Goal: Task Accomplishment & Management: Manage account settings

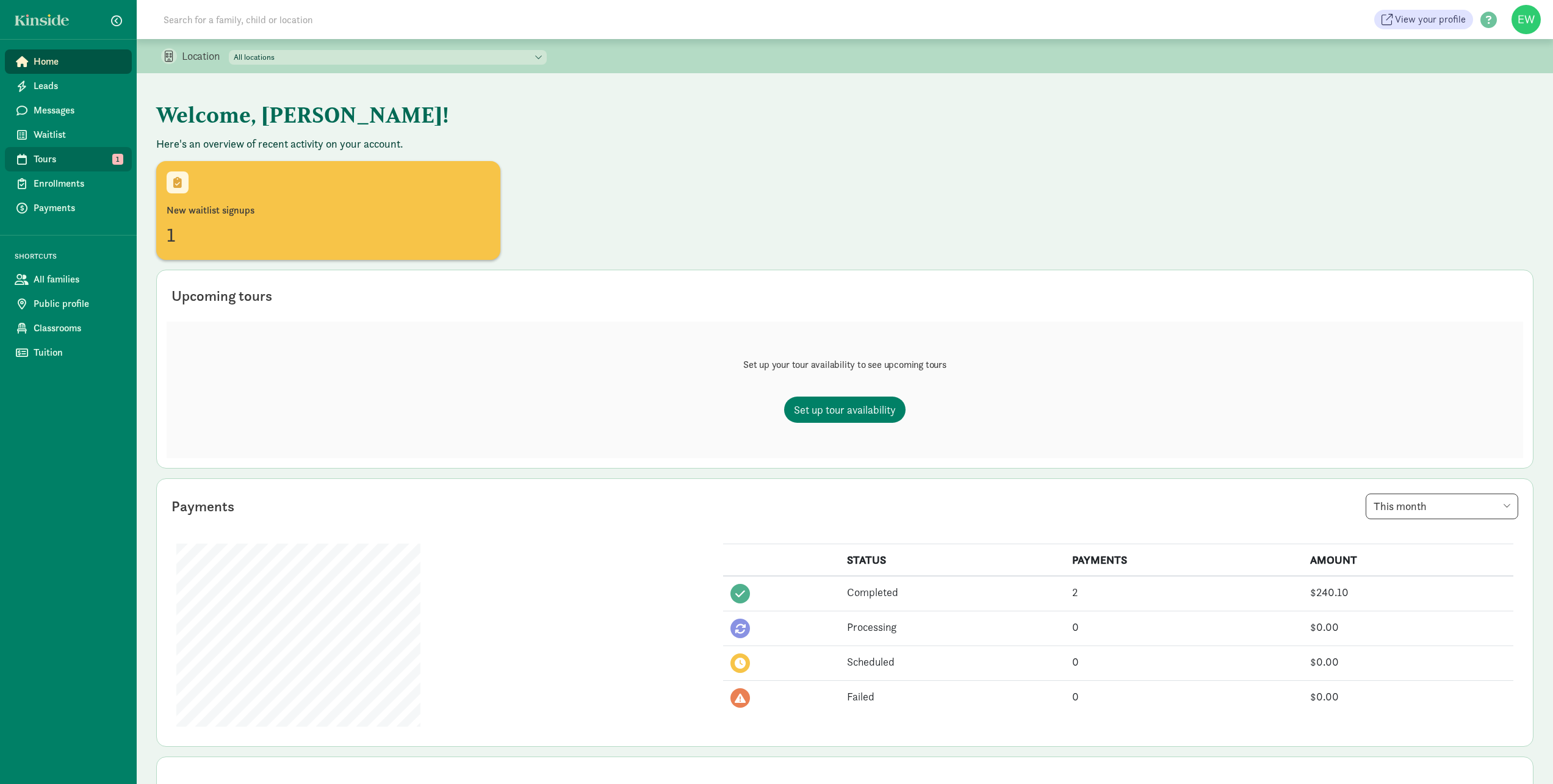
click at [73, 163] on span "Tours" at bounding box center [77, 160] width 88 height 15
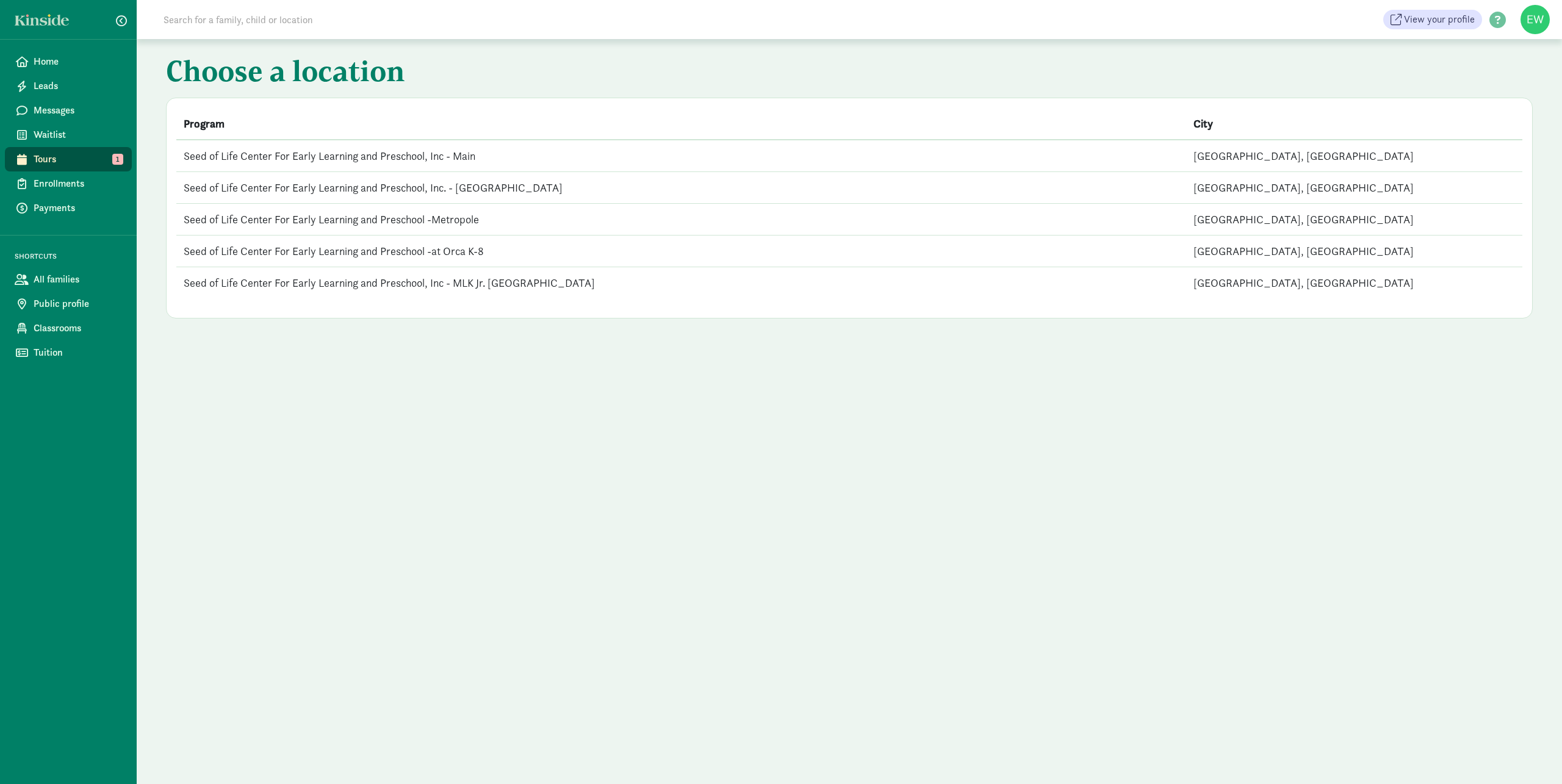
click at [307, 222] on td "Seed of Life Center For Early Learning and Preschool -Metropole" at bounding box center [681, 220] width 1010 height 32
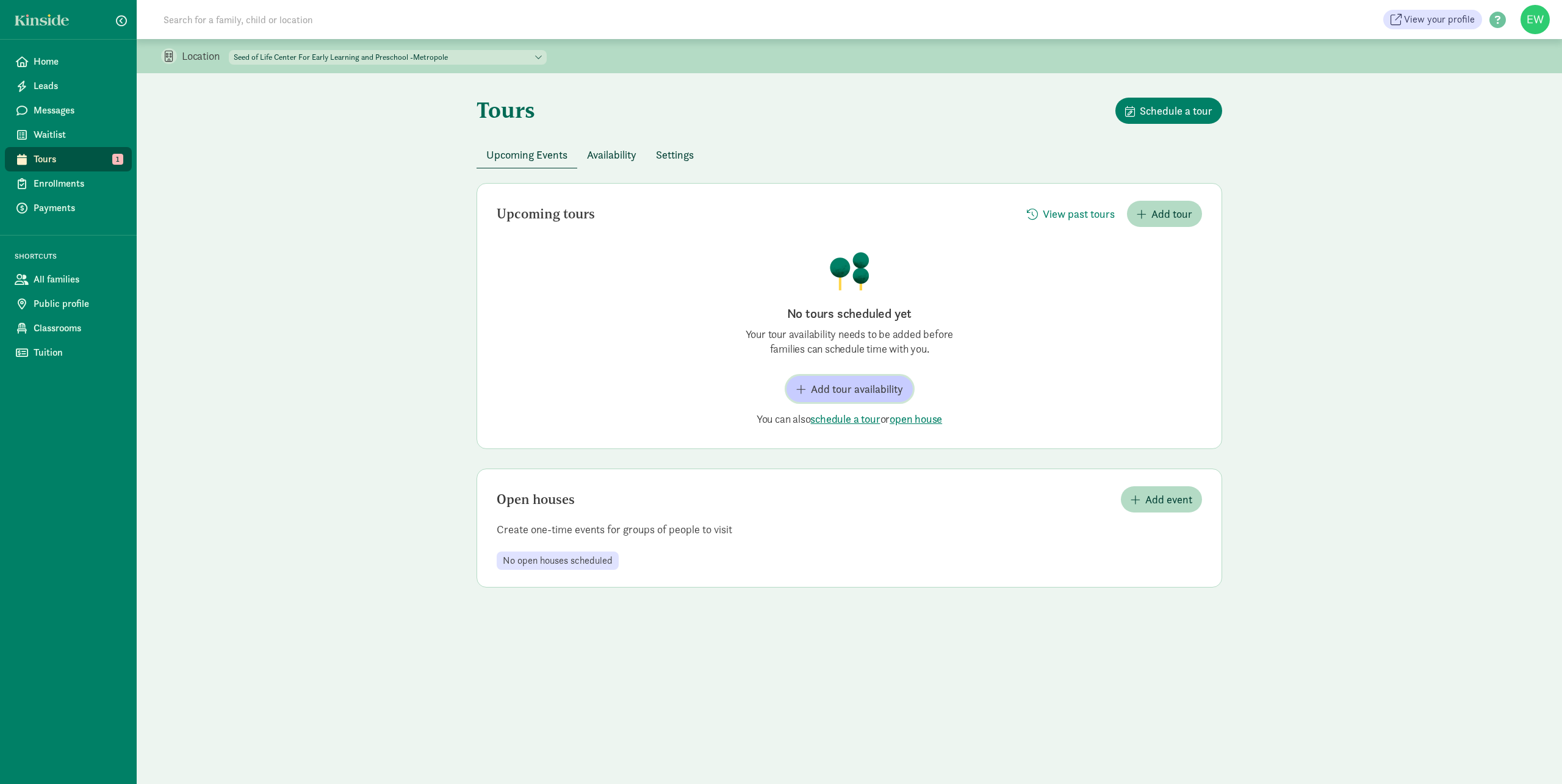
click at [891, 392] on span "Add tour availability" at bounding box center [857, 389] width 92 height 16
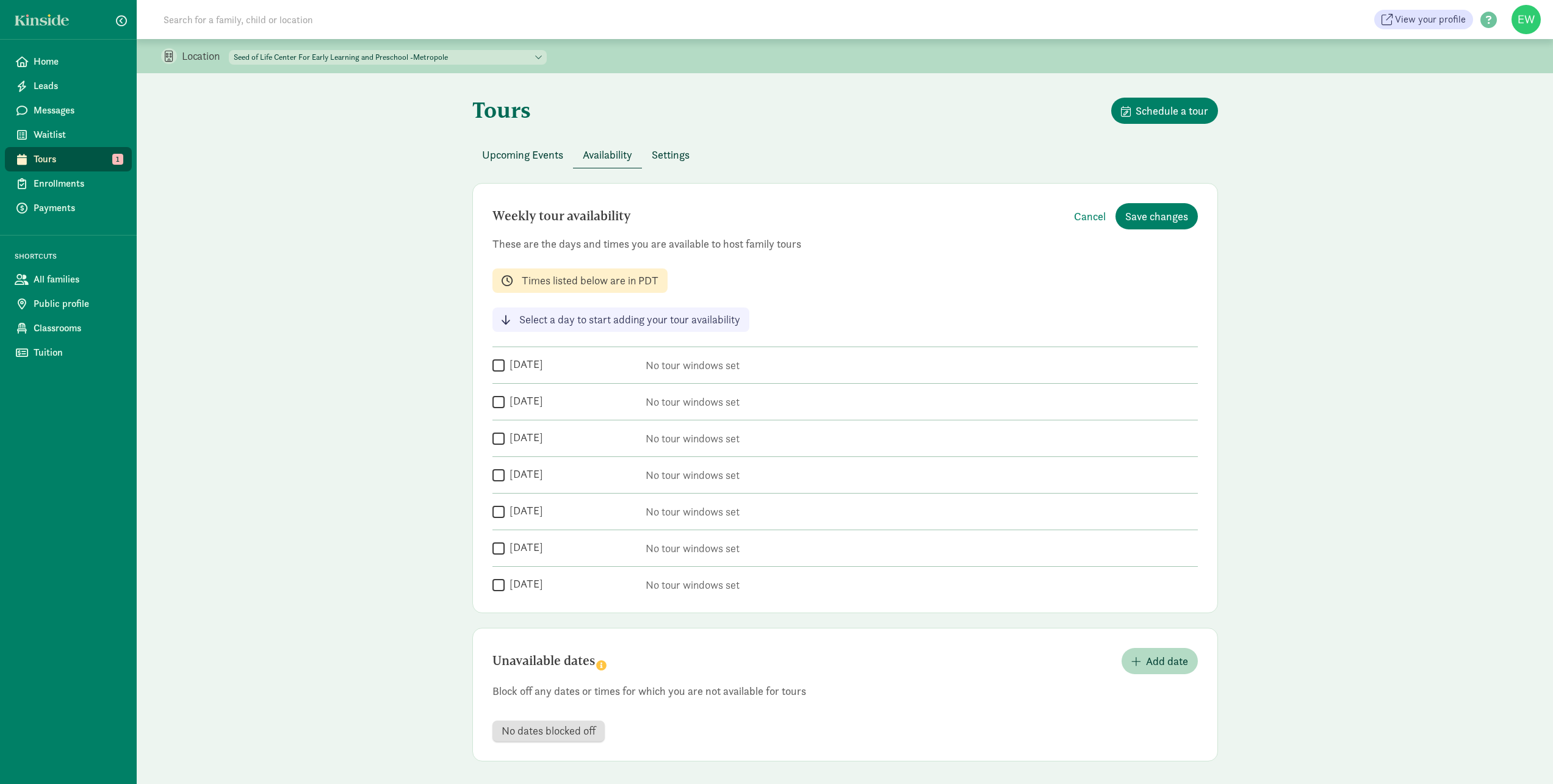
click at [499, 368] on input "Monday" at bounding box center [499, 365] width 12 height 16
checkbox input "true"
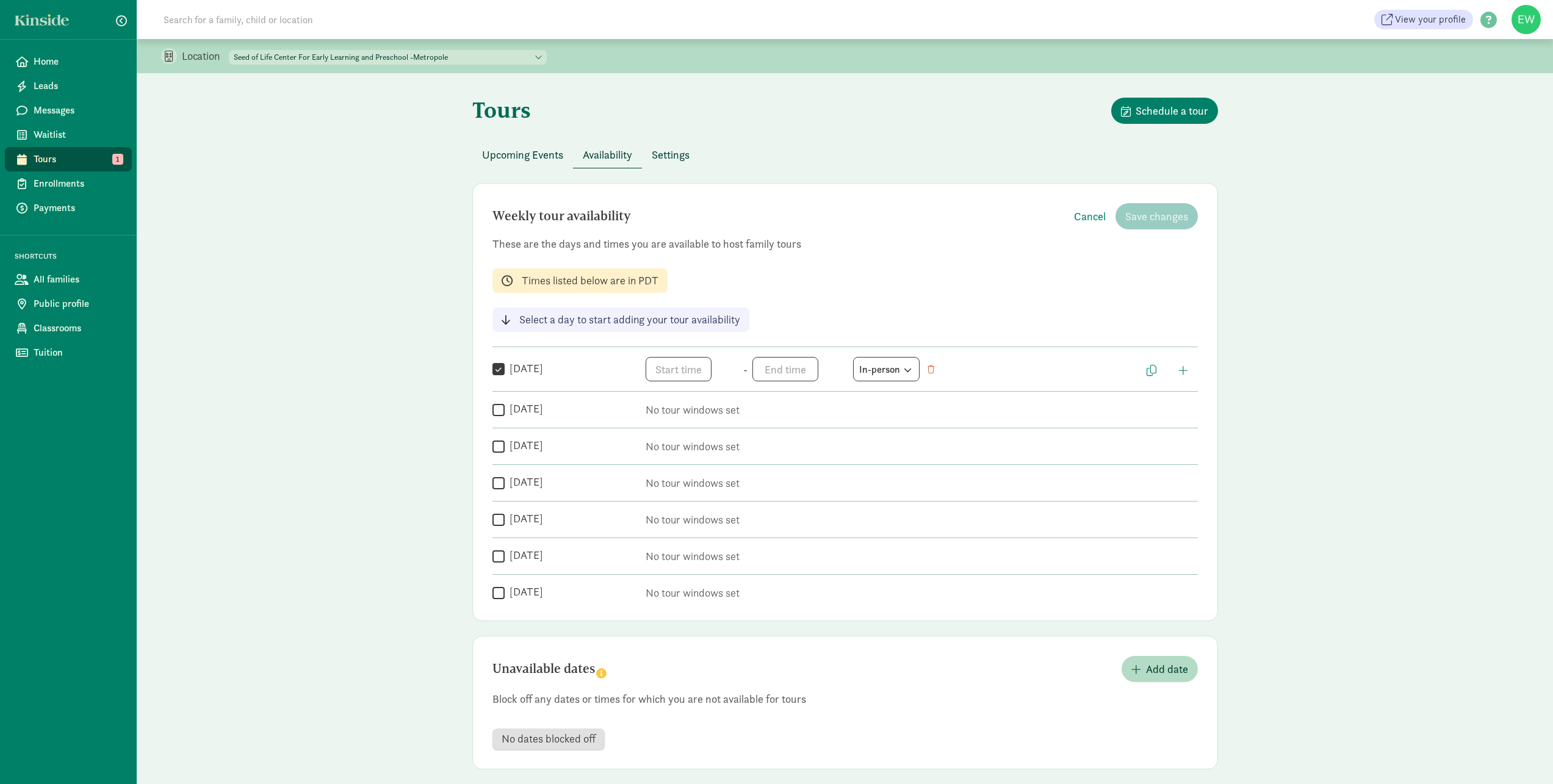
click at [501, 410] on input "Tuesday" at bounding box center [499, 410] width 12 height 16
checkbox input "true"
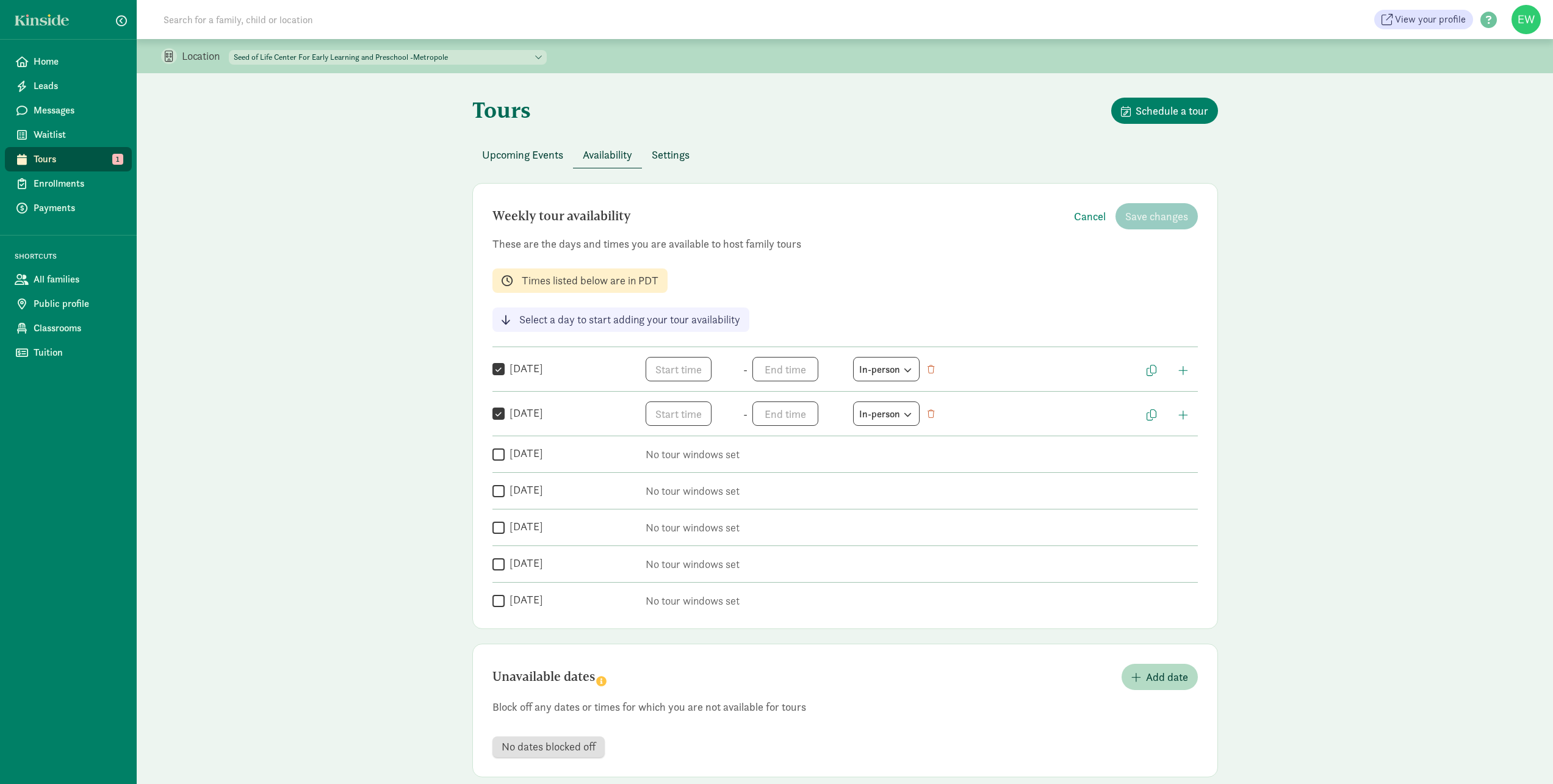
click at [506, 374] on label "Monday" at bounding box center [524, 368] width 38 height 15
click at [505, 374] on input "Monday" at bounding box center [499, 369] width 12 height 16
checkbox input "false"
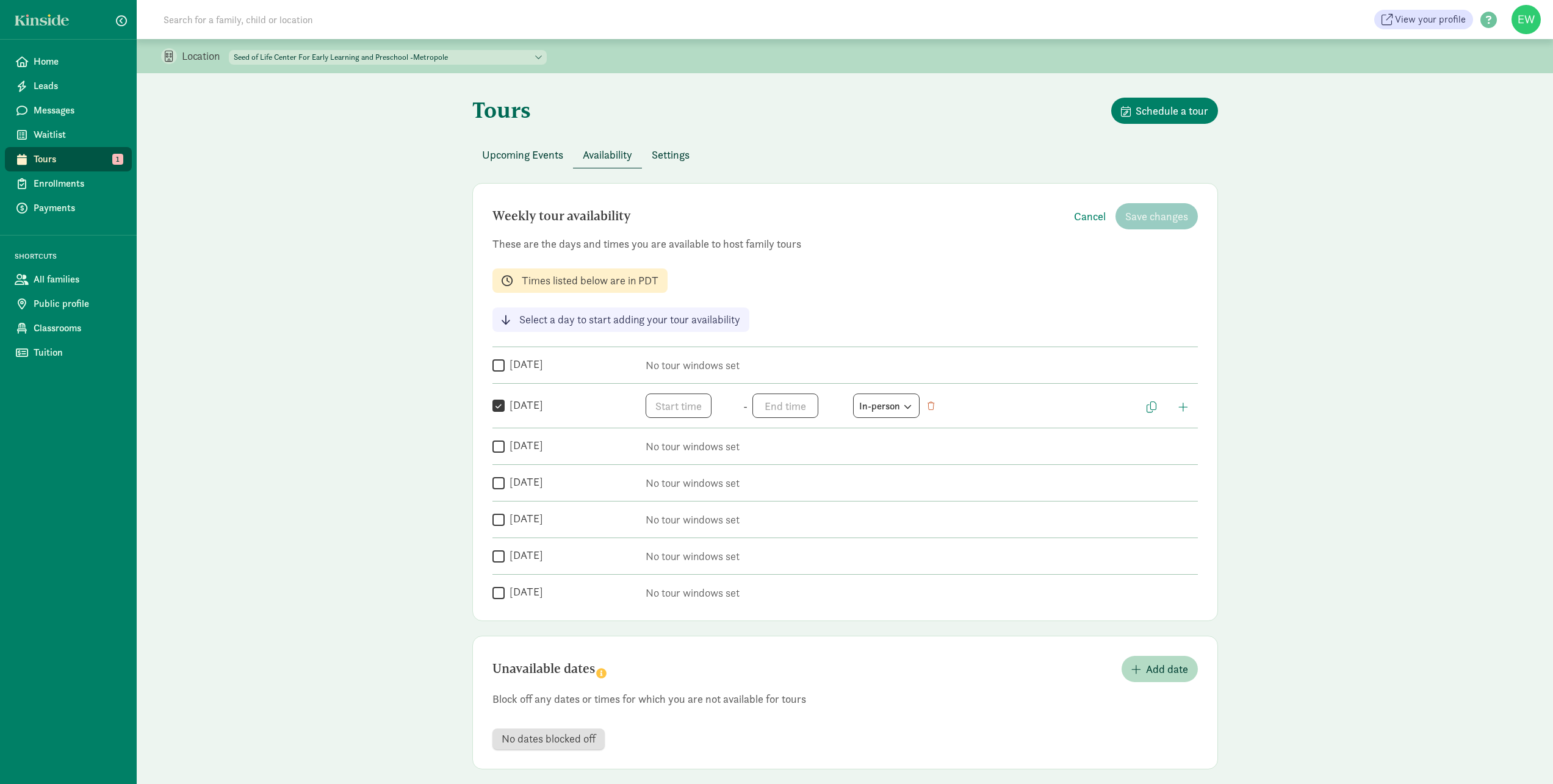
click at [507, 452] on label "Wednesday" at bounding box center [524, 445] width 38 height 15
click at [505, 452] on input "Wednesday" at bounding box center [499, 446] width 12 height 16
checkbox input "true"
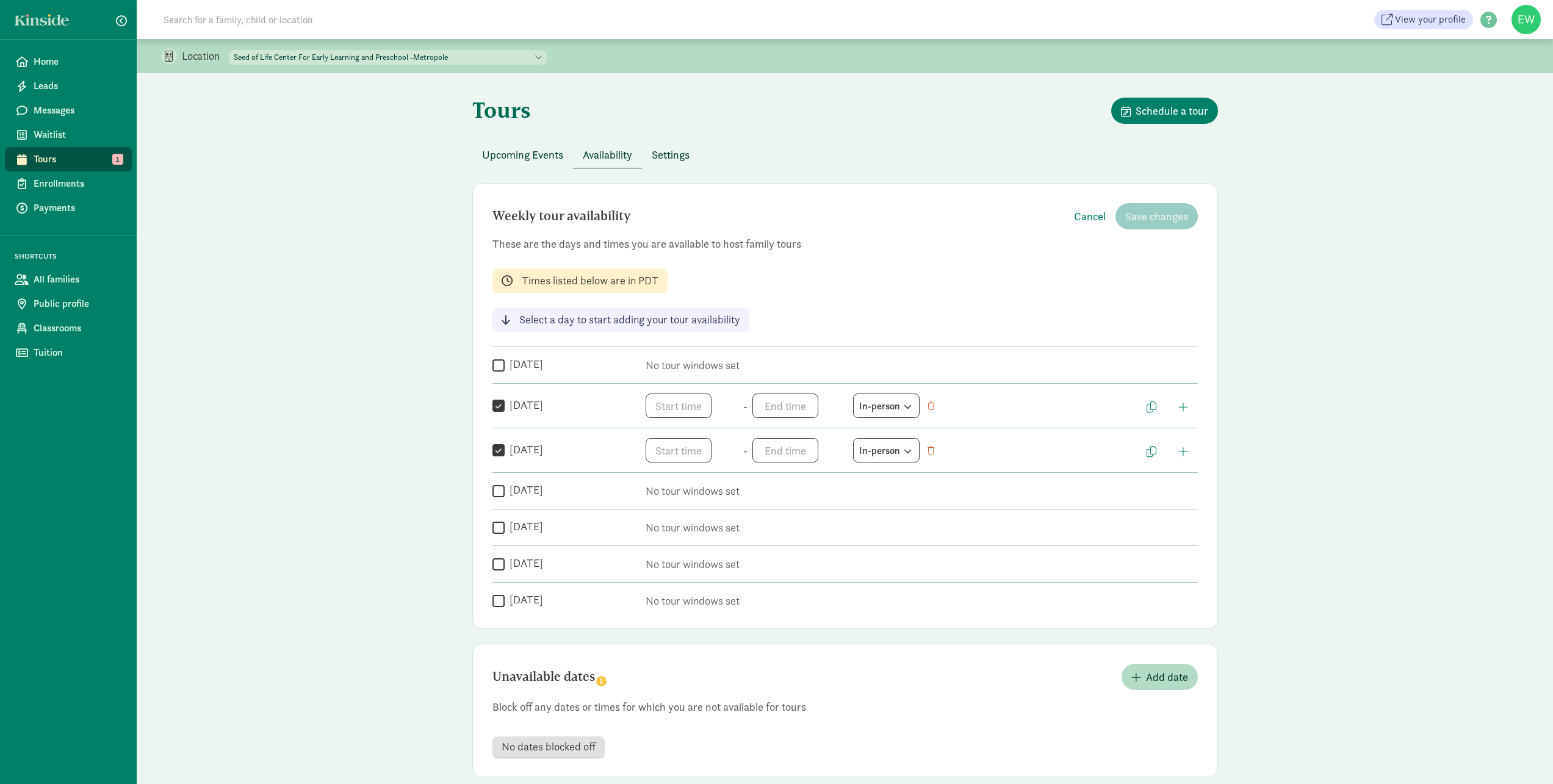
click at [501, 495] on input "Thursday" at bounding box center [499, 490] width 12 height 16
checkbox input "true"
click at [495, 535] on input "Friday" at bounding box center [499, 535] width 12 height 16
checkbox input "true"
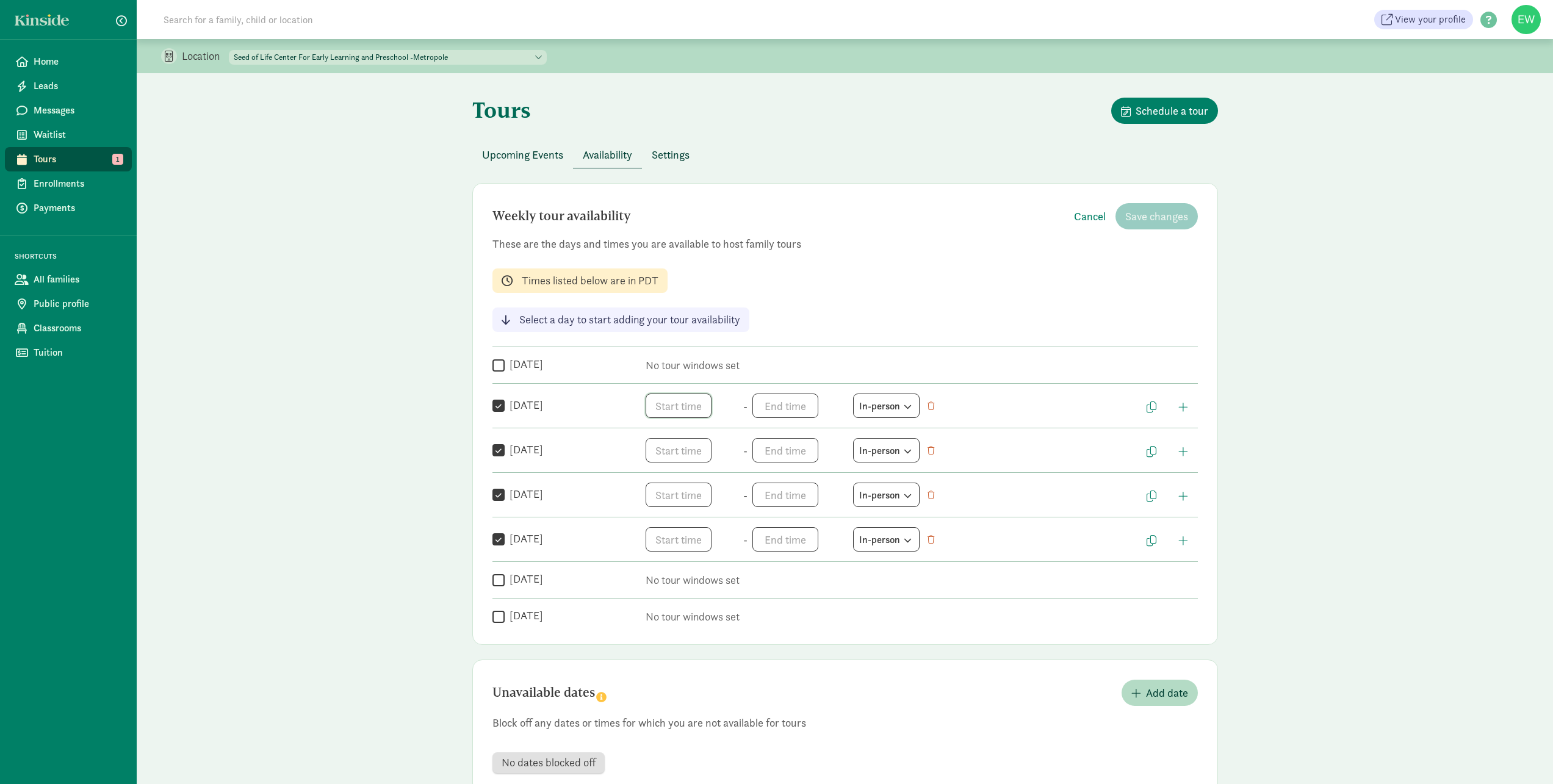
click at [698, 410] on span "h 12 1 2 3 4 5 6 7 8 9 10 11 mm 00 05 10 15 20 25 30 35 40 45 50 55 a am pm" at bounding box center [692, 405] width 93 height 24
click at [658, 500] on li "10" at bounding box center [663, 500] width 36 height 23
click at [743, 447] on li "am" at bounding box center [736, 449] width 36 height 23
type input "10:mm am"
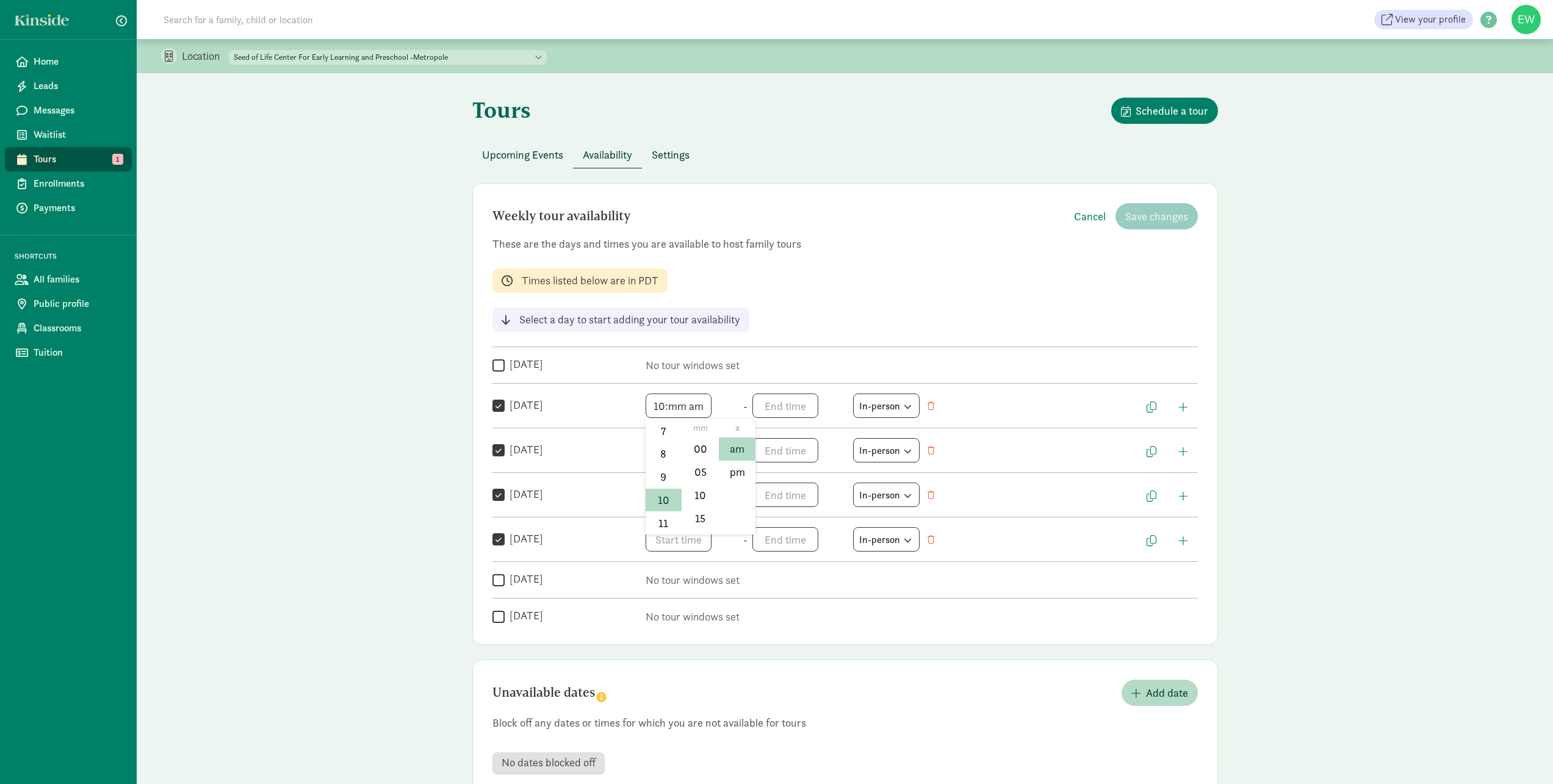
click at [789, 406] on div at bounding box center [776, 392] width 1553 height 784
click at [789, 406] on span "h 12 1 2 3 4 5 6 7 8 9 10 11 mm 00 05 10 15 20 25 30 35 40 45 50 55 a am pm" at bounding box center [799, 405] width 93 height 24
click at [770, 492] on li "3" at bounding box center [770, 493] width 36 height 23
click at [837, 469] on li "pm" at bounding box center [843, 472] width 36 height 23
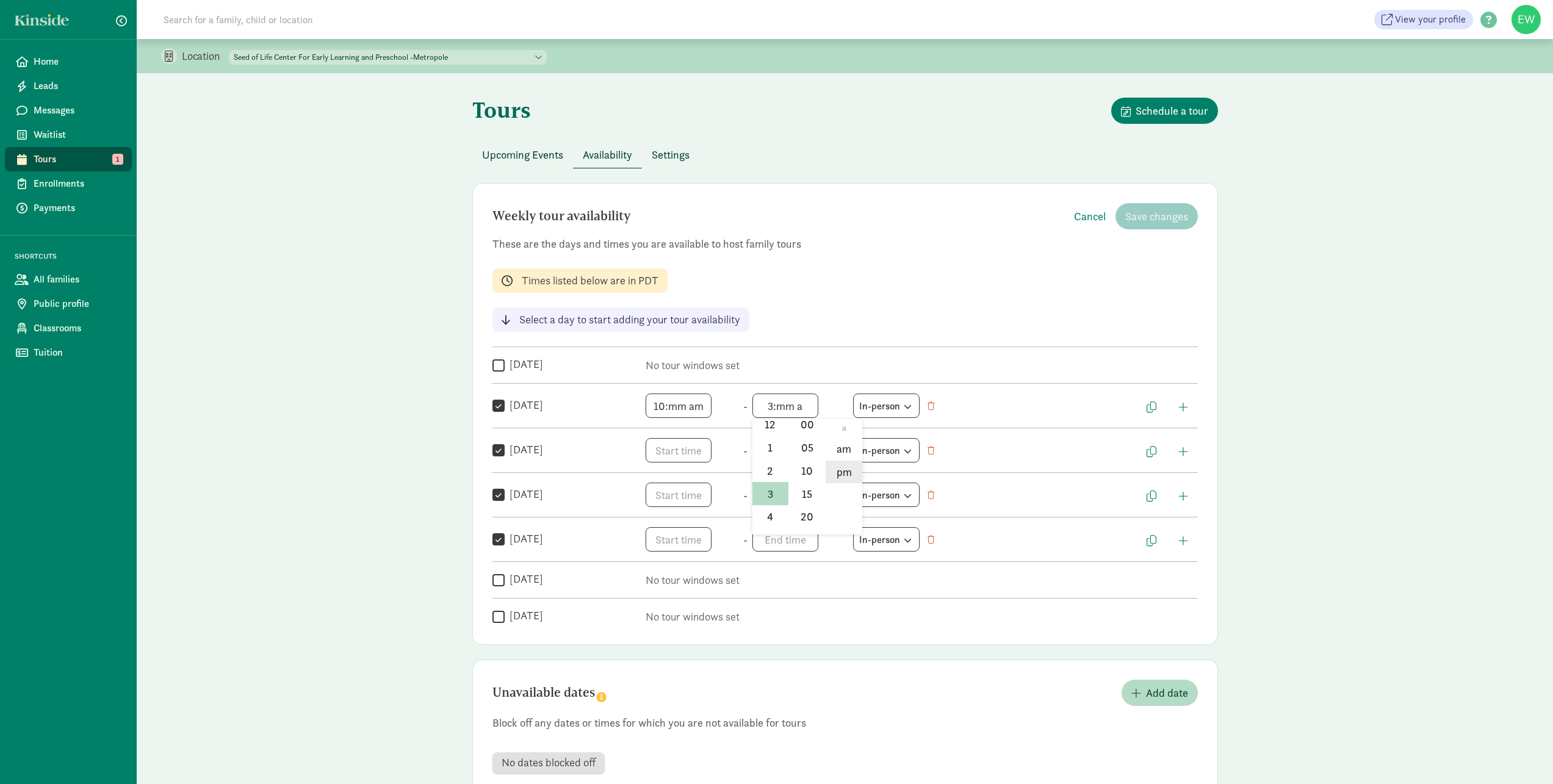
type input "3:mm pm"
click at [948, 415] on div at bounding box center [776, 392] width 1553 height 784
click at [885, 405] on div "In-person" at bounding box center [886, 405] width 55 height 16
click at [970, 417] on div "10:mm am h 12 1 2 3 4 5 6 7 8 9 10 11 mm 00 05 10 15 20 25 30 35 40 45 50 55 a …" at bounding box center [891, 405] width 491 height 24
click at [693, 456] on span "h 12 1 2 3 4 5 6 7 8 9 10 11 mm 00 05 10 15 20 25 30 35 40 45 50 55 a am pm" at bounding box center [692, 450] width 93 height 24
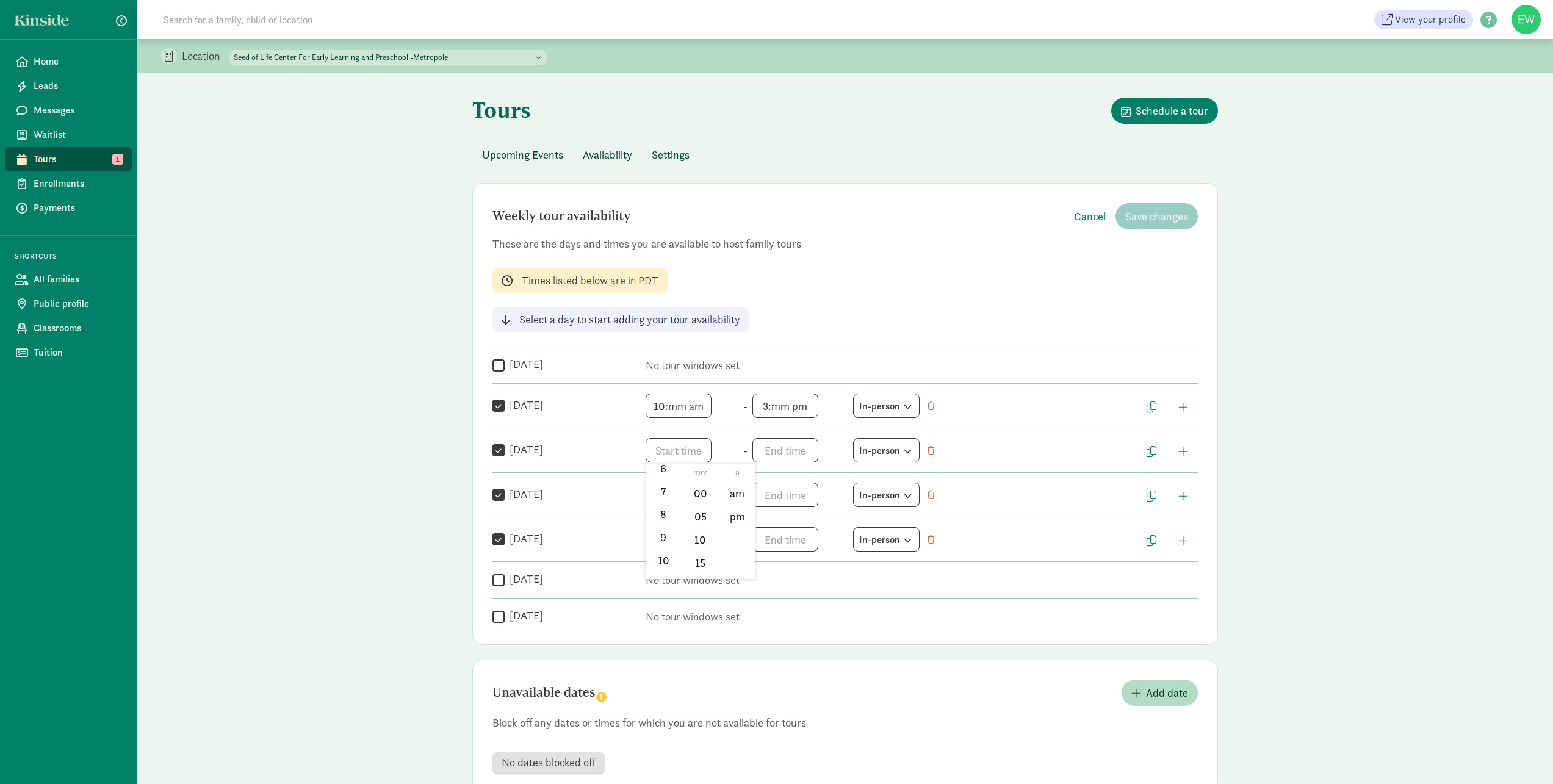
scroll to position [171, 0]
drag, startPoint x: 663, startPoint y: 548, endPoint x: 691, endPoint y: 535, distance: 30.9
click at [664, 548] on li "10" at bounding box center [663, 553] width 36 height 23
click at [744, 494] on li "am" at bounding box center [736, 493] width 36 height 23
click at [699, 490] on li "00" at bounding box center [700, 493] width 36 height 23
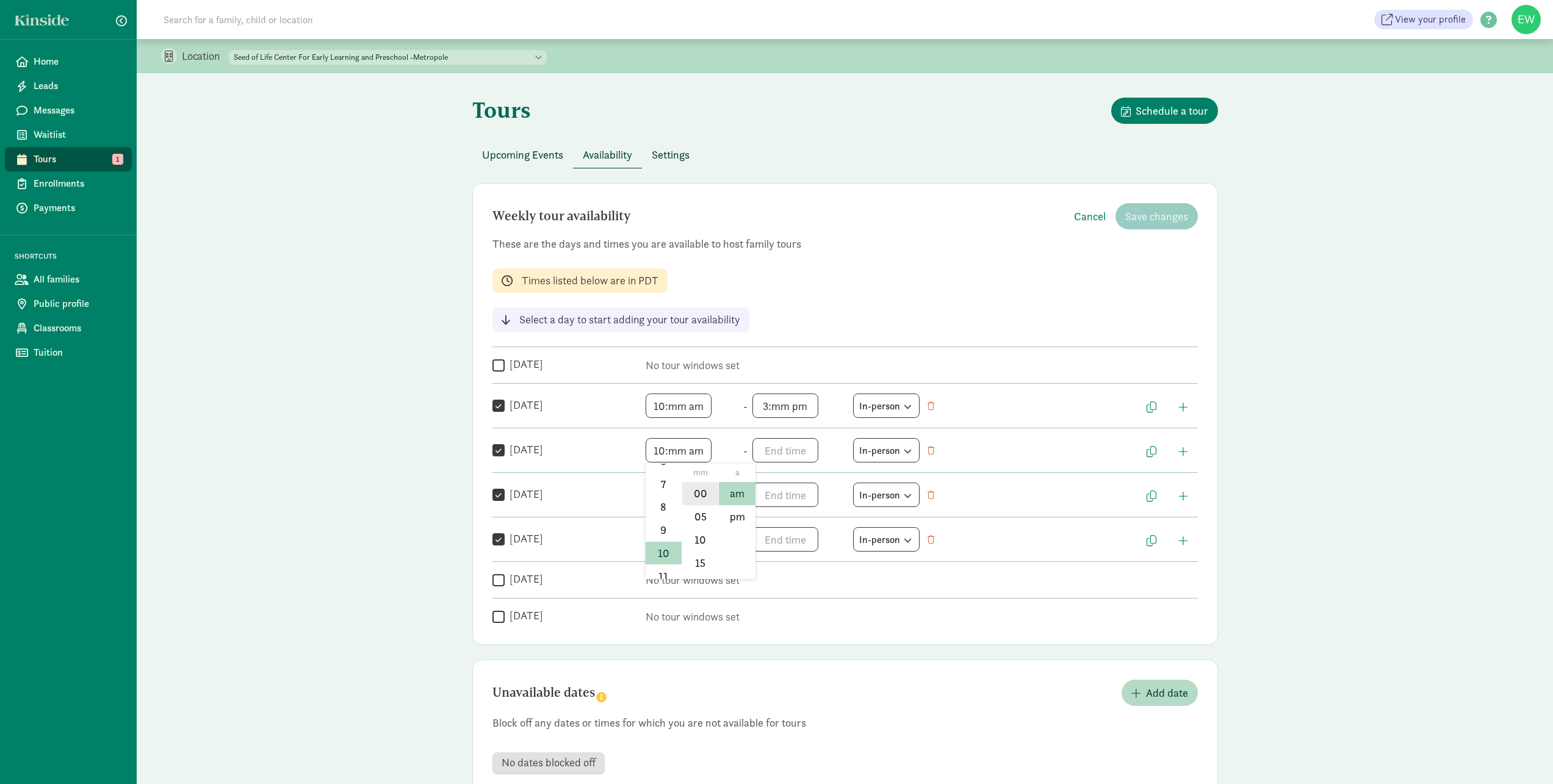
type input "10:00 am"
click at [675, 410] on span "10:mm am h 12 1 2 3 4 5 6 7 8 9 10 11 mm 00 05 10 15 20 25 30 35 40 45 50 55 a …" at bounding box center [692, 405] width 93 height 24
drag, startPoint x: 693, startPoint y: 447, endPoint x: 740, endPoint y: 436, distance: 48.3
click at [695, 447] on li "00" at bounding box center [700, 449] width 36 height 23
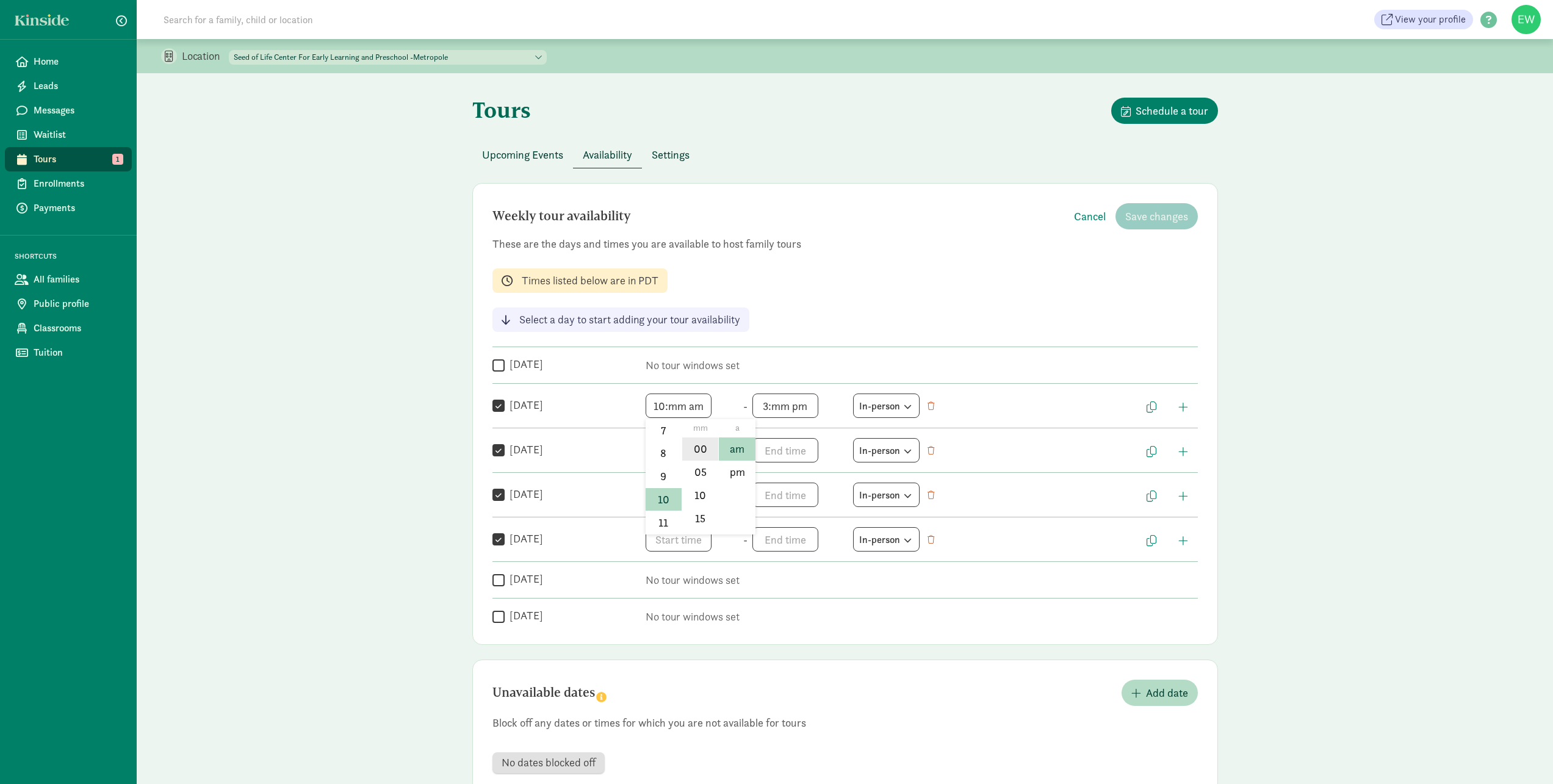
type input "10:00 am"
click at [784, 411] on span "3:mm pm h 12 1 2 3 4 5 6 7 8 9 10 11 mm 00 05 10 15 20 25 30 35 40 45 50 55 a a…" at bounding box center [799, 405] width 93 height 24
click at [802, 427] on li "00" at bounding box center [806, 424] width 36 height 23
type input "3:00 pm"
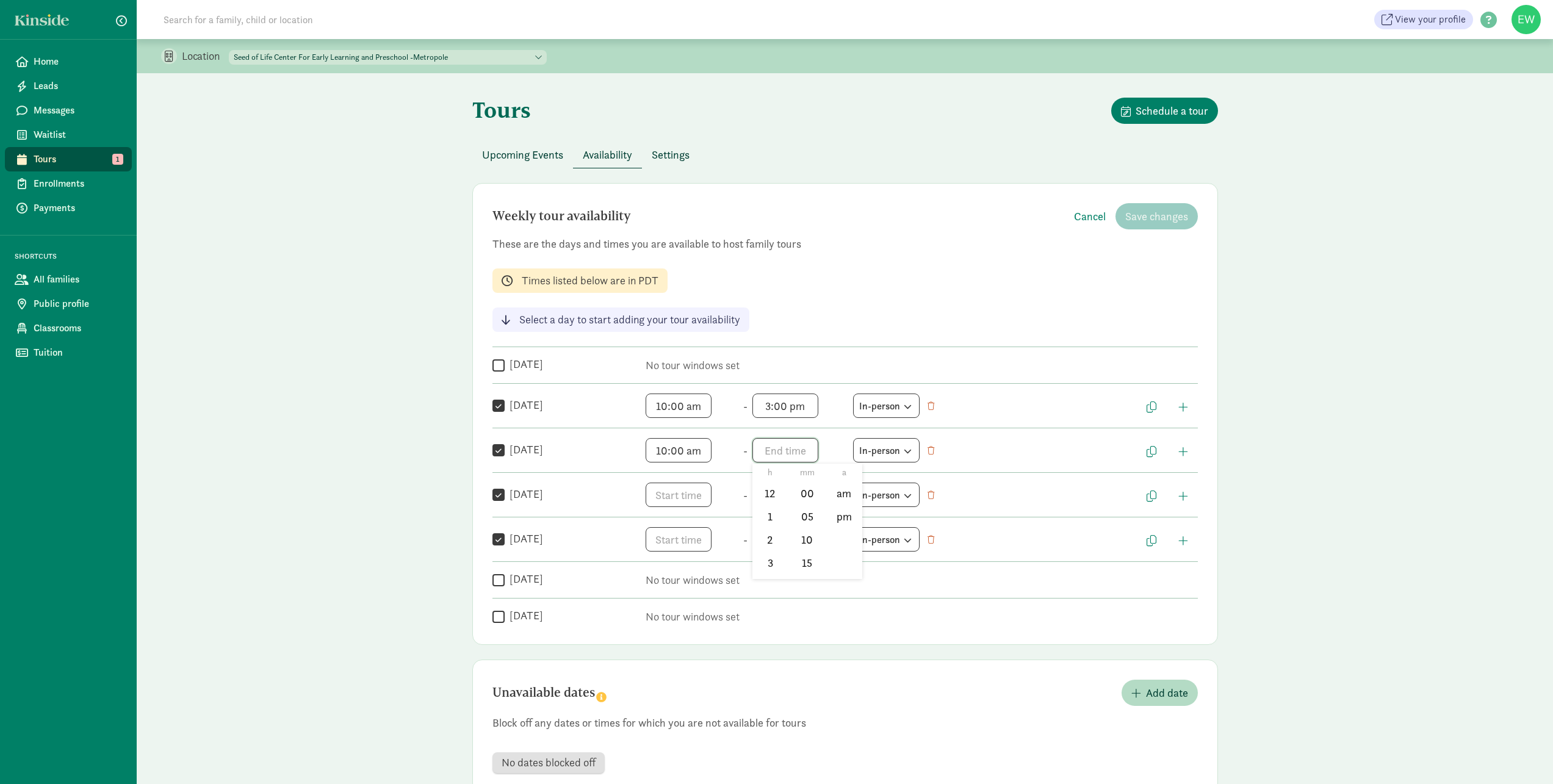
click at [782, 449] on span "h 12 1 2 3 4 5 6 7 8 9 10 11 mm 00 05 10 15 20 25 30 35 40 45 50 55 a am pm" at bounding box center [799, 450] width 93 height 24
drag, startPoint x: 760, startPoint y: 564, endPoint x: 796, endPoint y: 533, distance: 47.5
click at [763, 563] on li "3" at bounding box center [770, 562] width 36 height 23
drag, startPoint x: 806, startPoint y: 489, endPoint x: 821, endPoint y: 501, distance: 19.2
click at [807, 489] on li "00" at bounding box center [806, 493] width 36 height 23
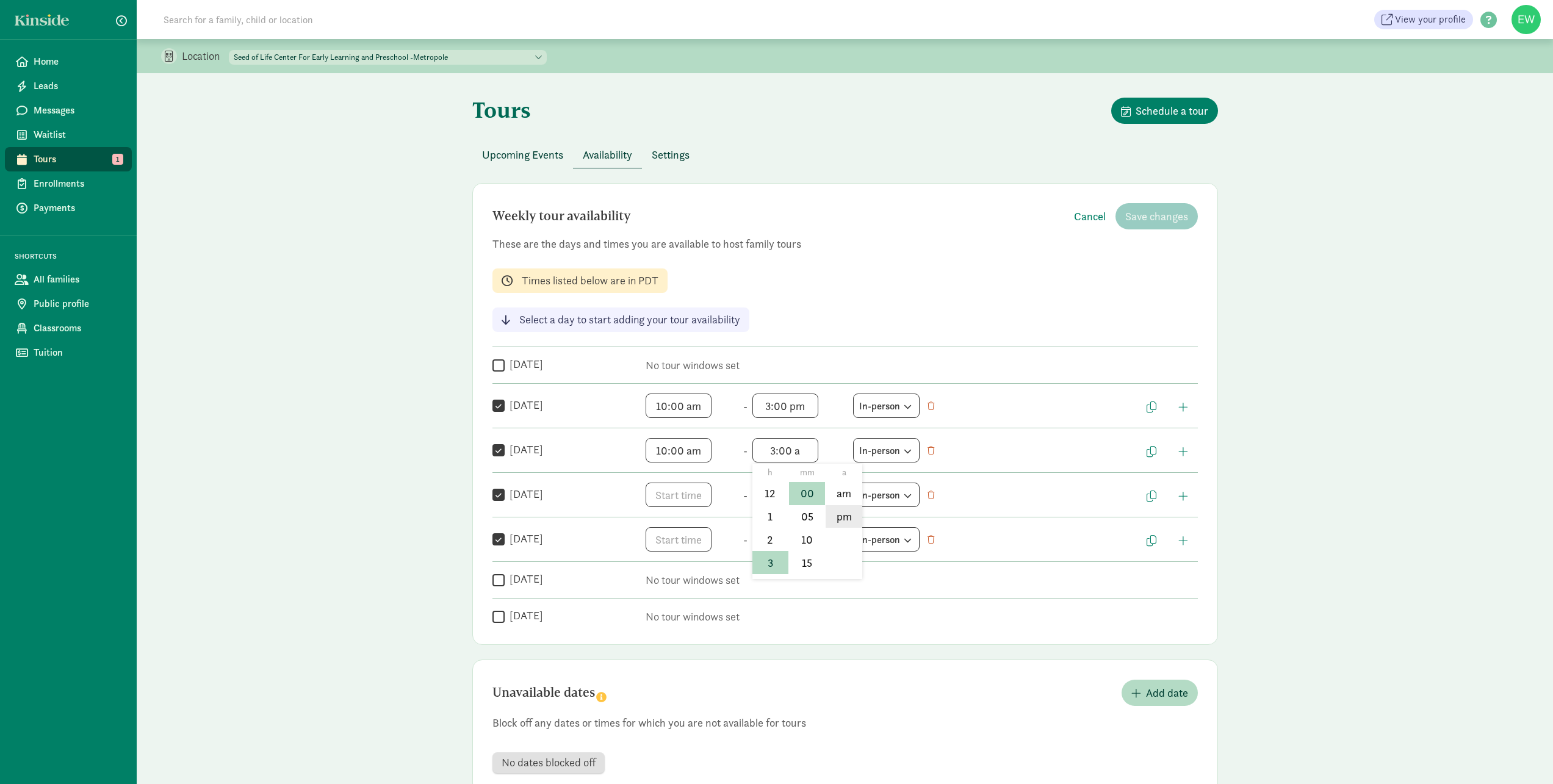
click at [835, 517] on li "pm" at bounding box center [843, 517] width 36 height 23
type input "3:00 pm"
click at [698, 492] on span "h 12 1 2 3 4 5 6 7 8 9 10 11 mm 00 05 10 15 20 25 30 35 40 45 50 55 a am pm" at bounding box center [692, 494] width 93 height 24
click at [664, 588] on li "10" at bounding box center [663, 589] width 36 height 23
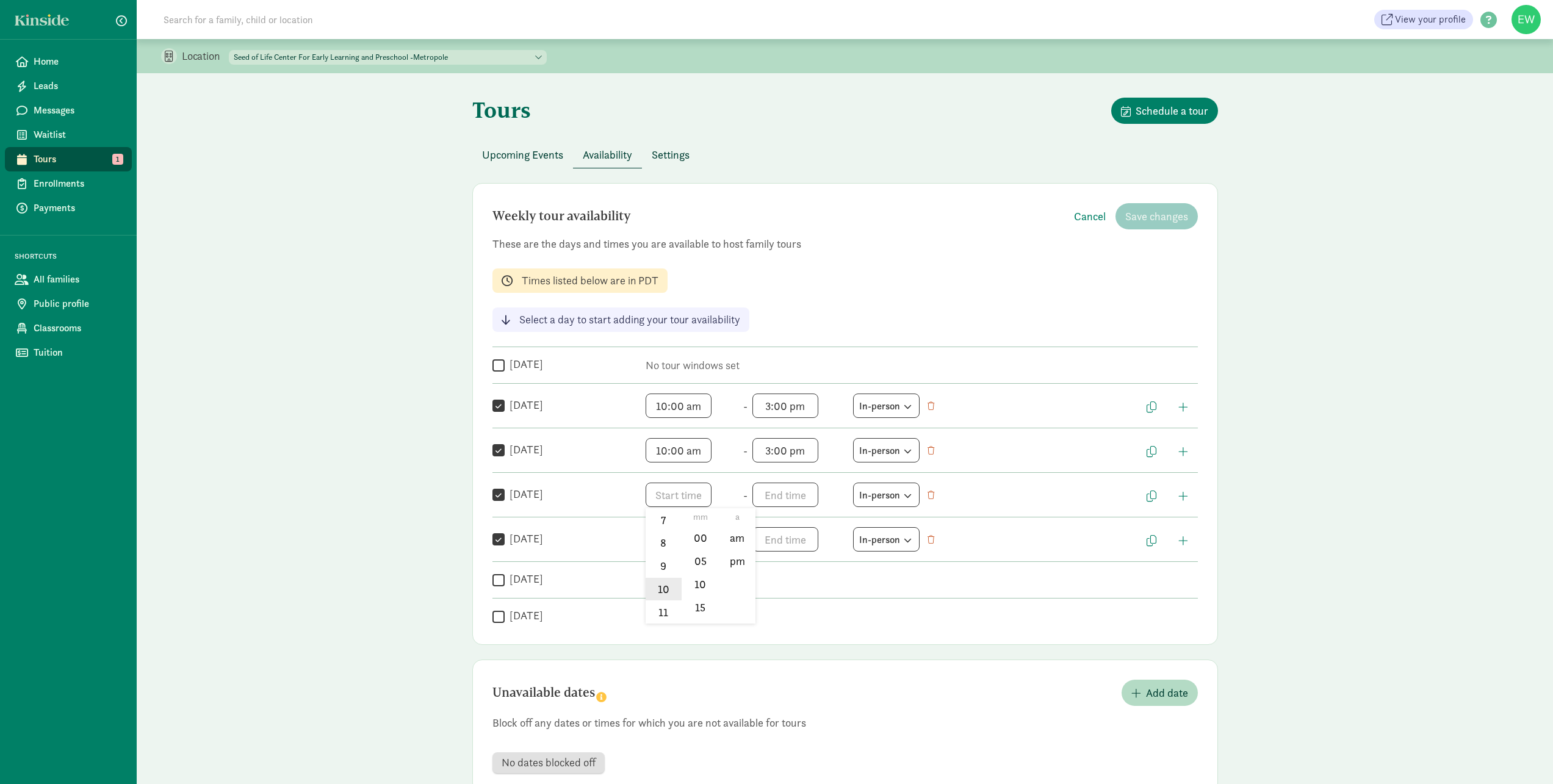
type input "10:mm a"
click at [790, 493] on div at bounding box center [776, 392] width 1553 height 784
click at [784, 497] on span "h 12 1 2 3 4 5 6 7 8 9 10 11 mm 00 05 10 15 20 25 30 35 40 45 50 55 a am pm" at bounding box center [799, 494] width 93 height 24
drag, startPoint x: 762, startPoint y: 603, endPoint x: 775, endPoint y: 599, distance: 13.6
click at [765, 603] on li "3" at bounding box center [770, 607] width 36 height 23
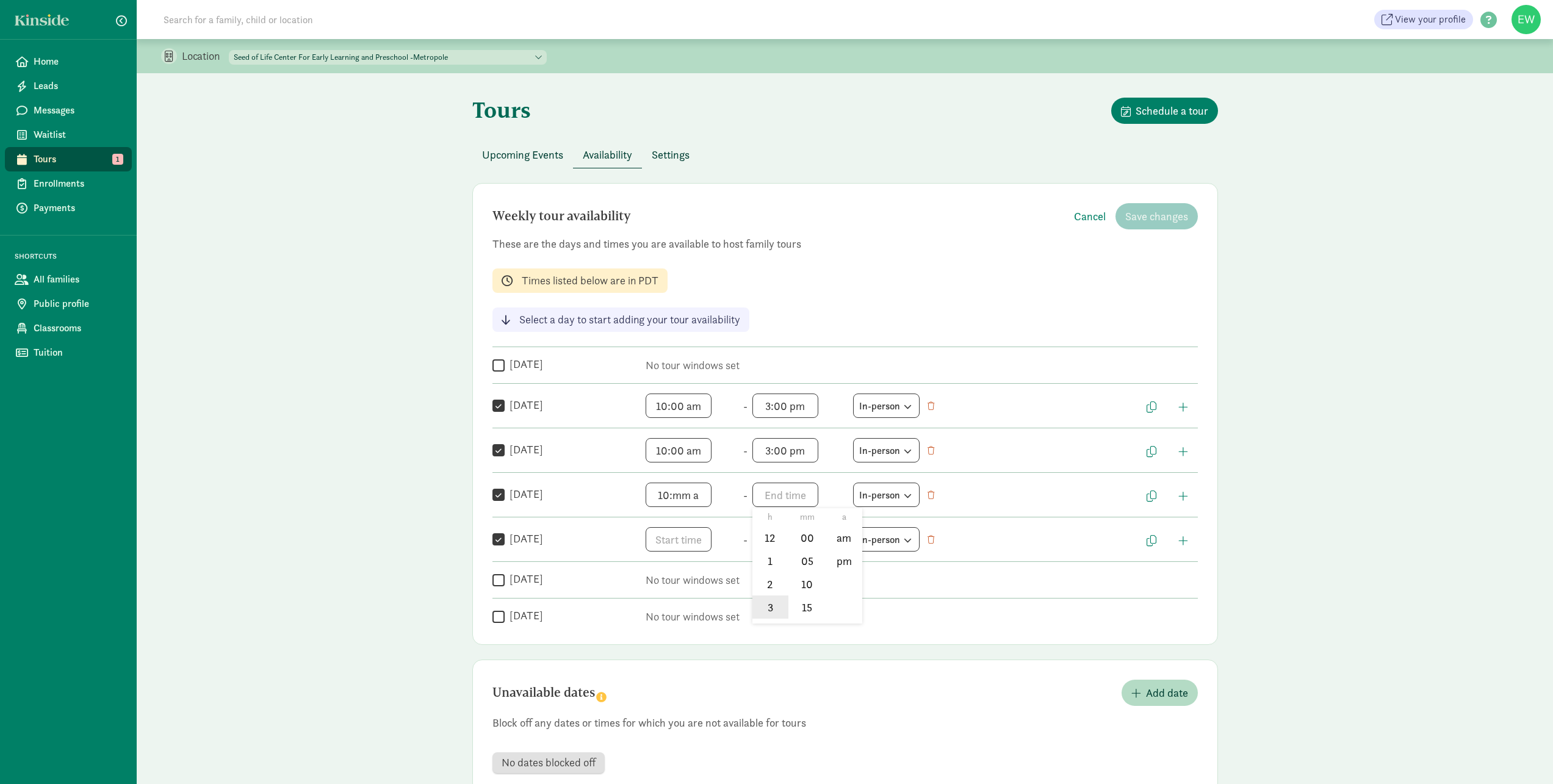
type input "3:mm a"
click at [678, 496] on div at bounding box center [776, 392] width 1553 height 784
click at [682, 496] on span "10:mm a h 12 1 2 3 4 5 6 7 8 9 10 11 mm 00 05 10 15 20 25 30 35 40 45 50 55 a a…" at bounding box center [692, 494] width 93 height 24
drag, startPoint x: 695, startPoint y: 550, endPoint x: 697, endPoint y: 544, distance: 6.3
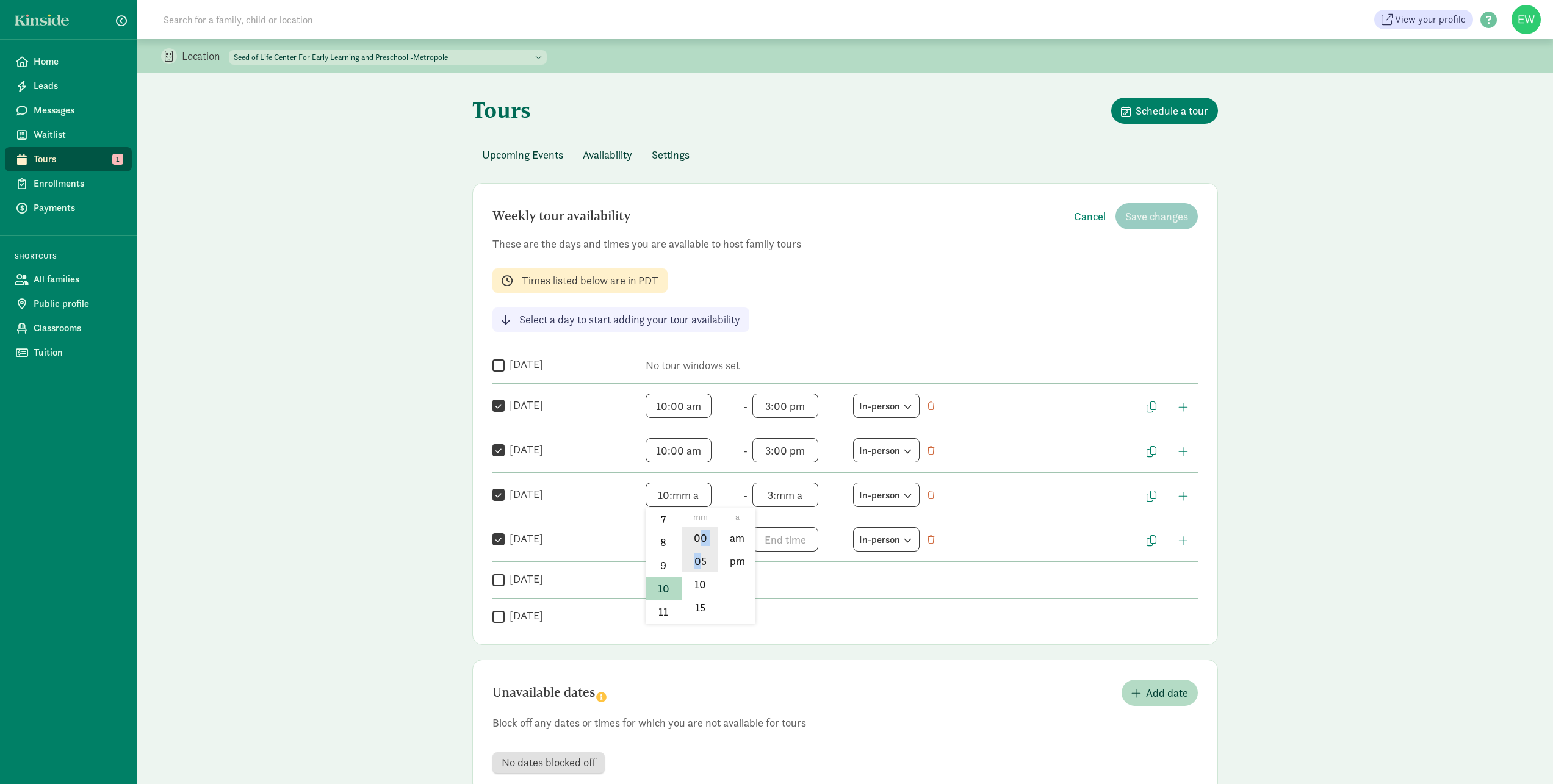
click at [697, 544] on ul "mm 00 05 10 15 20 25 30 35 40 45 50 55" at bounding box center [700, 565] width 36 height 115
drag, startPoint x: 697, startPoint y: 544, endPoint x: 694, endPoint y: 533, distance: 11.4
click at [694, 533] on li "00" at bounding box center [700, 538] width 36 height 23
click at [740, 543] on li "am" at bounding box center [736, 538] width 36 height 23
type input "10:00 am"
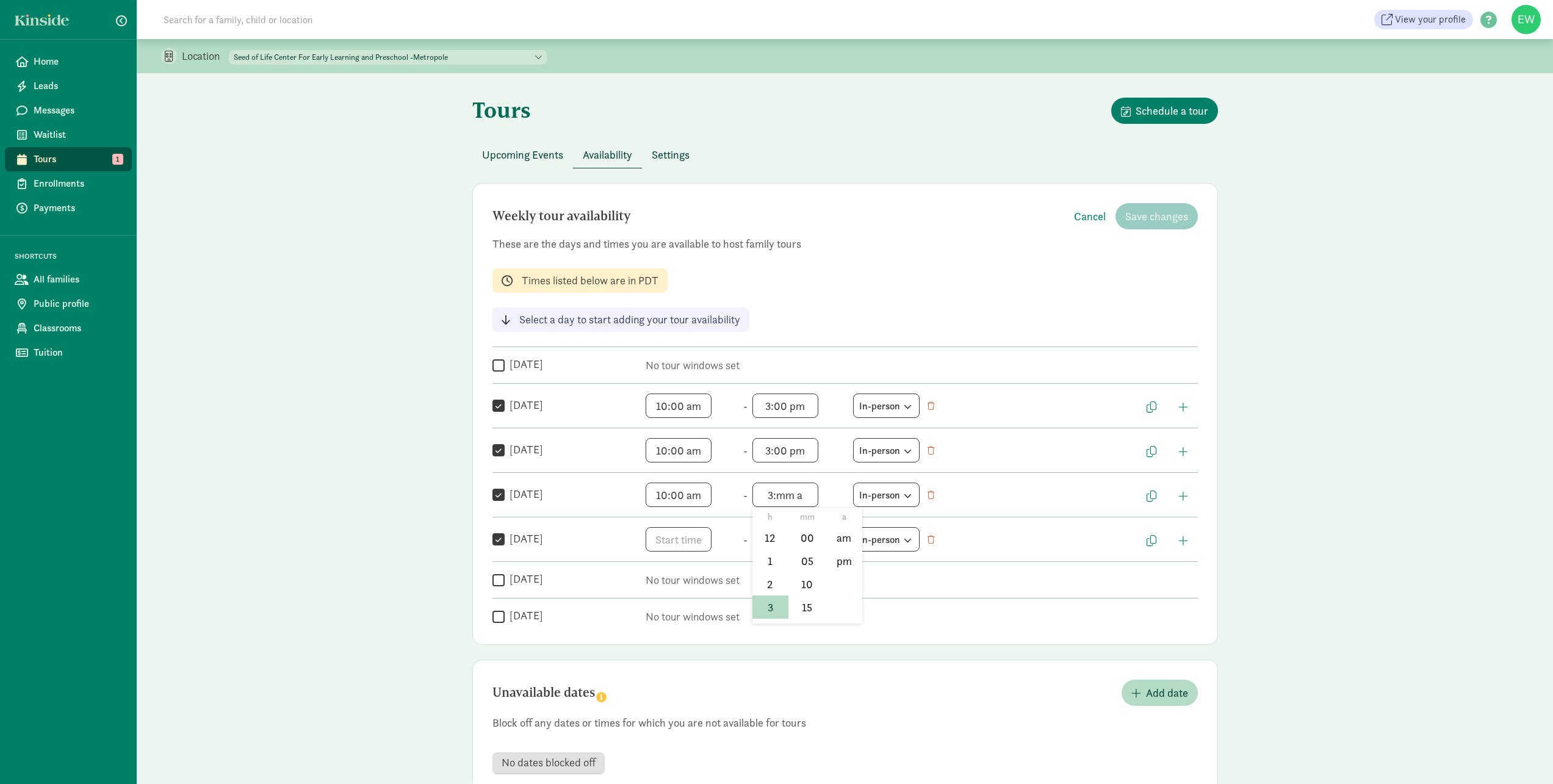
scroll to position [88, 0]
click at [787, 498] on span "3:mm a h 12 1 2 3 4 5 6 7 8 9 10 11 mm 00 05 10 15 20 25 30 35 40 45 50 55 a am…" at bounding box center [799, 494] width 93 height 24
drag, startPoint x: 796, startPoint y: 540, endPoint x: 829, endPoint y: 550, distance: 34.5
click at [797, 540] on li "00" at bounding box center [806, 538] width 36 height 23
click at [835, 562] on li "pm" at bounding box center [843, 561] width 36 height 23
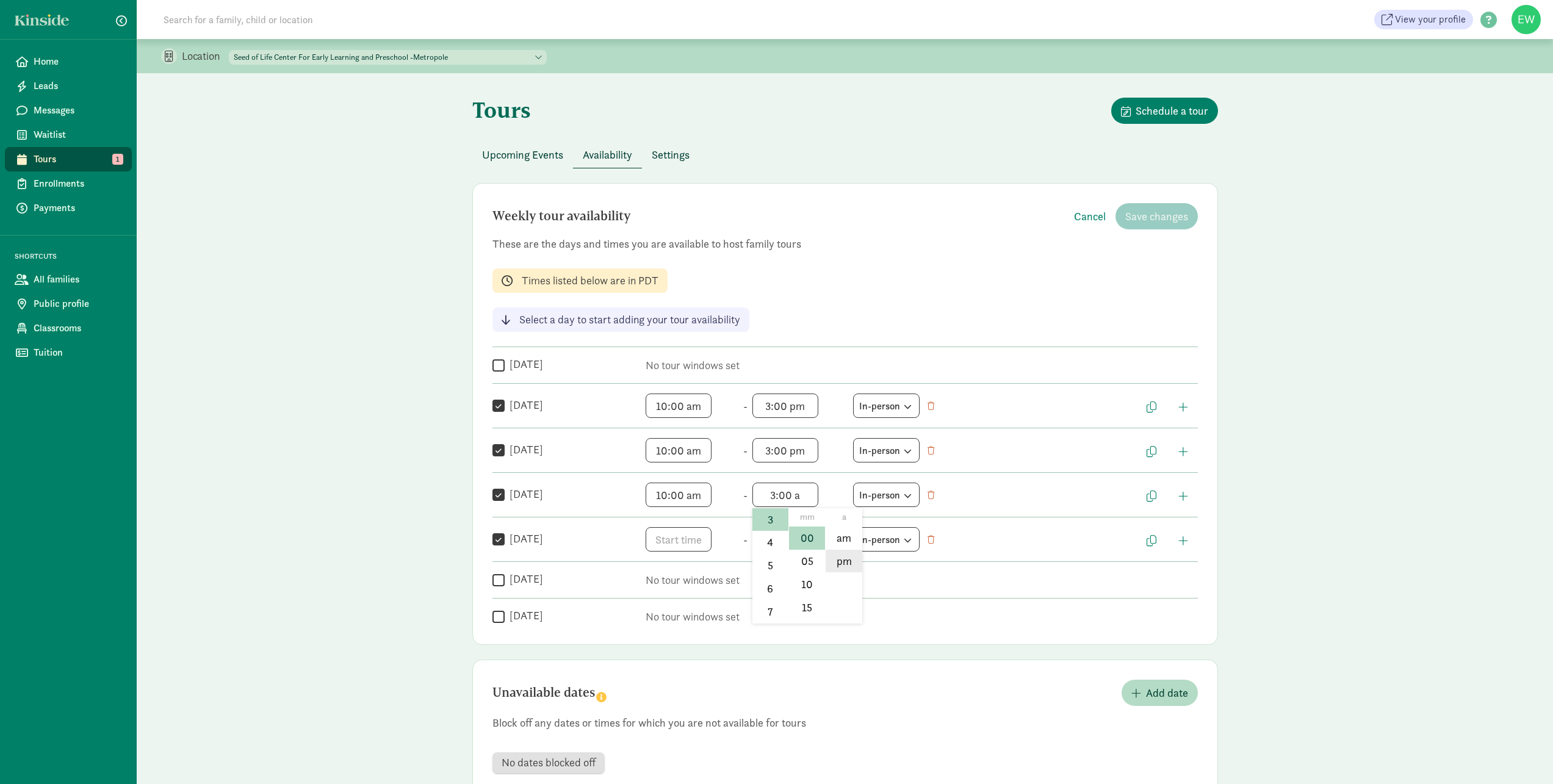
type input "3:00 pm"
click at [689, 543] on span "h 12 1 2 3 4 5 6 7 8 9 10 11 mm 00 05 10 15 20 25 30 35 40 45 50 55 a am pm" at bounding box center [692, 540] width 93 height 24
click at [657, 634] on li "10" at bounding box center [663, 634] width 36 height 23
drag, startPoint x: 697, startPoint y: 582, endPoint x: 717, endPoint y: 582, distance: 20.0
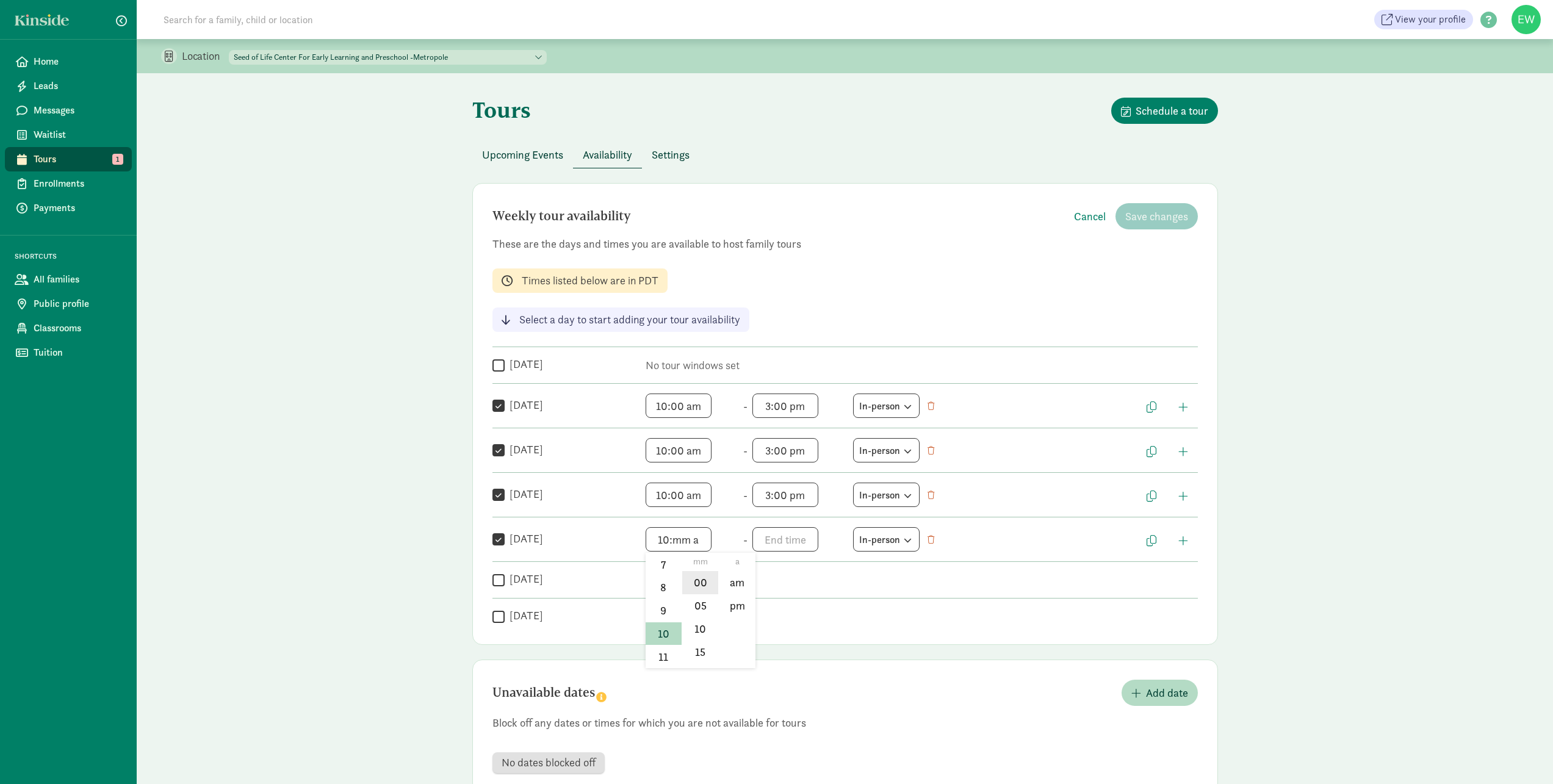
click at [697, 582] on li "00" at bounding box center [700, 583] width 36 height 23
drag, startPoint x: 734, startPoint y: 584, endPoint x: 747, endPoint y: 581, distance: 13.3
click at [734, 584] on li "am" at bounding box center [736, 583] width 36 height 23
type input "10:00 am"
click at [794, 540] on span "h 12 1 2 3 4 5 6 7 8 9 10 11 mm 00 05 10 15 20 25 30 35 40 45 50 55 a am pm" at bounding box center [799, 540] width 93 height 24
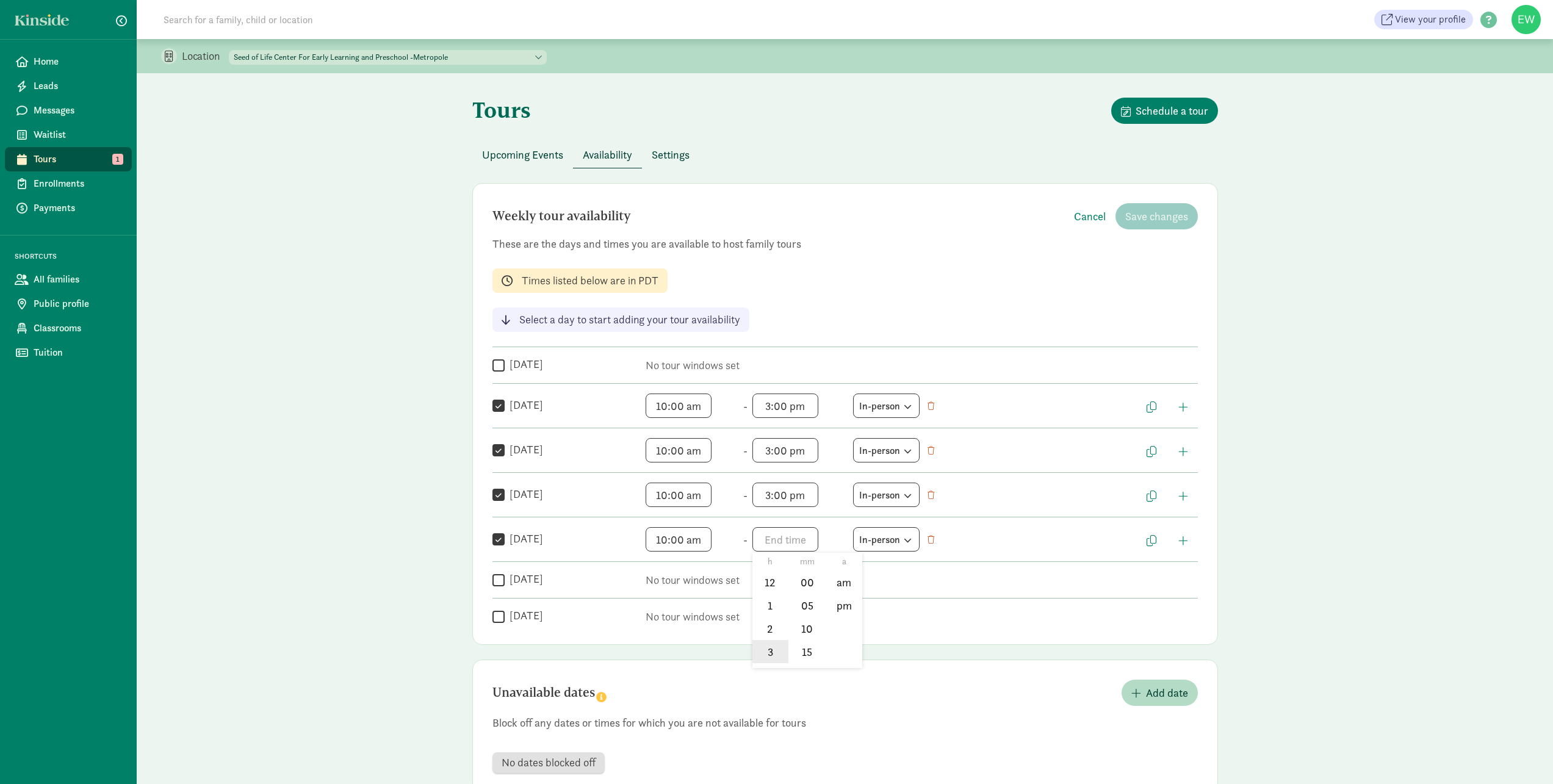
click at [765, 653] on li "3" at bounding box center [770, 651] width 36 height 23
click at [812, 573] on li "00" at bounding box center [806, 583] width 36 height 23
click at [842, 610] on li "pm" at bounding box center [843, 606] width 36 height 23
type input "3:00 pm"
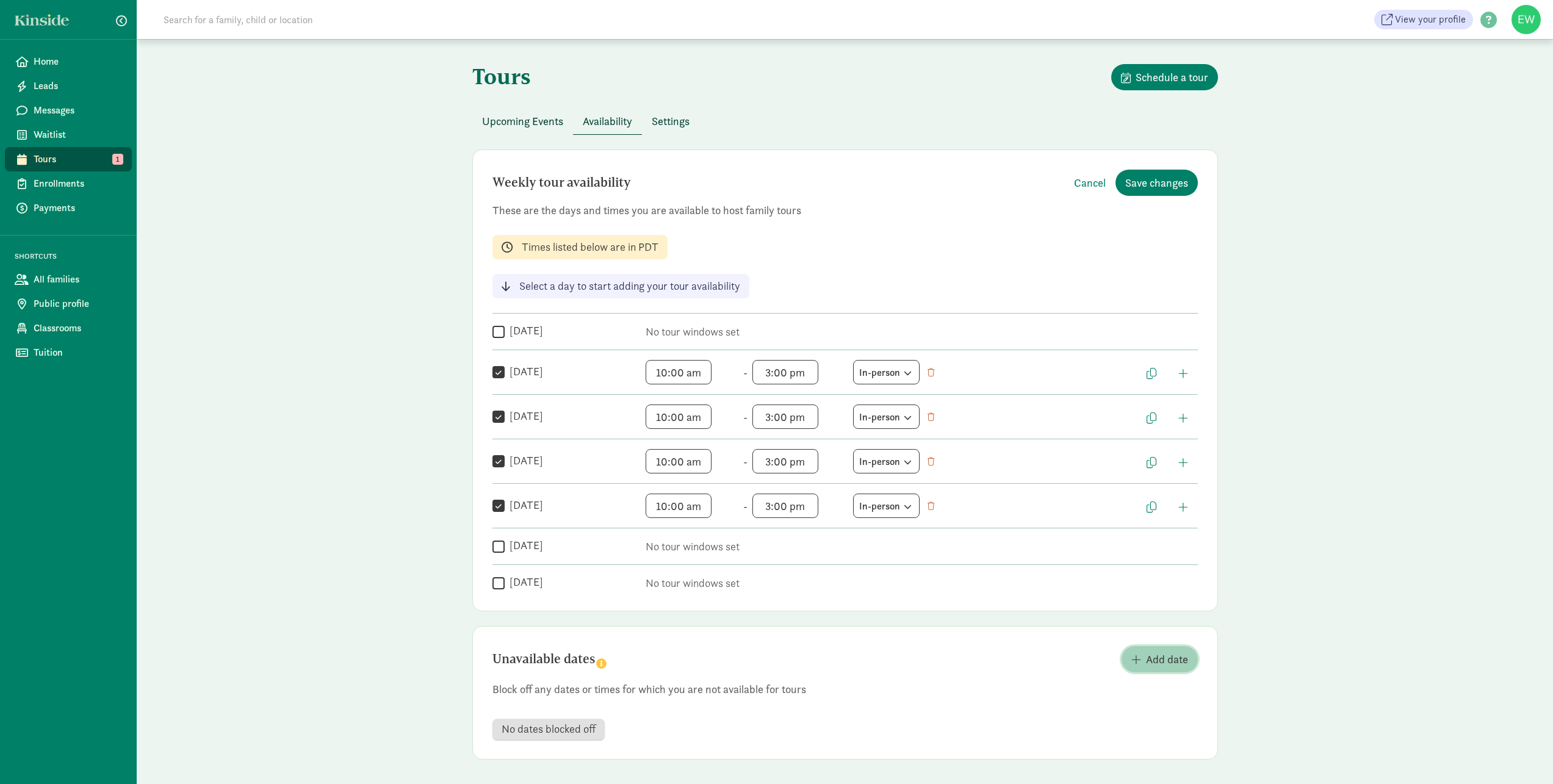
click at [1177, 662] on span "Add date" at bounding box center [1167, 659] width 42 height 16
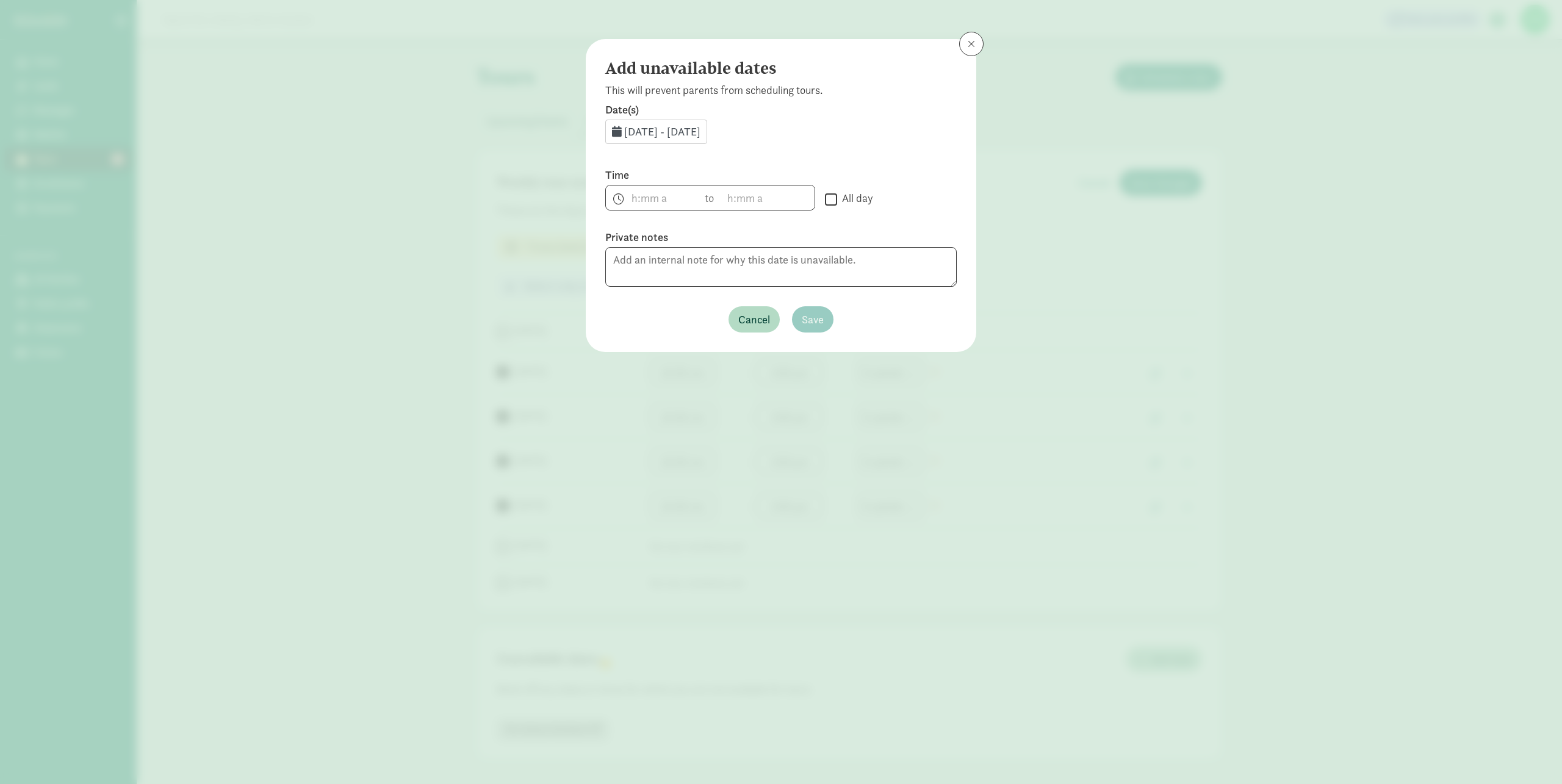
click at [670, 127] on span "Aug 28, 2025 - Aug 31, 2025" at bounding box center [662, 131] width 76 height 14
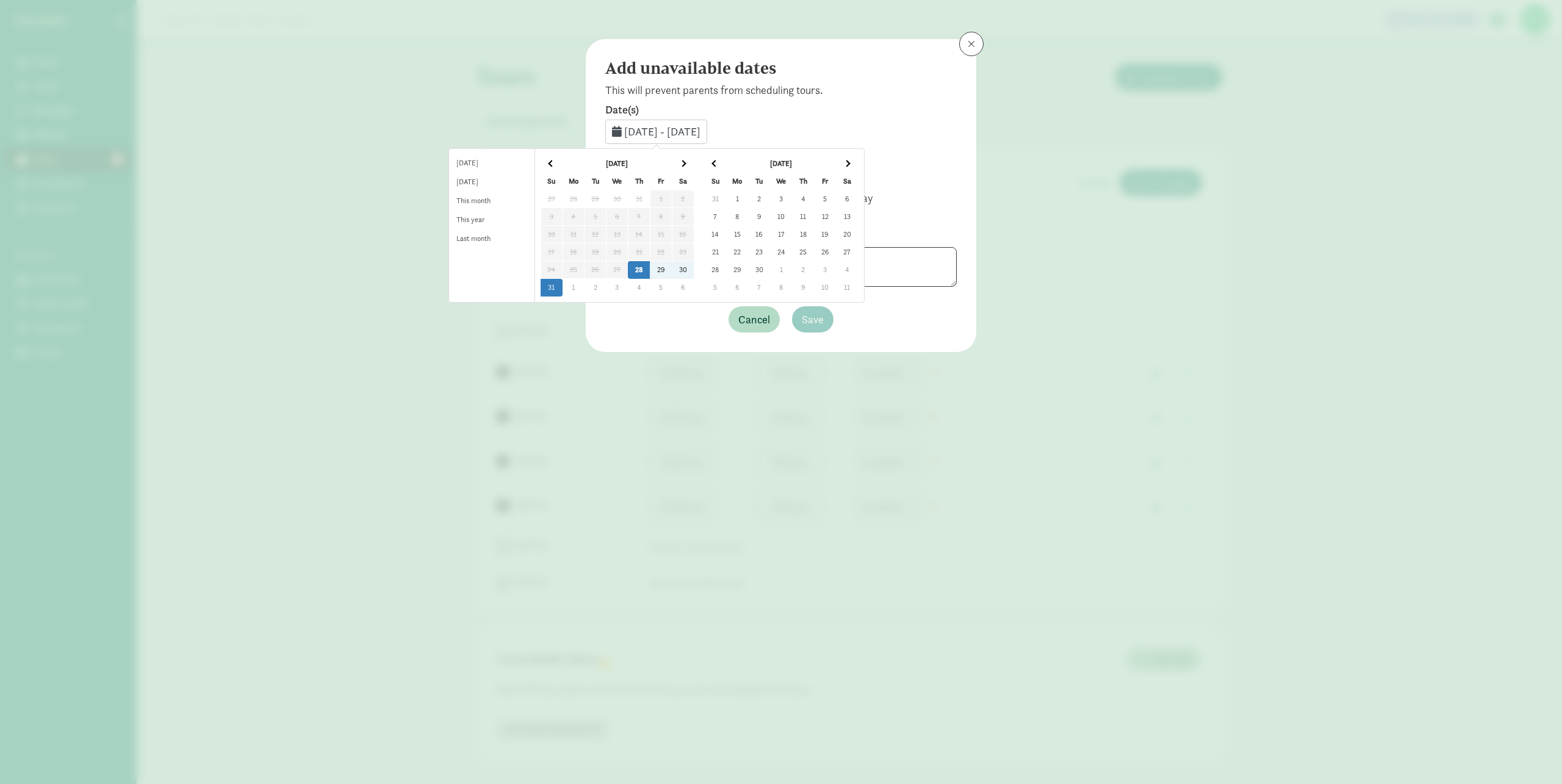
click at [748, 198] on td "1" at bounding box center [737, 199] width 22 height 18
click at [748, 199] on td "1" at bounding box center [737, 199] width 22 height 18
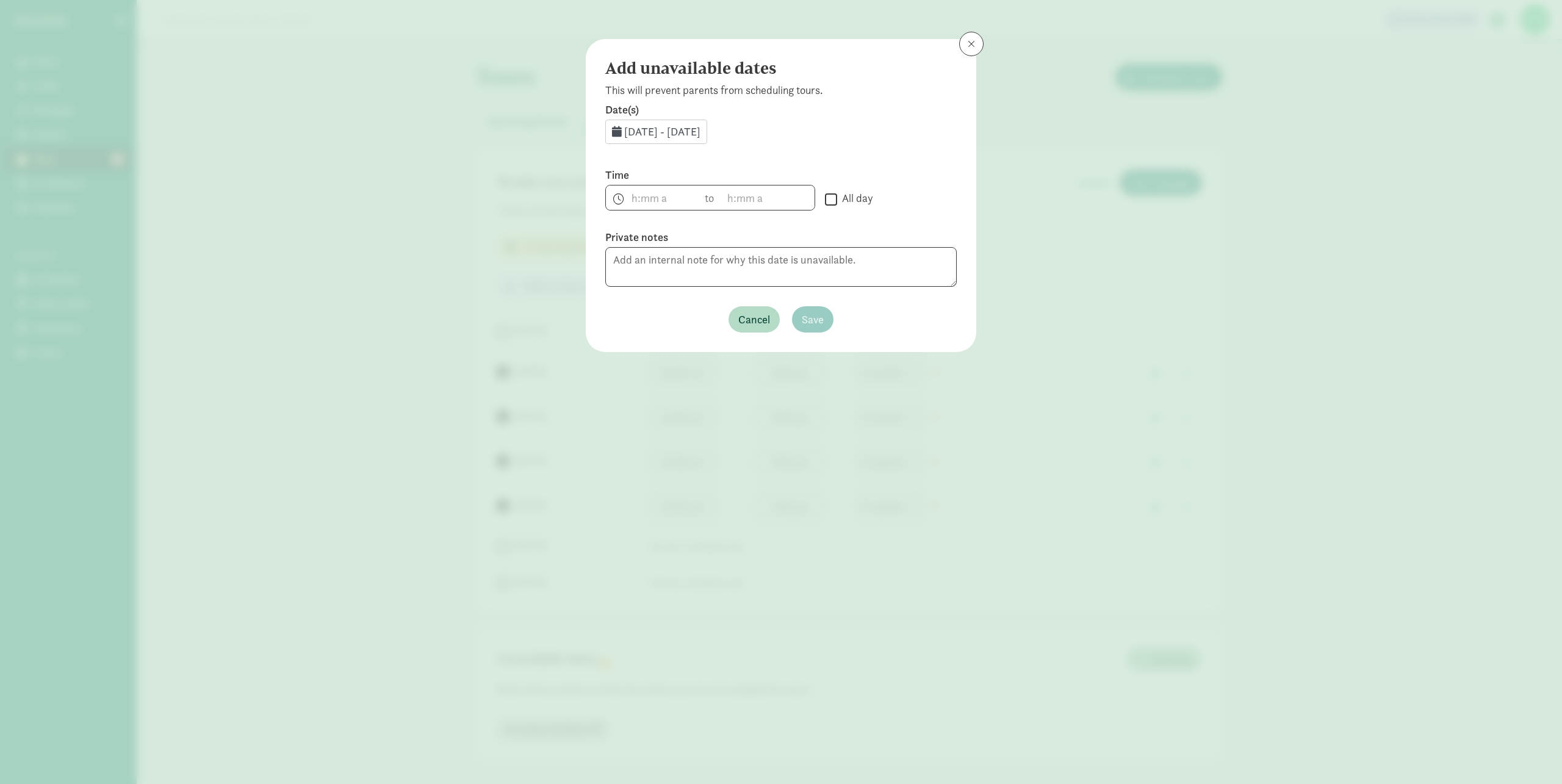
click at [701, 133] on span "Sep 1, 2025 - Sep 1, 2025" at bounding box center [662, 131] width 76 height 14
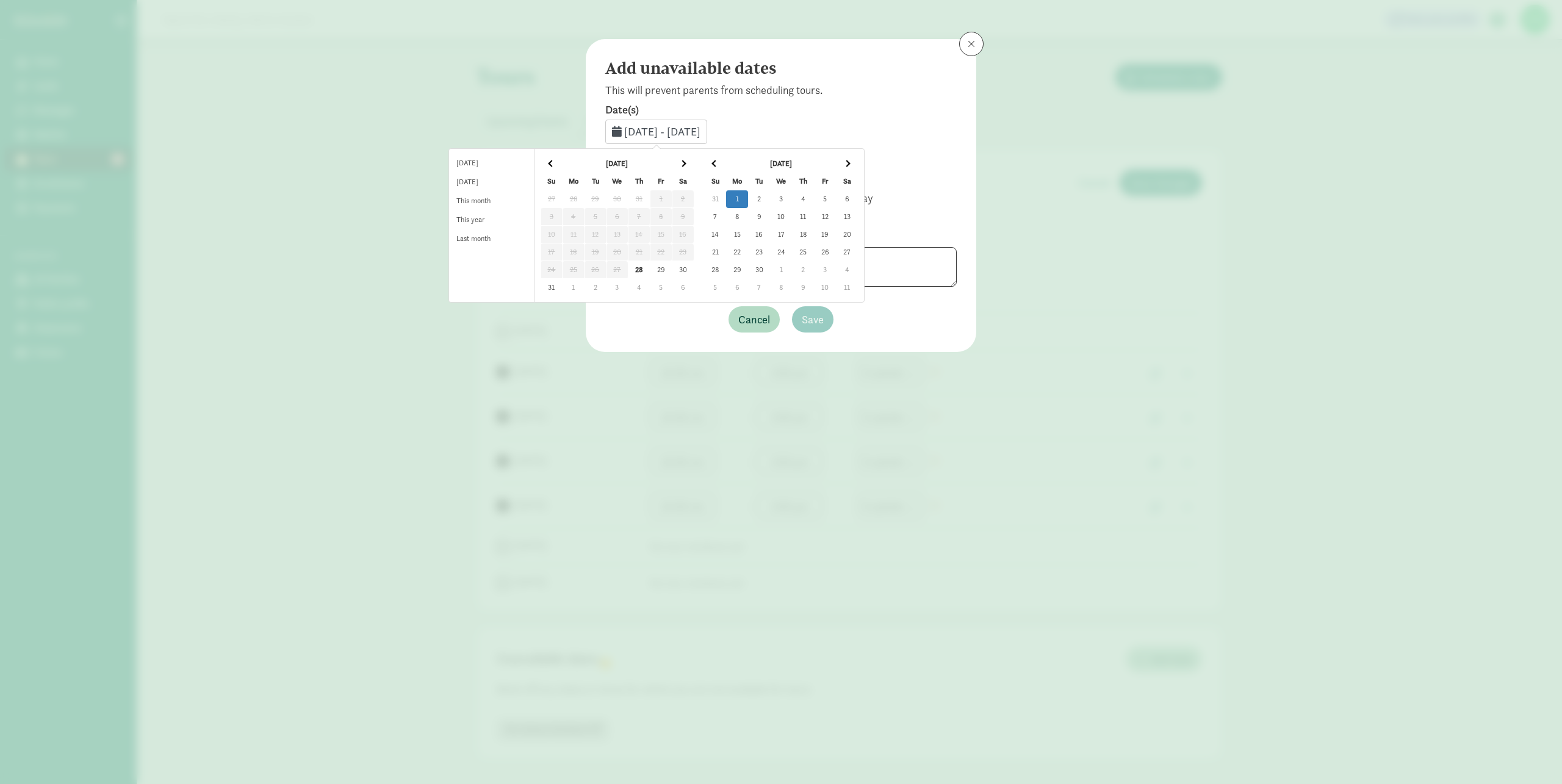
click at [923, 191] on div " All day" at bounding box center [891, 187] width 132 height 40
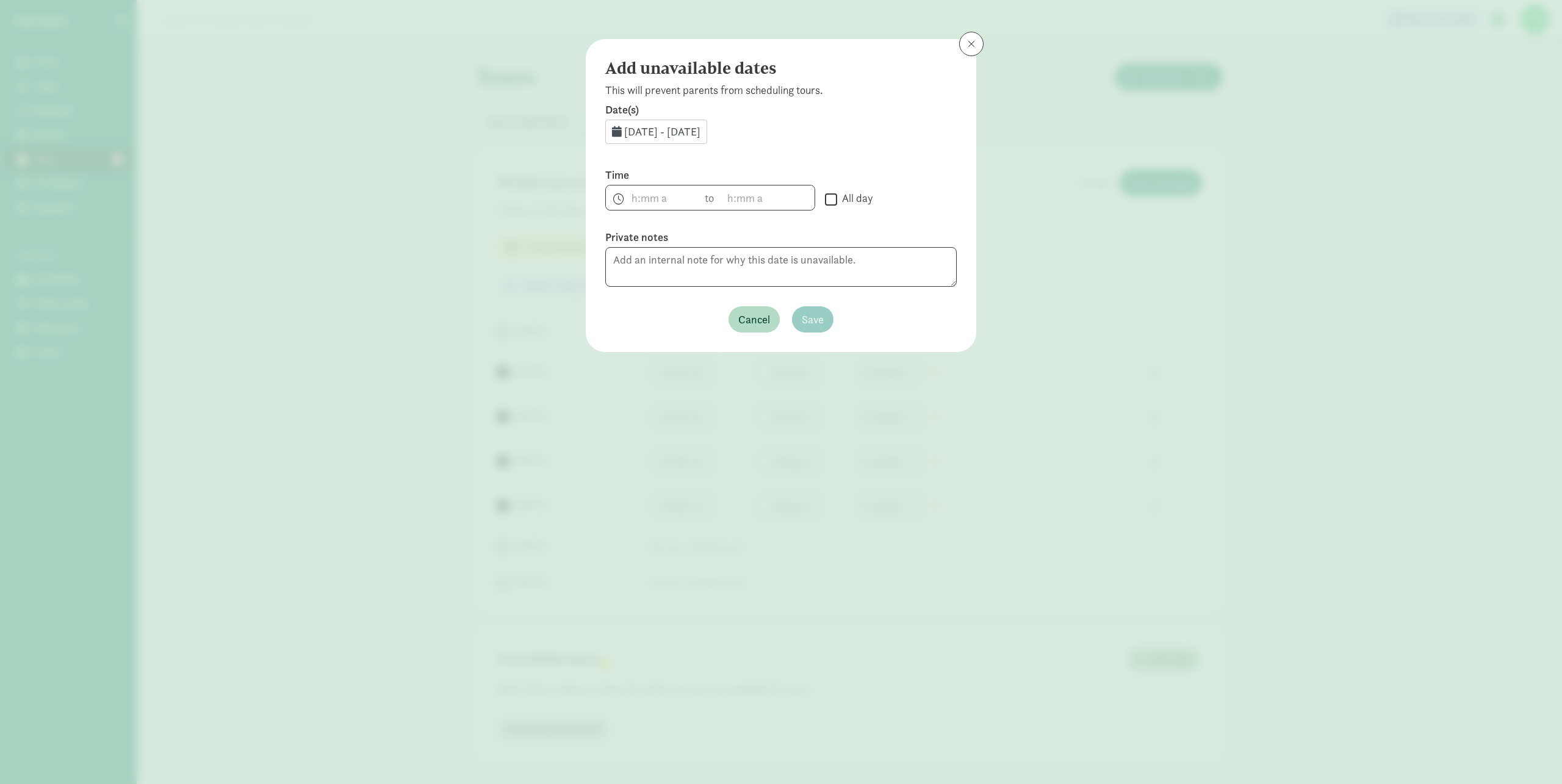
click at [837, 199] on label "All day" at bounding box center [855, 198] width 36 height 15
click at [837, 199] on input "All day" at bounding box center [831, 199] width 12 height 16
checkbox input "true"
click at [818, 319] on span "Save" at bounding box center [812, 319] width 22 height 16
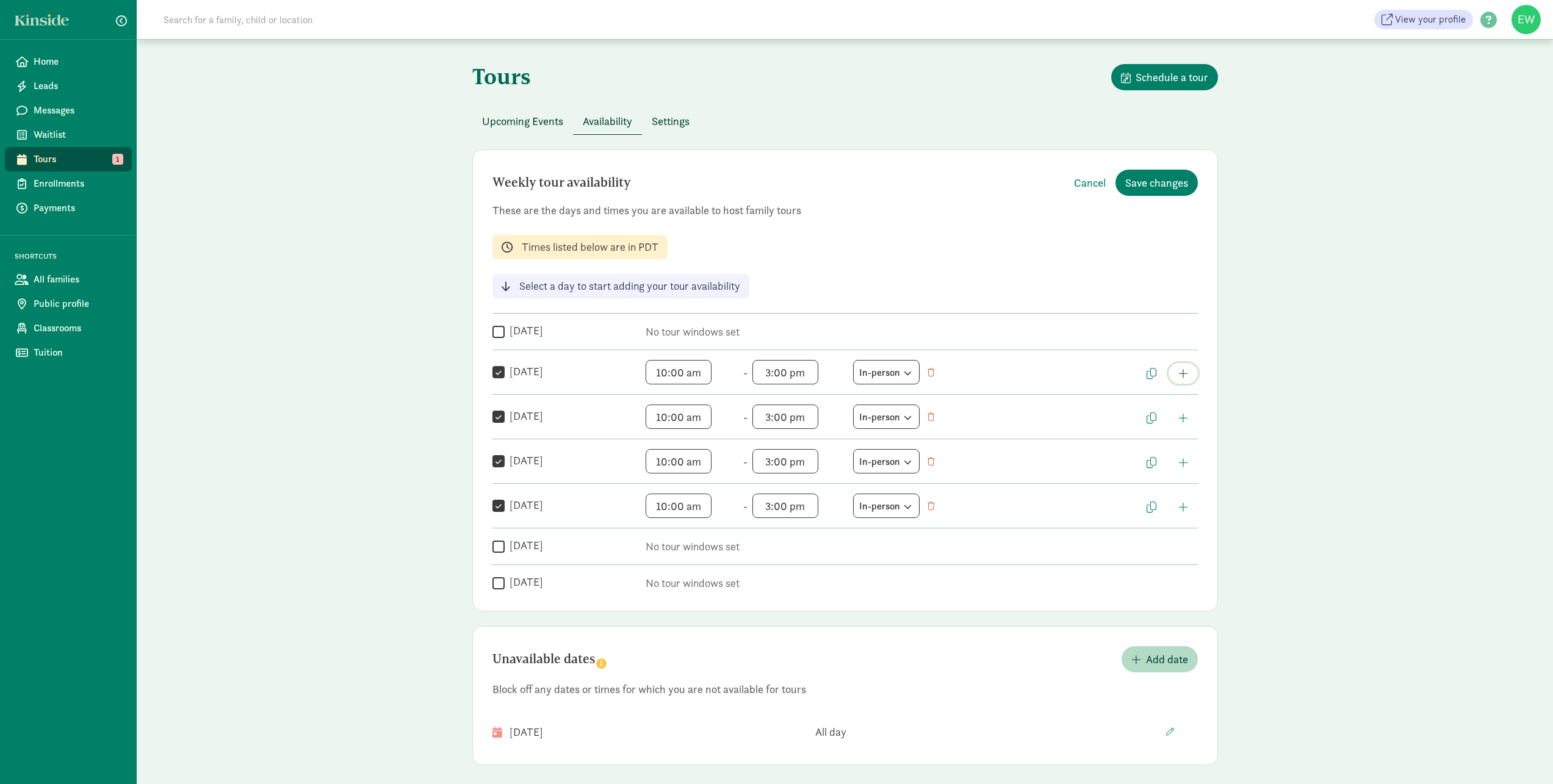
click at [1182, 370] on span "button" at bounding box center [1183, 373] width 9 height 11
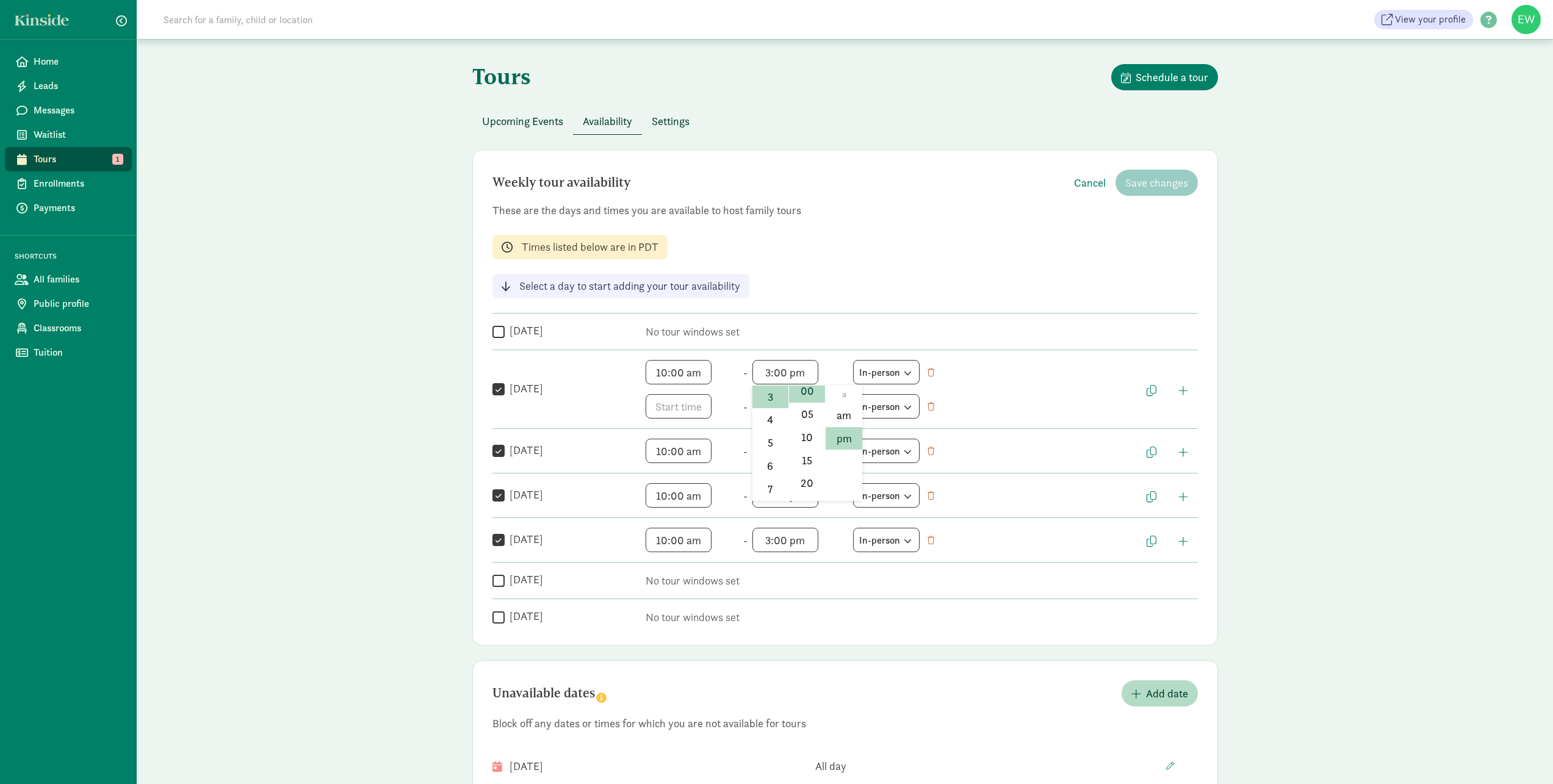
scroll to position [18, 0]
click at [767, 372] on span "3:00 pm h 12 1 2 3 4 5 6 7 8 9 10 11 mm 00 05 10 15 20 25 30 35 40 45 50 55 a a…" at bounding box center [799, 372] width 93 height 24
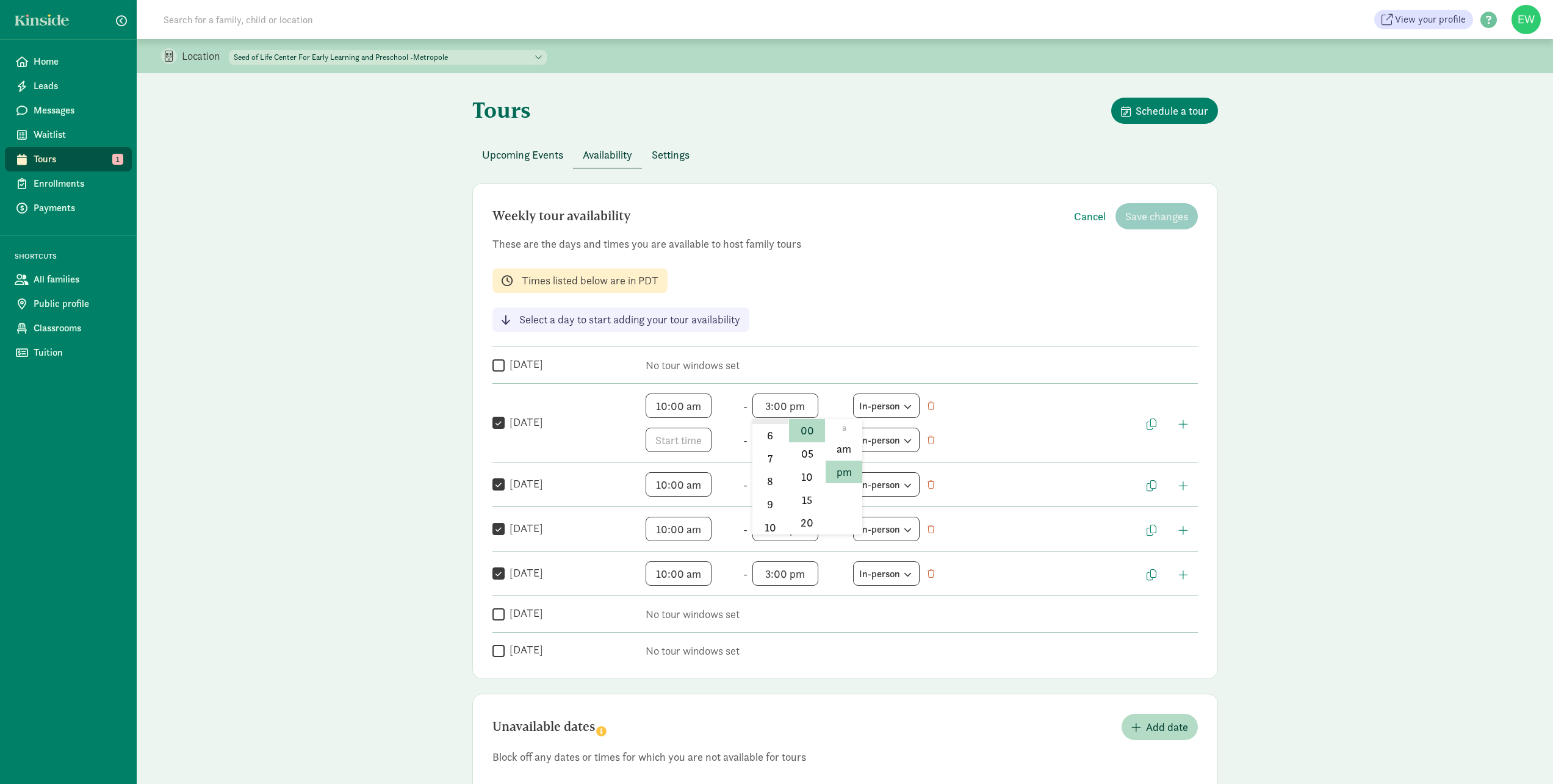
scroll to position [179, 0]
drag, startPoint x: 767, startPoint y: 493, endPoint x: 781, endPoint y: 478, distance: 20.5
click at [767, 493] on li "10" at bounding box center [770, 500] width 36 height 23
click at [787, 407] on span "10:00 pm h 12 1 2 3 4 5 6 7 8 9 10 11 mm 00 05 10 15 20 25 30 35 40 45 50 55 a …" at bounding box center [799, 405] width 93 height 24
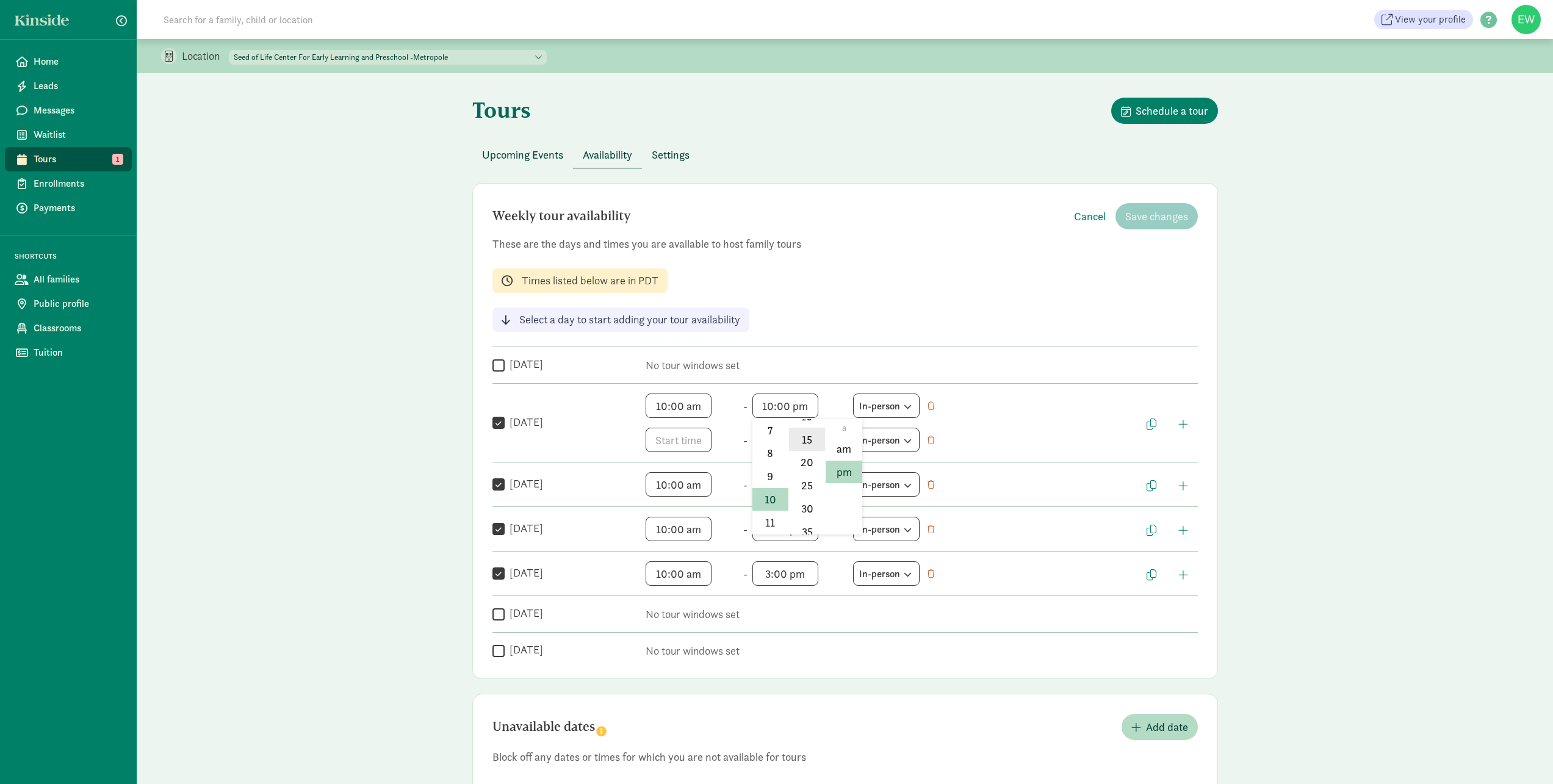
scroll to position [79, 0]
click at [800, 509] on li "30" at bounding box center [806, 508] width 36 height 23
click at [803, 407] on span "10:30 pm h 12 1 2 3 4 5 6 7 8 9 10 11 mm 00 05 10 15 20 25 30 35 40 45 50 55 a …" at bounding box center [799, 405] width 93 height 24
click at [852, 449] on li "am" at bounding box center [843, 449] width 36 height 23
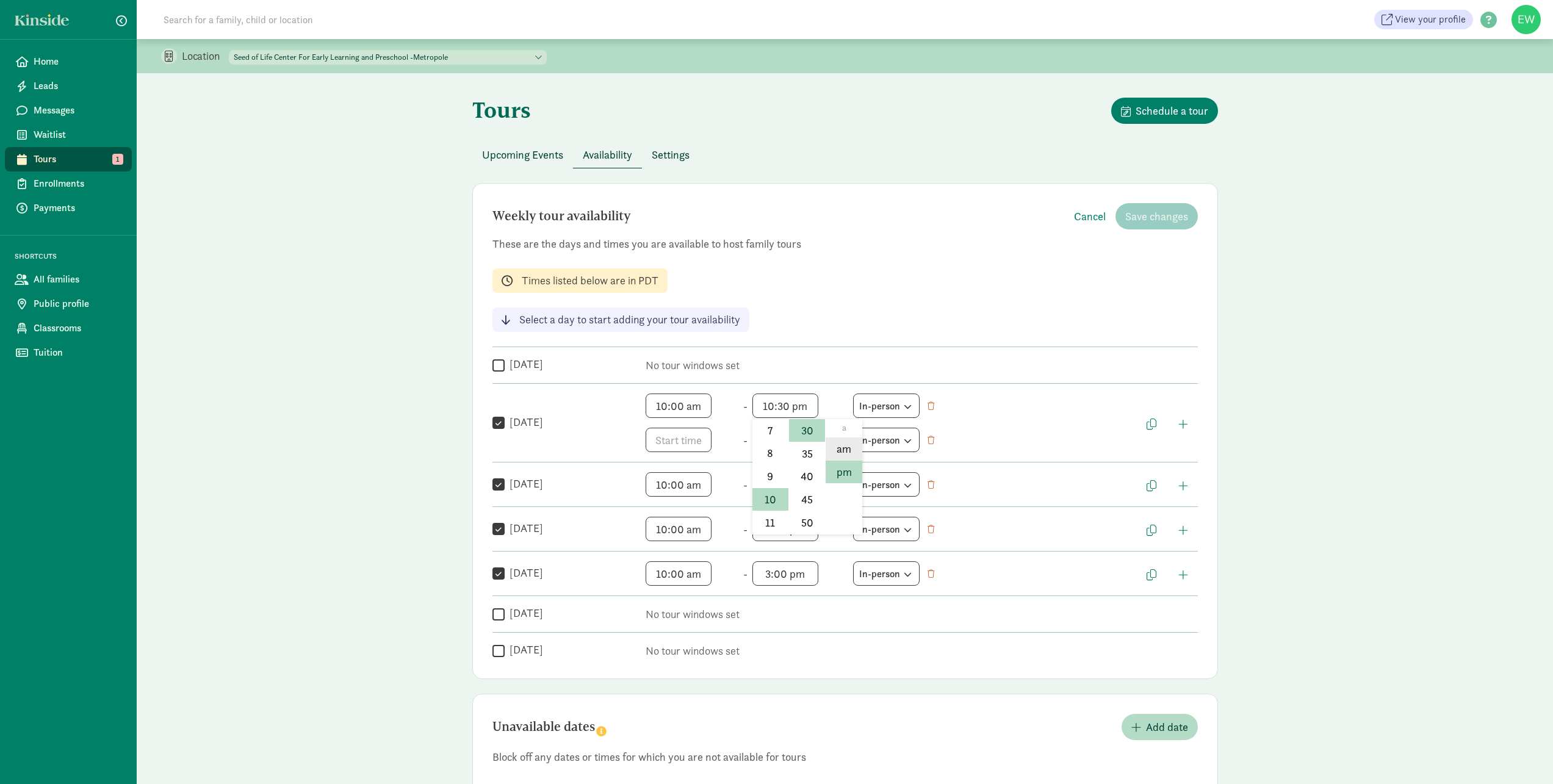
type input "10:30 am"
click at [683, 445] on span "h 12 1 2 3 4 5 6 7 8 9 10 11 mm 00 05 10 15 20 25 30 35 40 45 50 55 a am pm" at bounding box center [692, 440] width 93 height 24
click at [667, 560] on li "11" at bounding box center [663, 557] width 36 height 23
click at [678, 441] on div at bounding box center [776, 392] width 1553 height 784
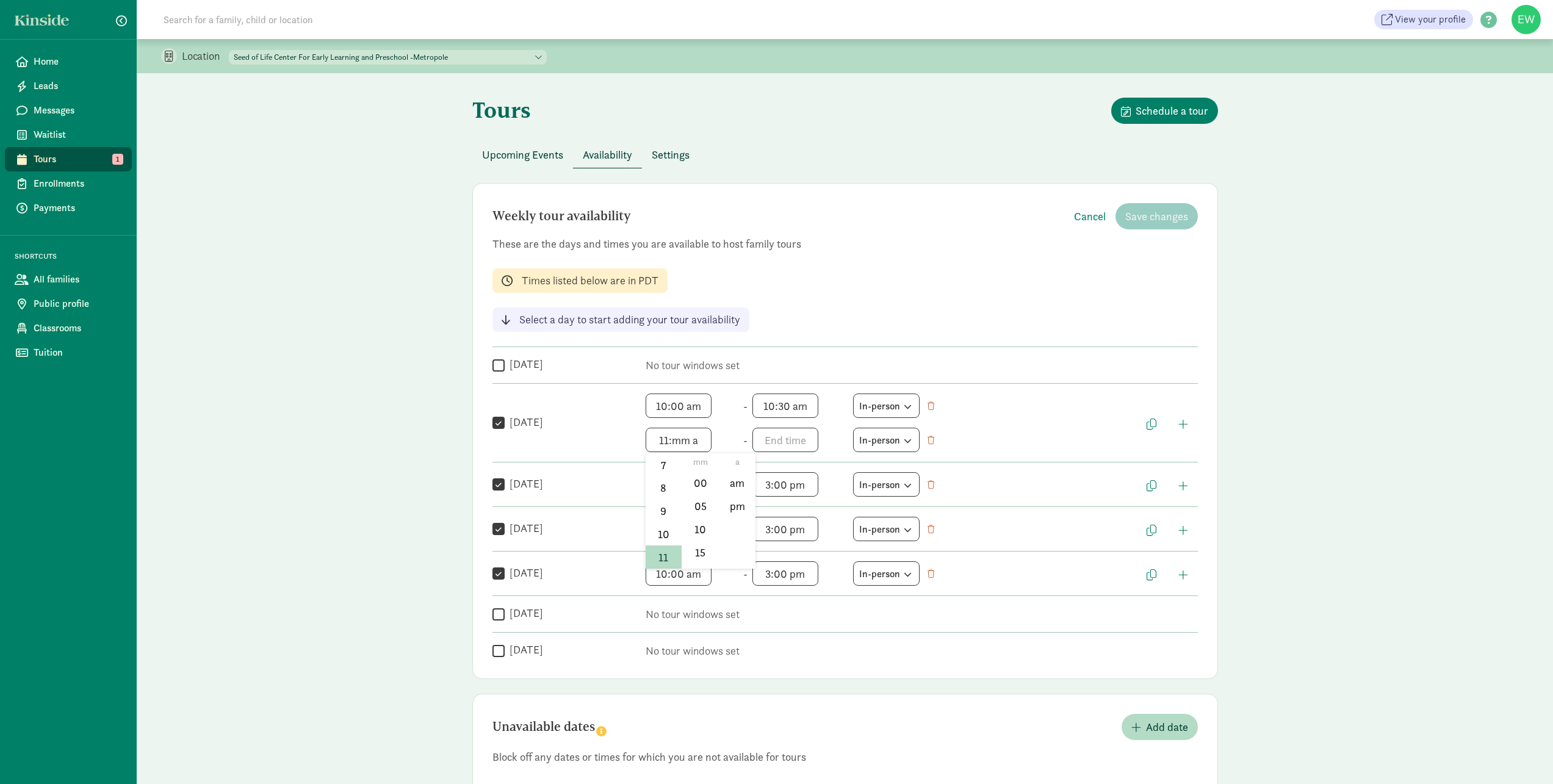
scroll to position [180, 0]
click at [678, 441] on span "11:mm a h 12 1 2 3 4 5 6 7 8 9 10 11 mm 00 05 10 15 20 25 30 35 40 45 50 55 a a…" at bounding box center [692, 440] width 93 height 24
click at [654, 529] on li "10" at bounding box center [663, 533] width 36 height 23
click at [700, 537] on li "45" at bounding box center [700, 544] width 36 height 23
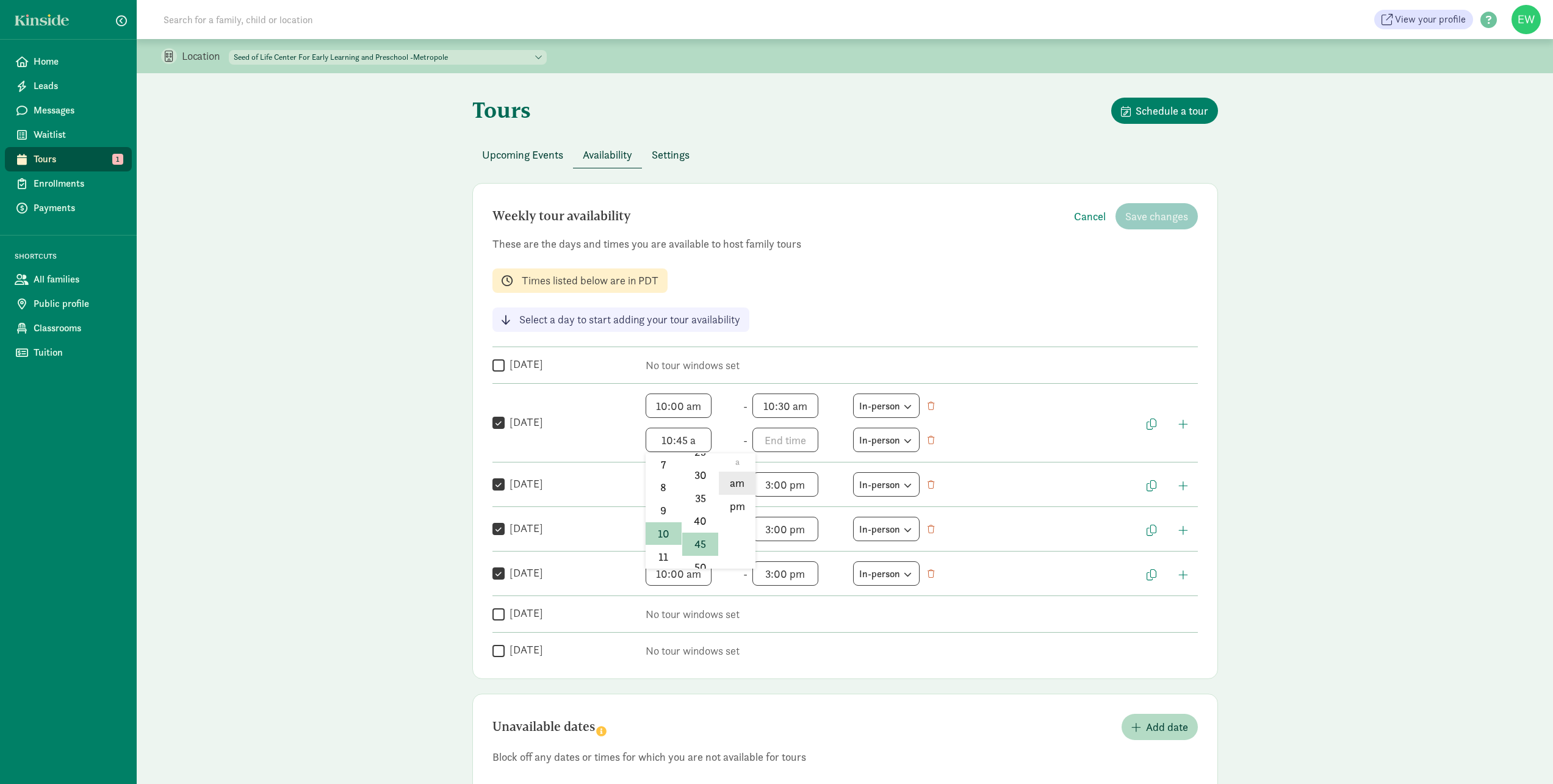
drag, startPoint x: 733, startPoint y: 484, endPoint x: 747, endPoint y: 481, distance: 14.3
click at [733, 484] on li "am" at bounding box center [736, 483] width 36 height 23
type input "10:45 am"
click at [780, 440] on span "h 12 1 2 3 4 5 6 7 8 9 10 11 mm 00 05 10 15 20 25 30 35 40 45 50 55 a am pm" at bounding box center [799, 440] width 93 height 24
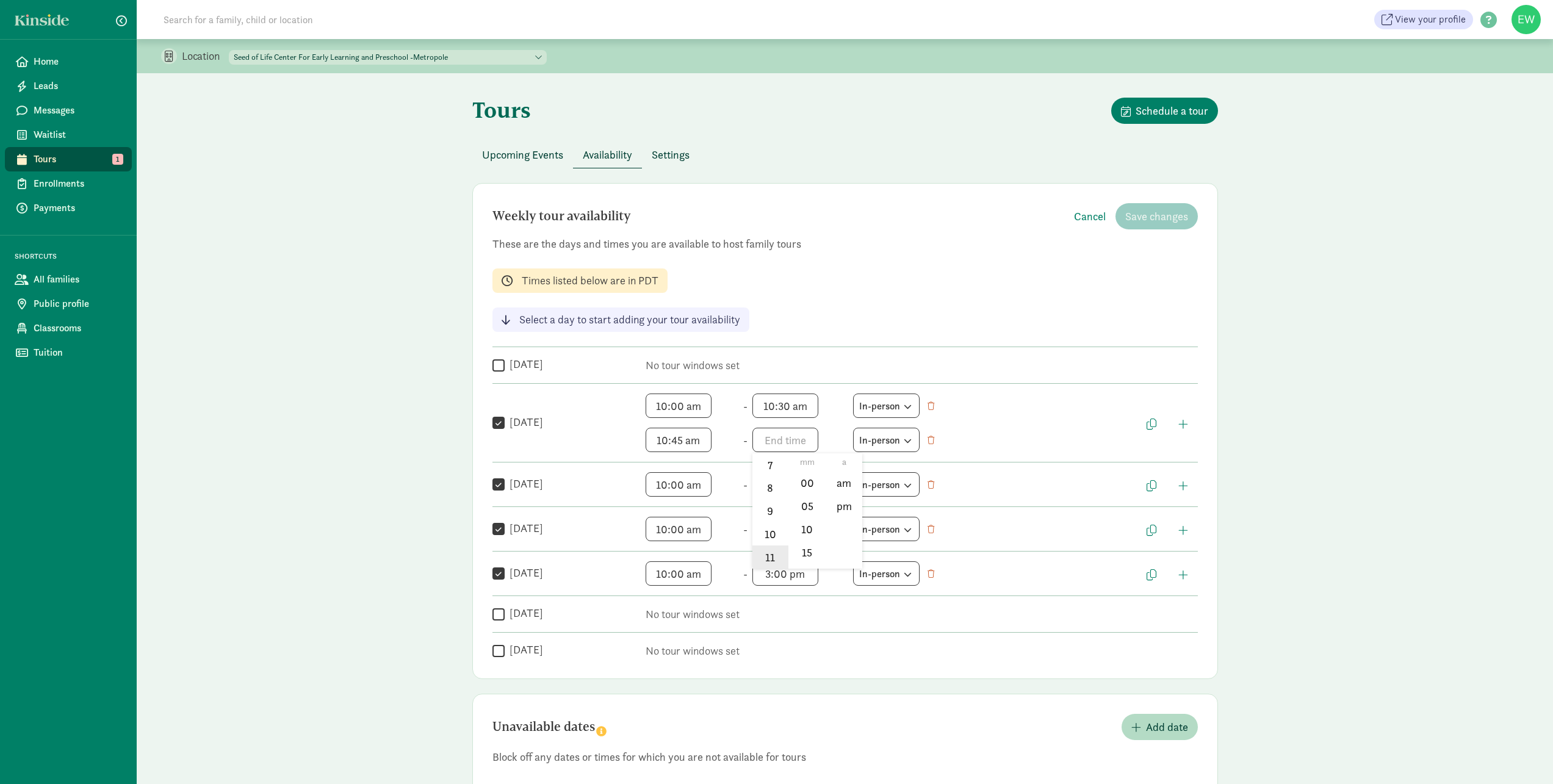
click at [760, 556] on li "11" at bounding box center [770, 557] width 36 height 23
click at [790, 436] on div at bounding box center [776, 392] width 1553 height 784
click at [788, 441] on span "11:mm a h 12 1 2 3 4 5 6 7 8 9 10 11 mm 00 05 10 15 20 25 30 35 40 45 50 55 a a…" at bounding box center [799, 440] width 93 height 24
click at [805, 559] on li "15" at bounding box center [806, 552] width 36 height 23
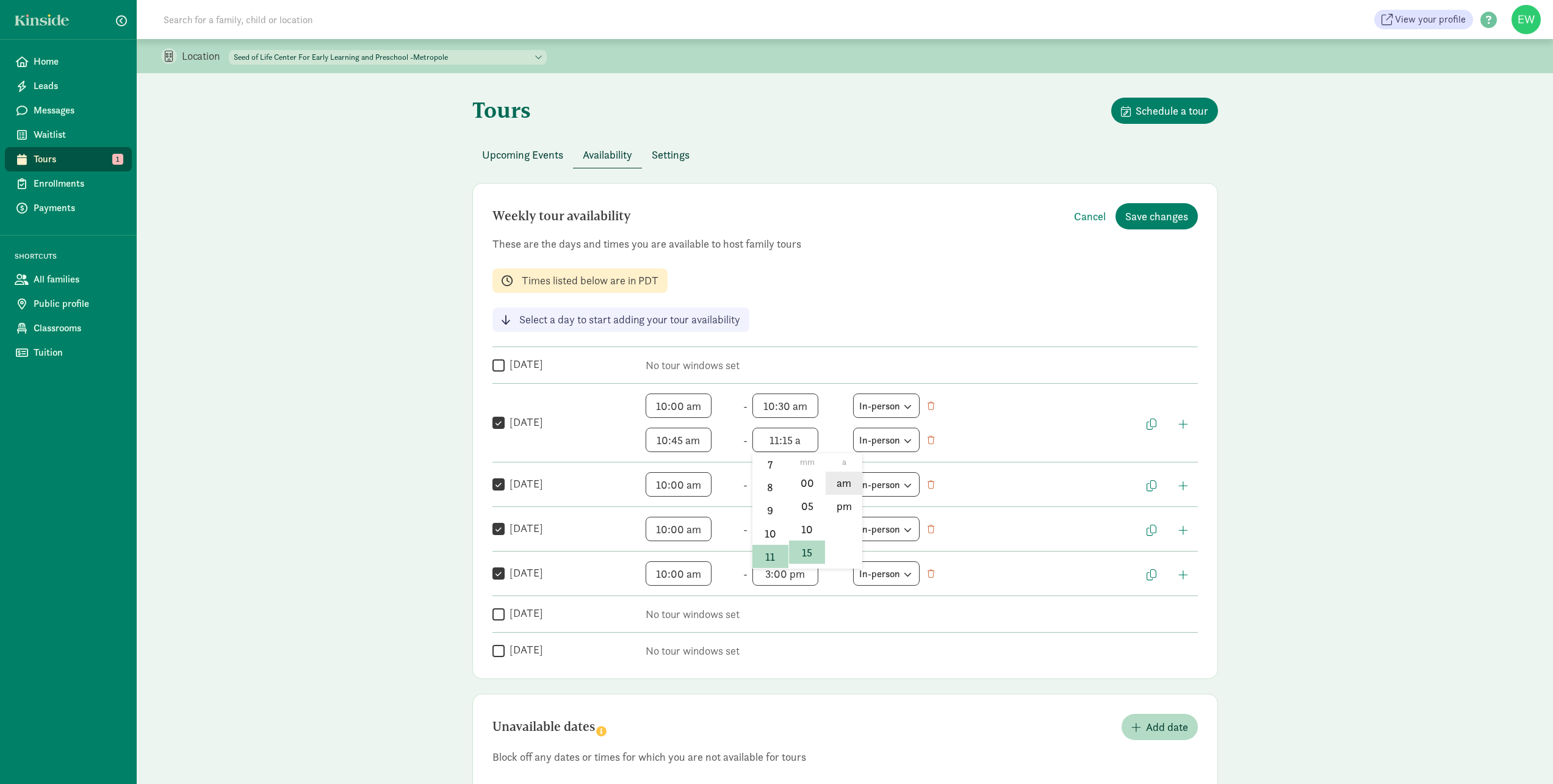
click at [843, 484] on li "am" at bounding box center [843, 483] width 36 height 23
type input "11:15 am"
click at [1181, 424] on span "button" at bounding box center [1183, 424] width 9 height 11
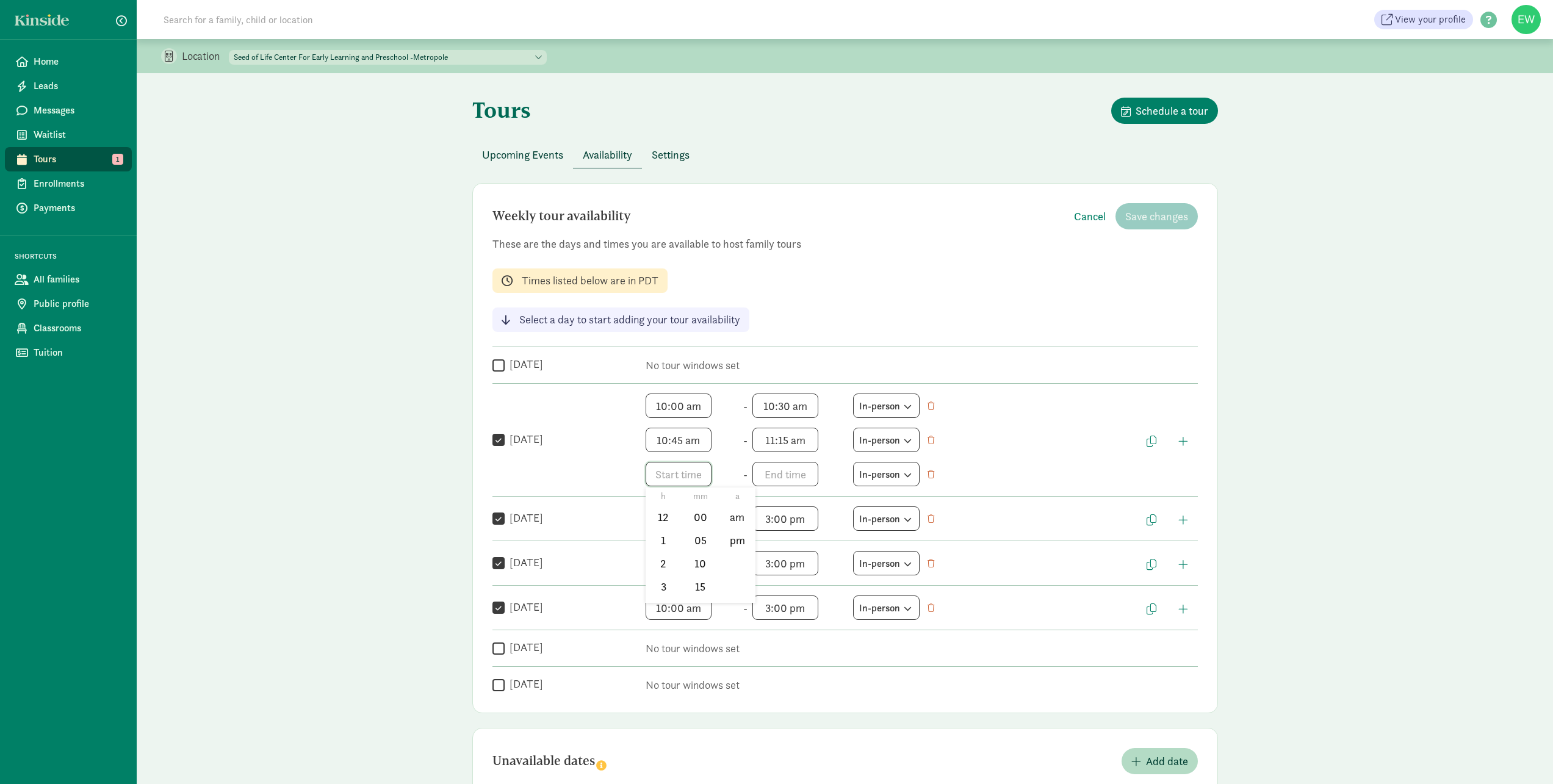
click at [672, 472] on span "h 12 1 2 3 4 5 6 7 8 9 10 11 mm 00 05 10 15 20 25 30 35 40 45 50 55 a am pm" at bounding box center [692, 474] width 93 height 24
click at [655, 589] on li "11" at bounding box center [663, 591] width 36 height 23
click at [699, 531] on li "30" at bounding box center [700, 533] width 36 height 23
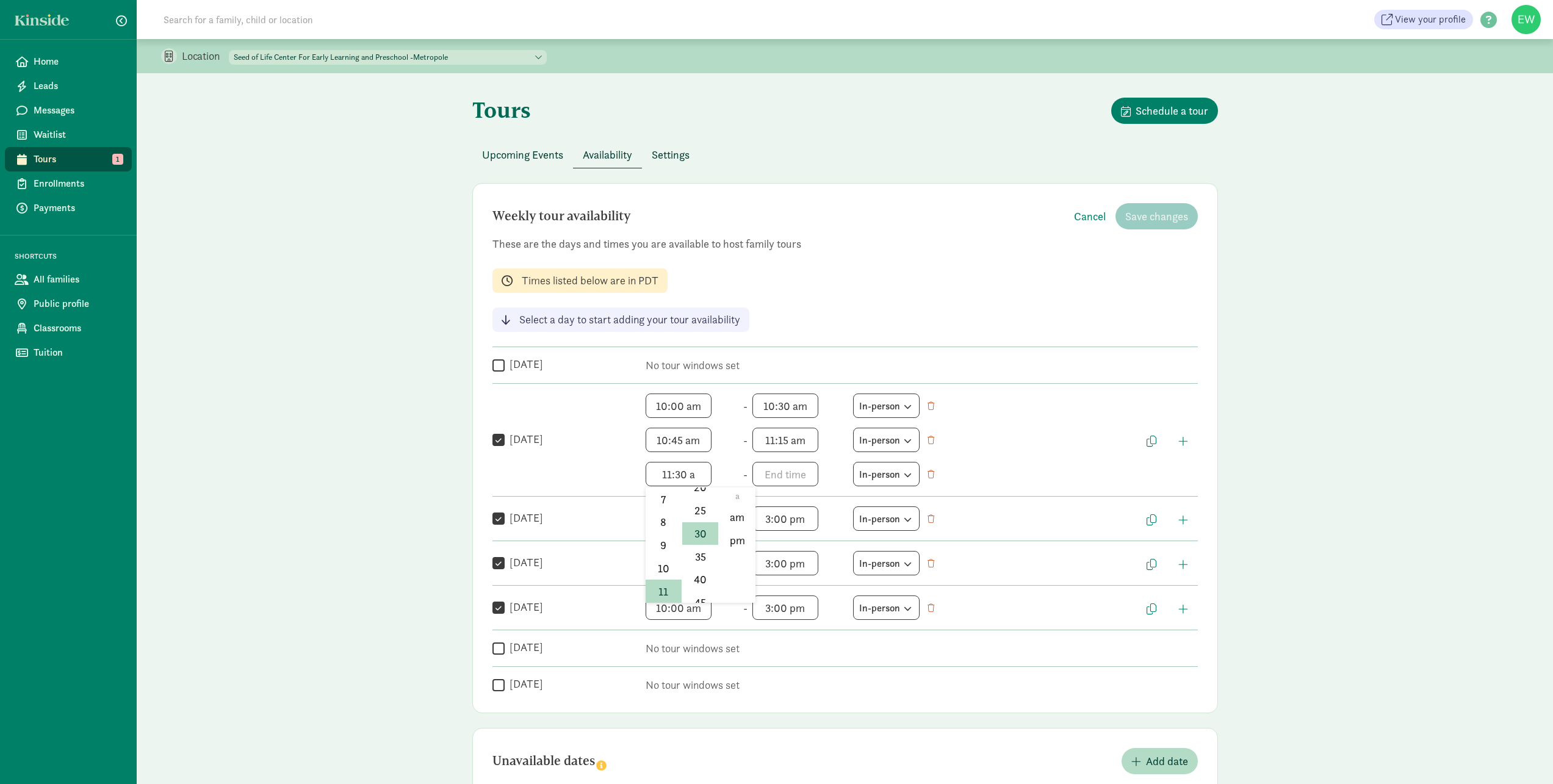
click at [780, 474] on div at bounding box center [776, 392] width 1553 height 784
click at [780, 474] on span "h 12 1 2 3 4 5 6 7 8 9 10 11 mm 00 05 10 15 20 25 30 35 40 45 50 55 a am pm" at bounding box center [799, 474] width 93 height 24
click at [695, 476] on div at bounding box center [776, 392] width 1553 height 784
click at [695, 476] on span "11:30 a h 12 1 2 3 4 5 6 7 8 9 10 11 mm 00 05 10 15 20 25 30 35 40 45 50 55 a a…" at bounding box center [692, 474] width 93 height 24
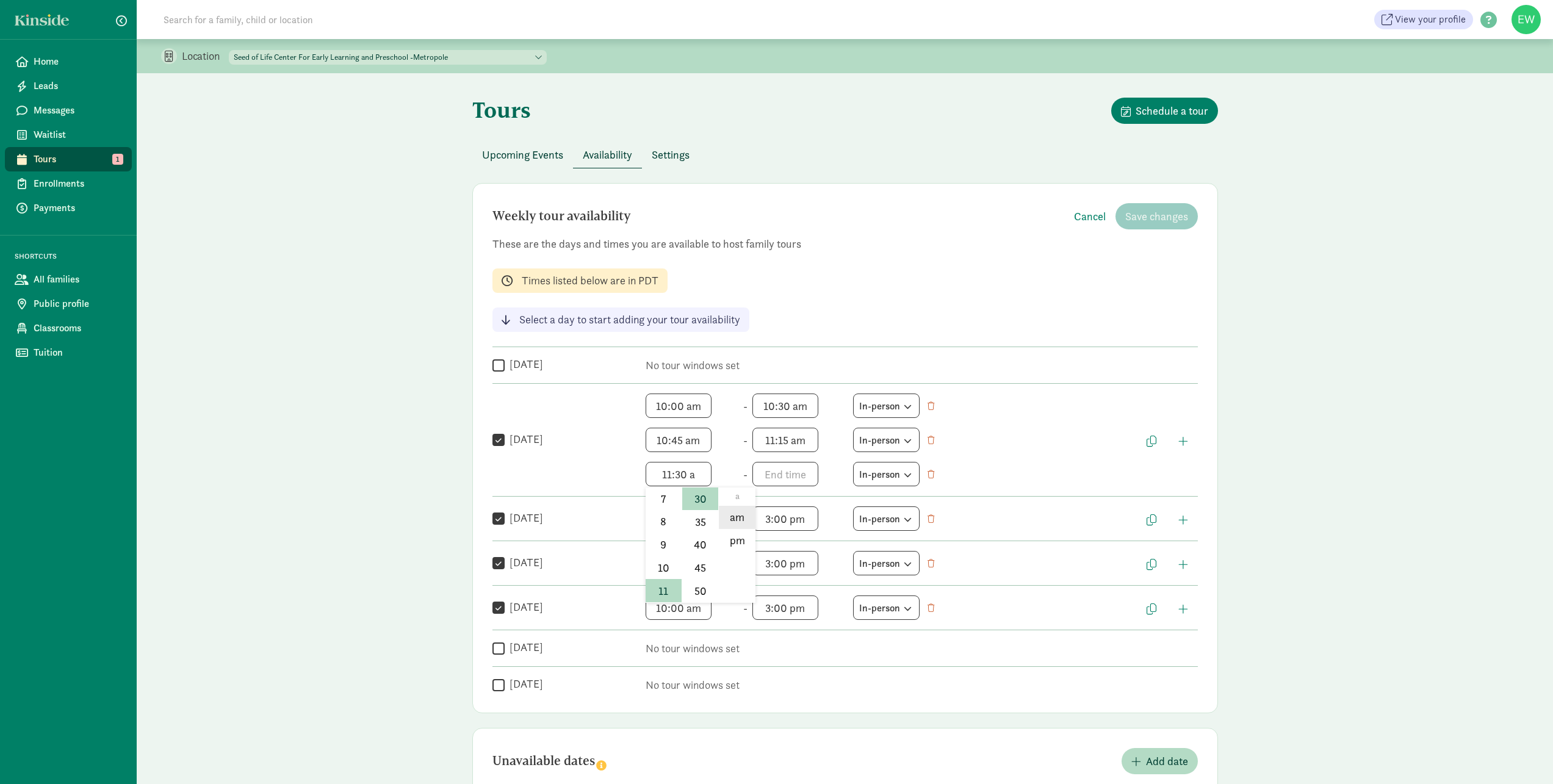
drag, startPoint x: 734, startPoint y: 523, endPoint x: 744, endPoint y: 517, distance: 11.7
click at [735, 523] on li "am" at bounding box center [736, 517] width 36 height 23
type input "11:30 am"
click at [773, 478] on span "h 12 1 2 3 4 5 6 7 8 9 10 11 mm 00 05 10 15 20 25 30 35 40 45 50 55 a am pm" at bounding box center [799, 474] width 93 height 24
click at [766, 516] on li "12" at bounding box center [770, 517] width 36 height 23
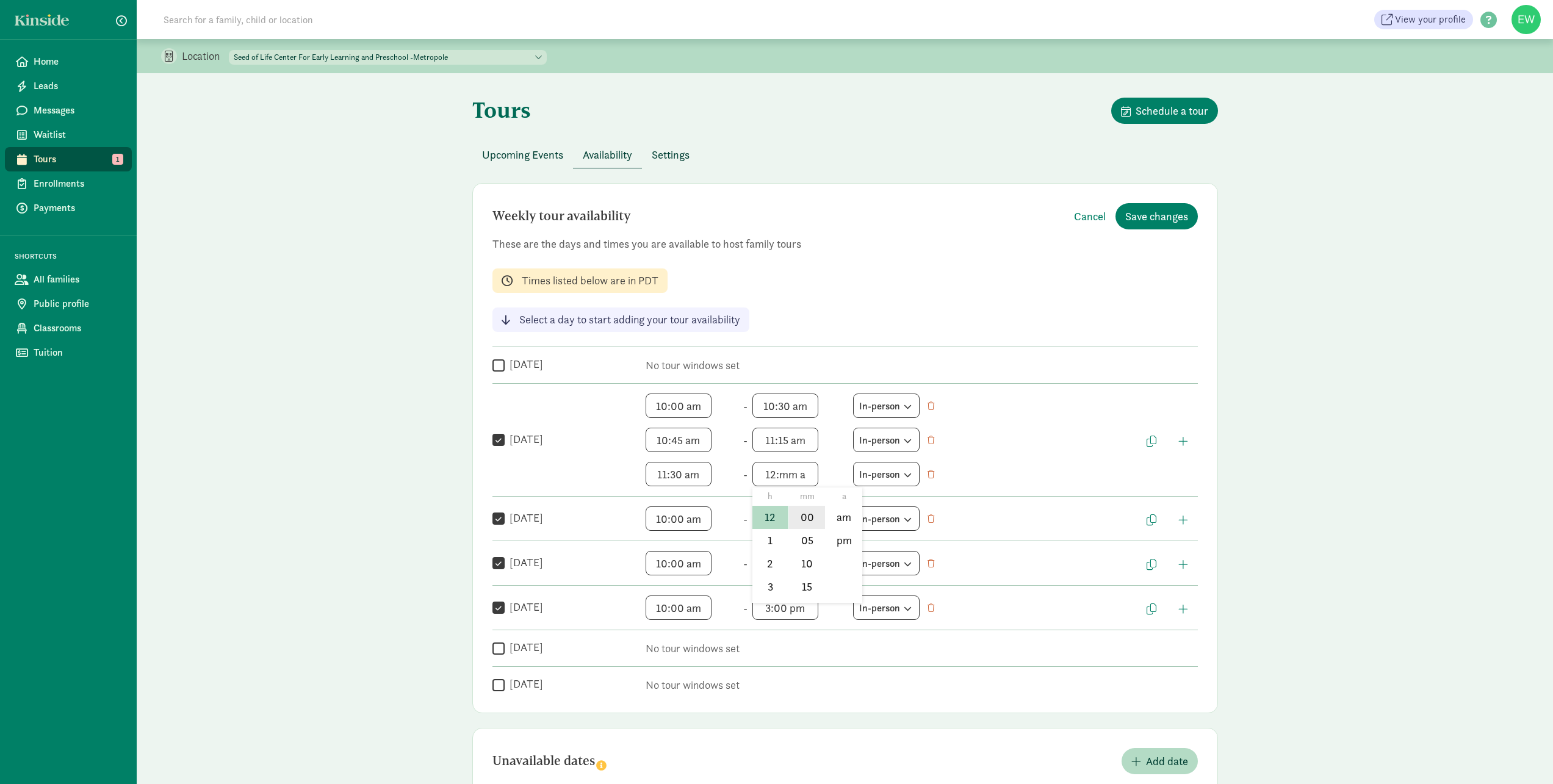
click at [799, 519] on li "00" at bounding box center [806, 517] width 36 height 23
click at [803, 476] on div at bounding box center [776, 392] width 1553 height 784
click at [799, 477] on span "12:00 a h 12 1 2 3 4 5 6 7 8 9 10 11 mm 00 05 10 15 20 25 30 35 40 45 50 55 a a…" at bounding box center [799, 474] width 93 height 24
click at [850, 542] on li "pm" at bounding box center [843, 540] width 36 height 23
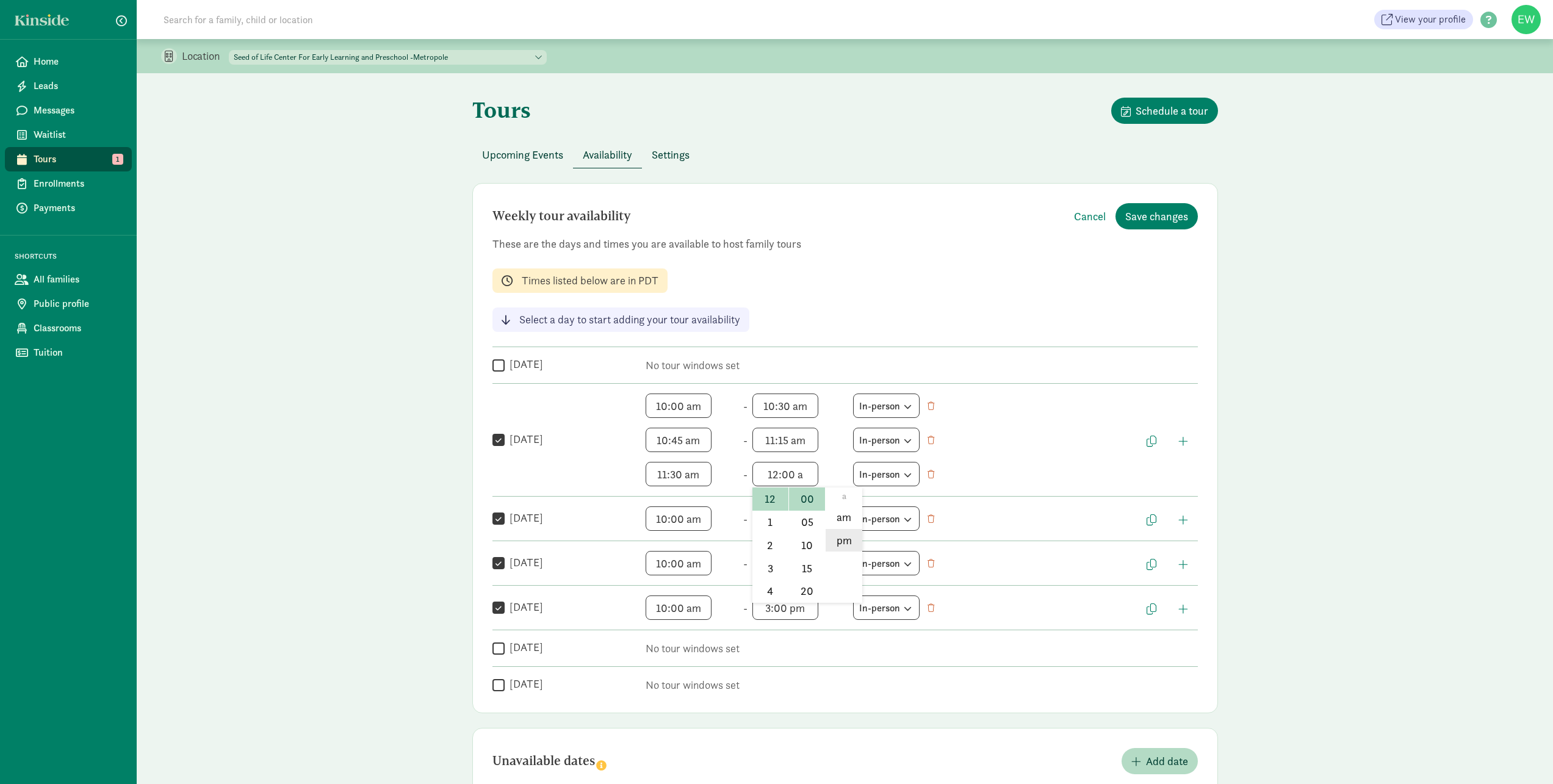
type input "12:00 pm"
click at [1180, 439] on span "button" at bounding box center [1183, 441] width 9 height 11
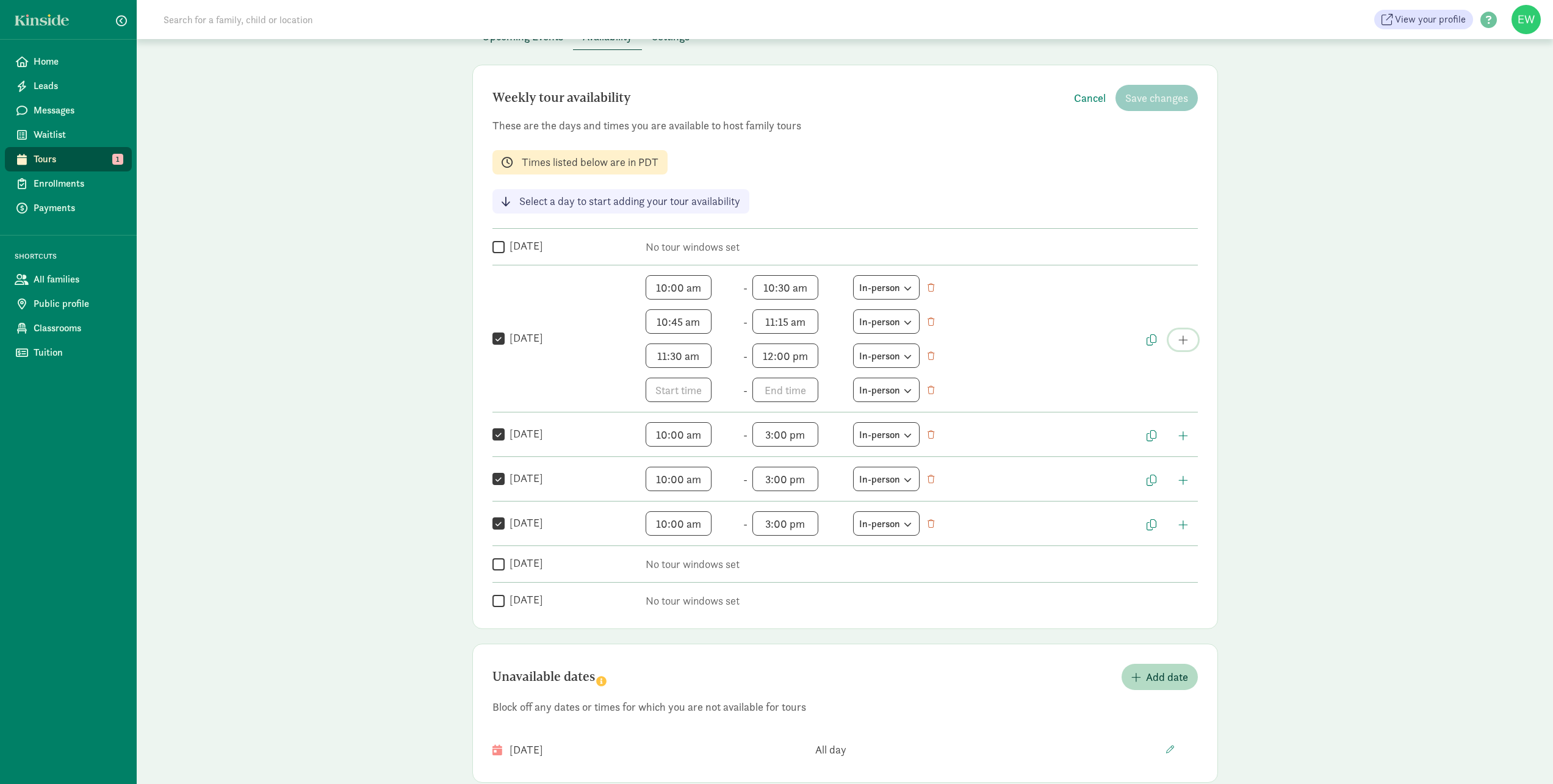
scroll to position [122, 0]
click at [667, 387] on span "h 12 1 2 3 4 5 6 7 8 9 10 11 mm 00 05 10 15 20 25 30 35 40 45 50 55 a am pm" at bounding box center [692, 386] width 93 height 24
click at [662, 429] on li "12" at bounding box center [663, 429] width 36 height 23
click at [701, 405] on li "00" at bounding box center [700, 405] width 36 height 23
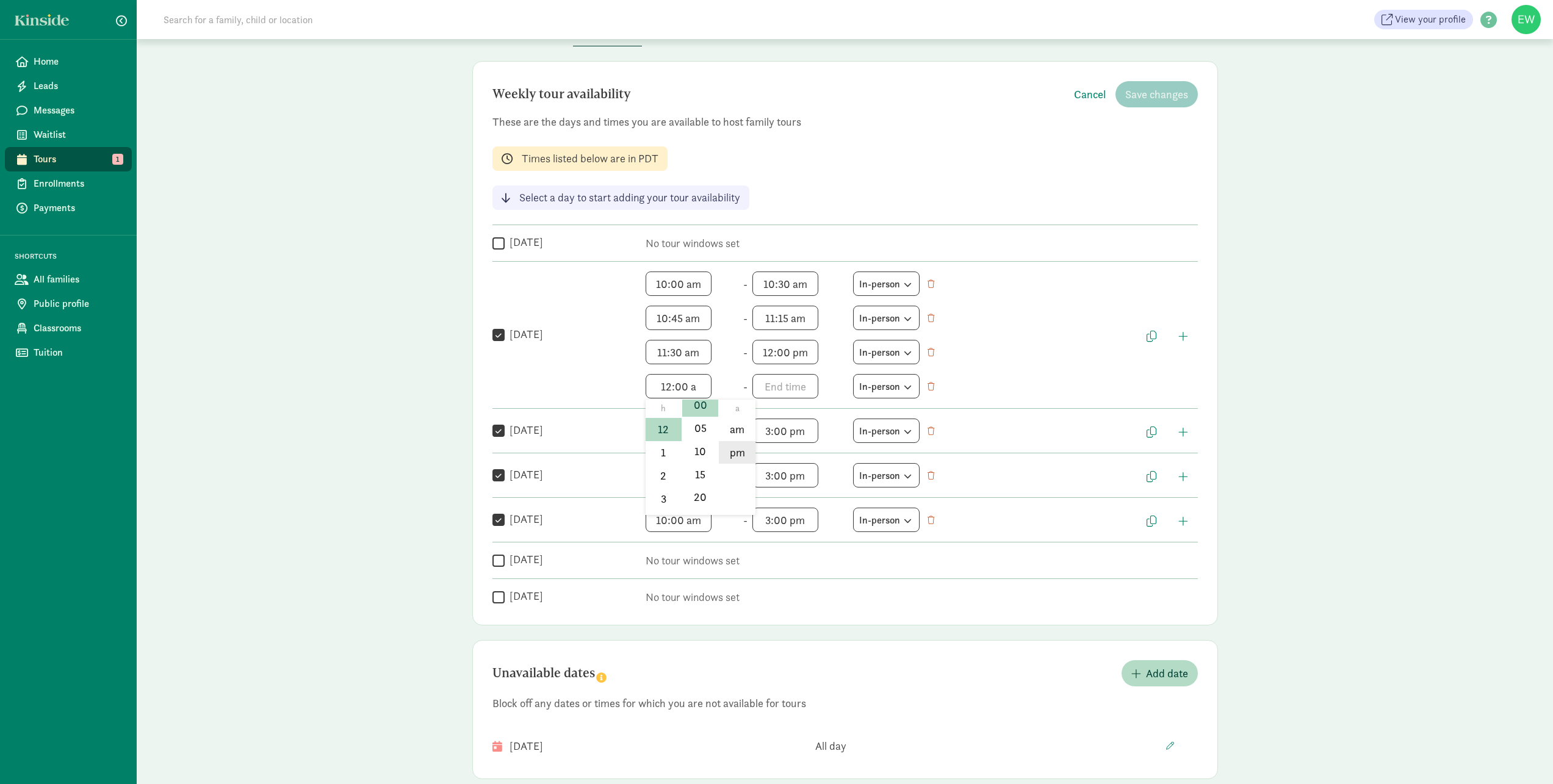
drag, startPoint x: 701, startPoint y: 405, endPoint x: 740, endPoint y: 455, distance: 63.4
click at [739, 455] on li "pm" at bounding box center [736, 453] width 36 height 23
type input "12:00 pm"
click at [780, 389] on span "h 12 1 2 3 4 5 6 7 8 9 10 11 mm 00 05 10 15 20 25 30 35 40 45 50 55 a am pm" at bounding box center [799, 386] width 93 height 24
click at [761, 426] on li "12" at bounding box center [770, 429] width 36 height 23
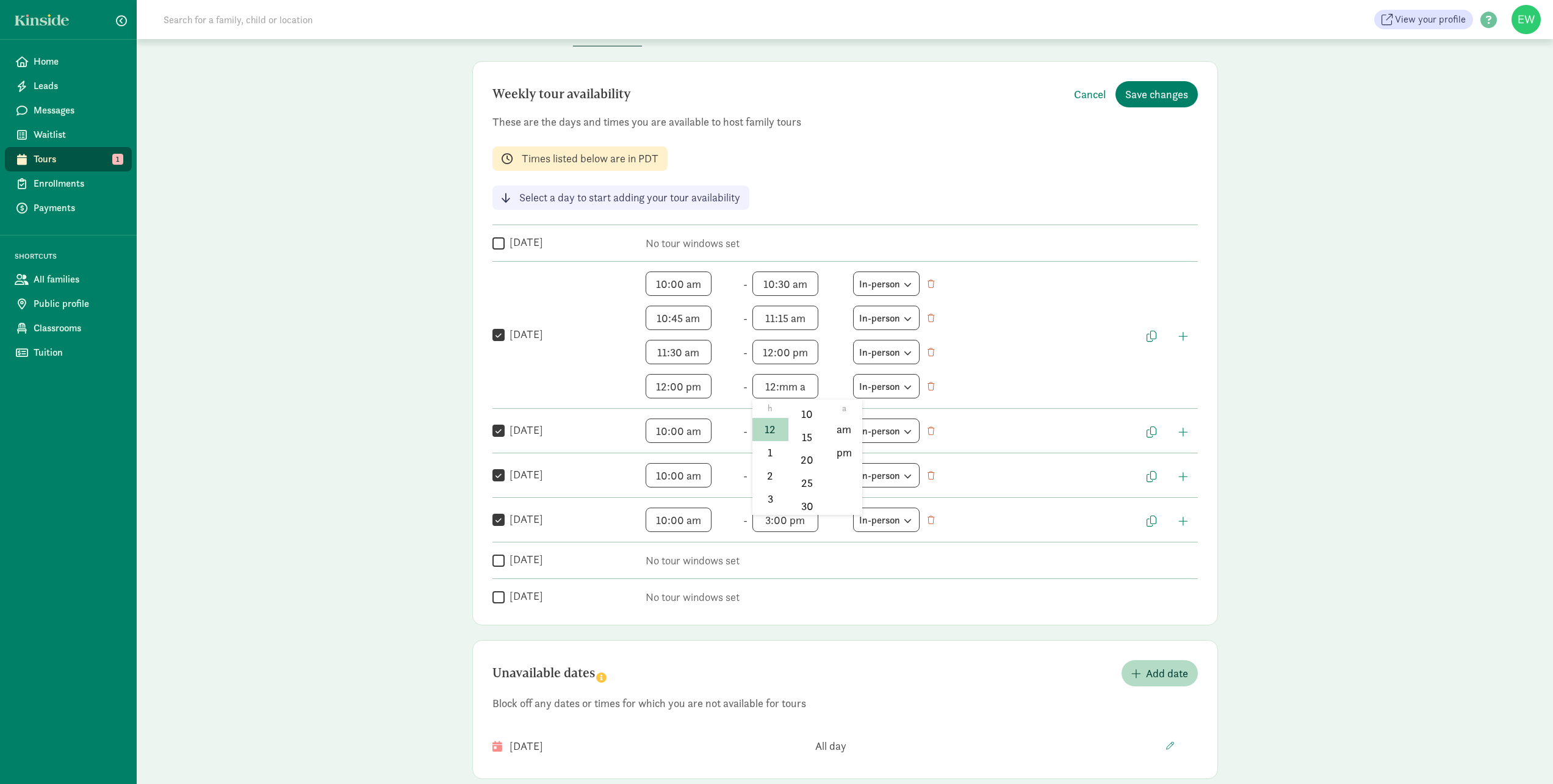
scroll to position [73, 0]
click at [804, 501] on li "30" at bounding box center [806, 494] width 36 height 23
click at [844, 456] on li "pm" at bounding box center [843, 453] width 36 height 23
type input "12:30 pm"
click at [1187, 336] on span "button" at bounding box center [1183, 336] width 9 height 11
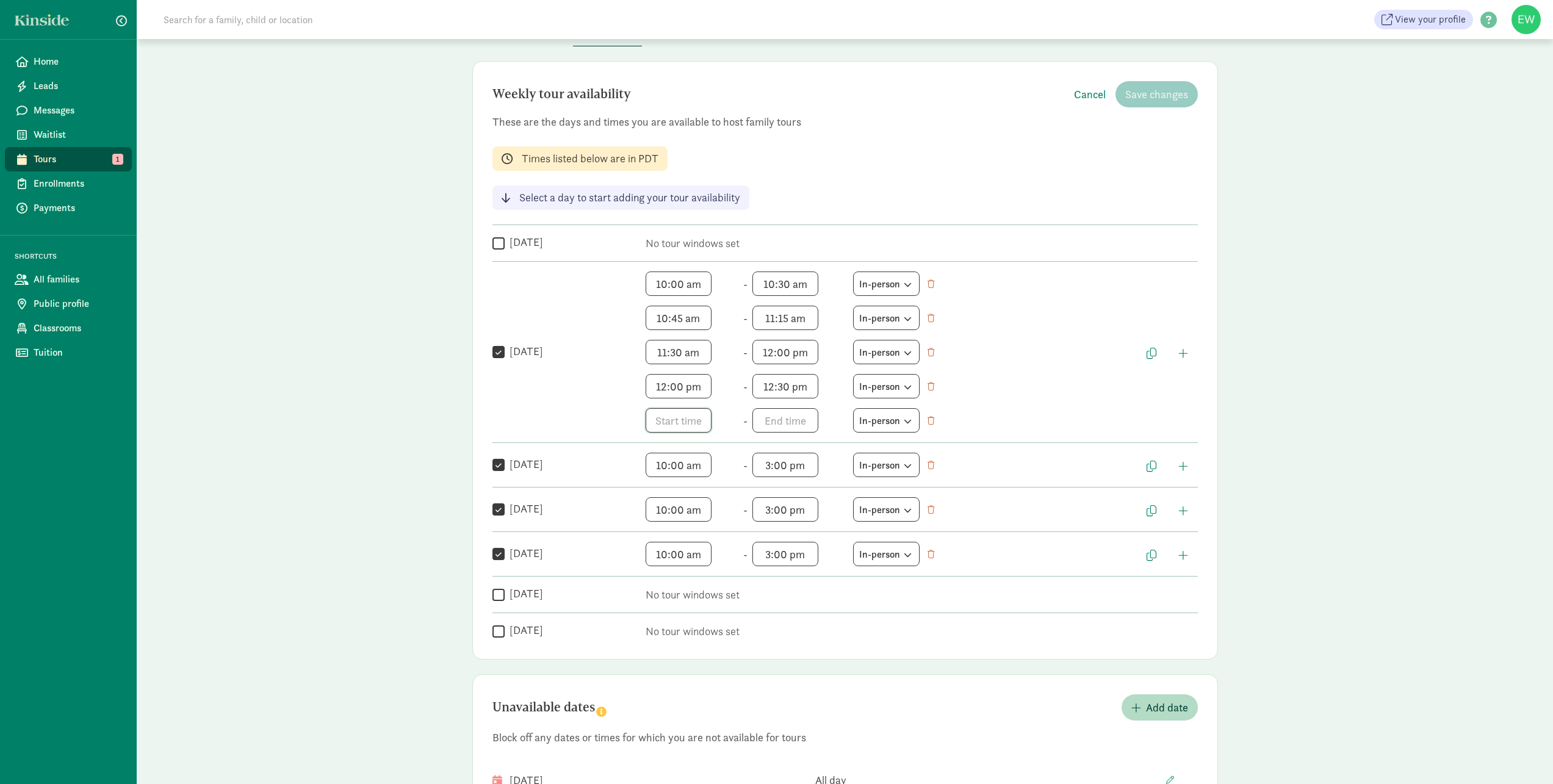
click at [675, 423] on span "h 12 1 2 3 4 5 6 7 8 9 10 11 mm 00 05 10 15 20 25 30 35 40 45 50 55 a am pm" at bounding box center [692, 420] width 93 height 24
click at [666, 492] on li "1" at bounding box center [663, 487] width 36 height 23
click at [695, 479] on li "30" at bounding box center [700, 480] width 36 height 23
type input "1:30 a"
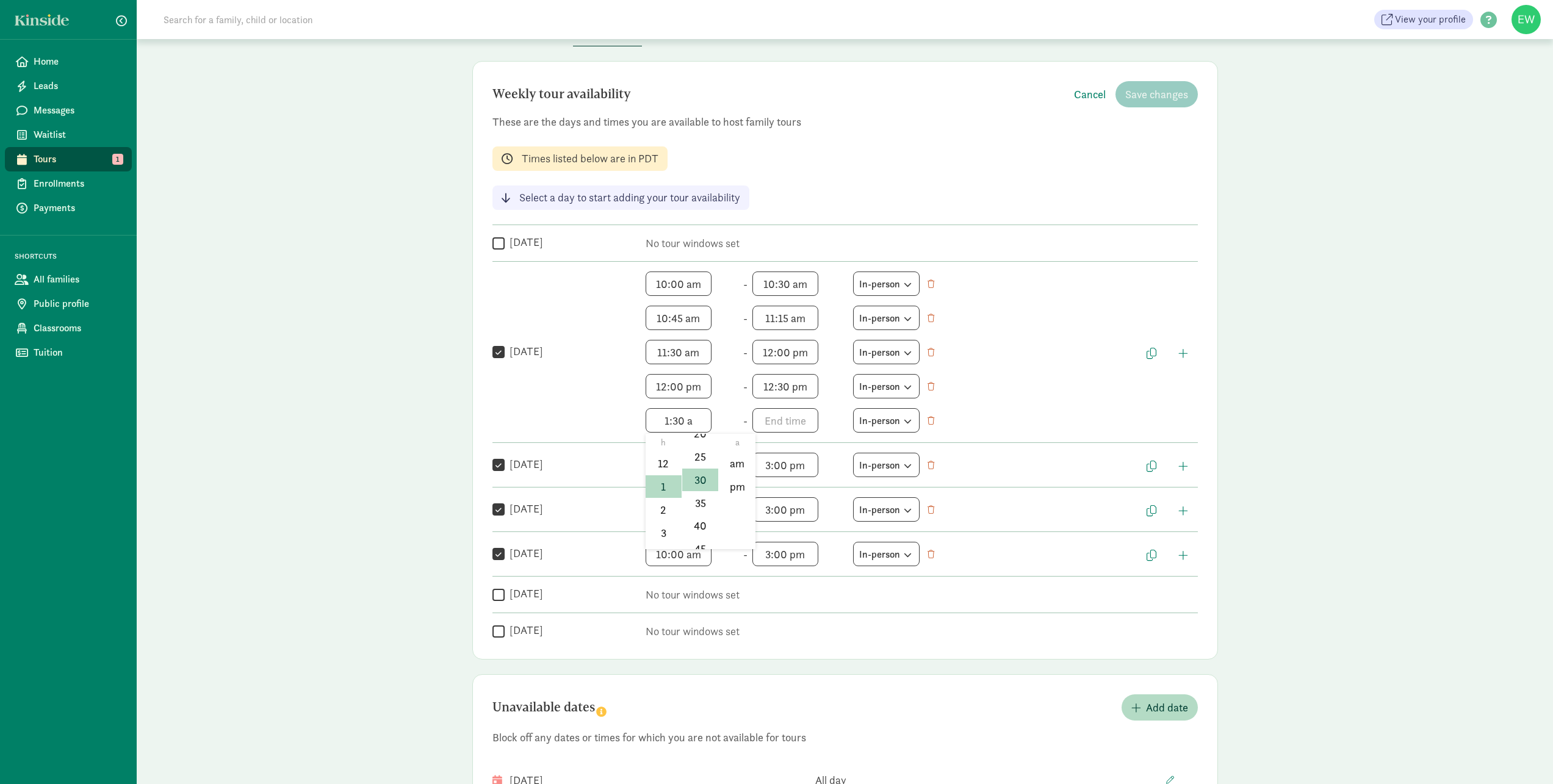
click at [793, 421] on div at bounding box center [776, 392] width 1553 height 784
click at [792, 417] on span "h 12 1 2 3 4 5 6 7 8 9 10 11 mm 00 05 10 15 20 25 30 35 40 45 50 55 a am pm" at bounding box center [799, 420] width 93 height 24
click at [771, 509] on li "2" at bounding box center [770, 509] width 36 height 23
click at [807, 463] on li "00" at bounding box center [806, 463] width 36 height 23
drag, startPoint x: 809, startPoint y: 463, endPoint x: 840, endPoint y: 490, distance: 41.1
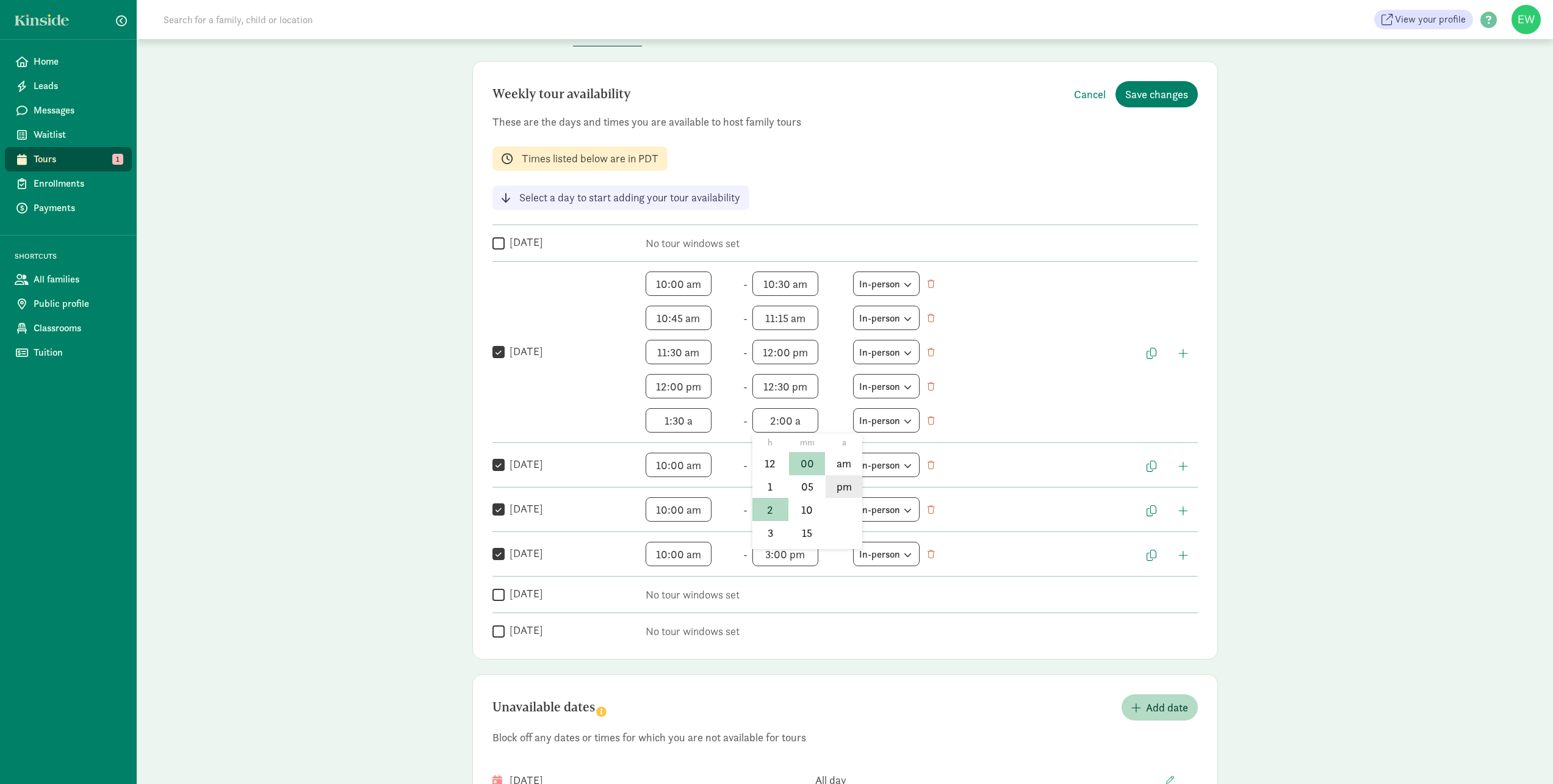
click at [840, 490] on li "pm" at bounding box center [843, 487] width 36 height 23
type input "2:00 pm"
click at [694, 424] on span "1:30 a h 12 1 2 3 4 5 6 7 8 9 10 11 mm 00 05 10 15 20 25 30 35 40 45 50 55 a am…" at bounding box center [692, 420] width 93 height 24
click at [734, 484] on li "pm" at bounding box center [736, 487] width 36 height 23
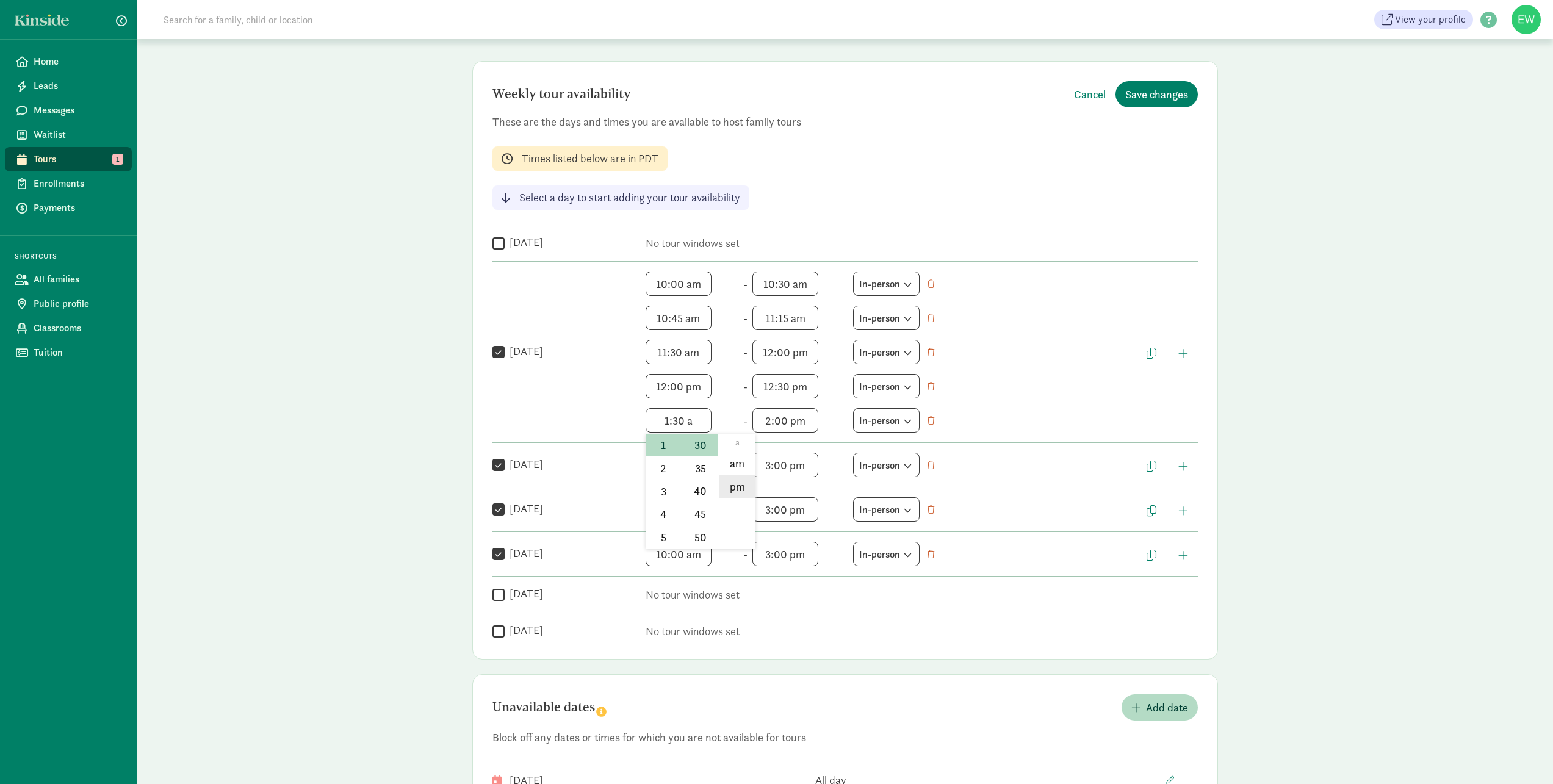
type input "1:30 pm"
click at [1151, 352] on span "button" at bounding box center [1151, 353] width 9 height 11
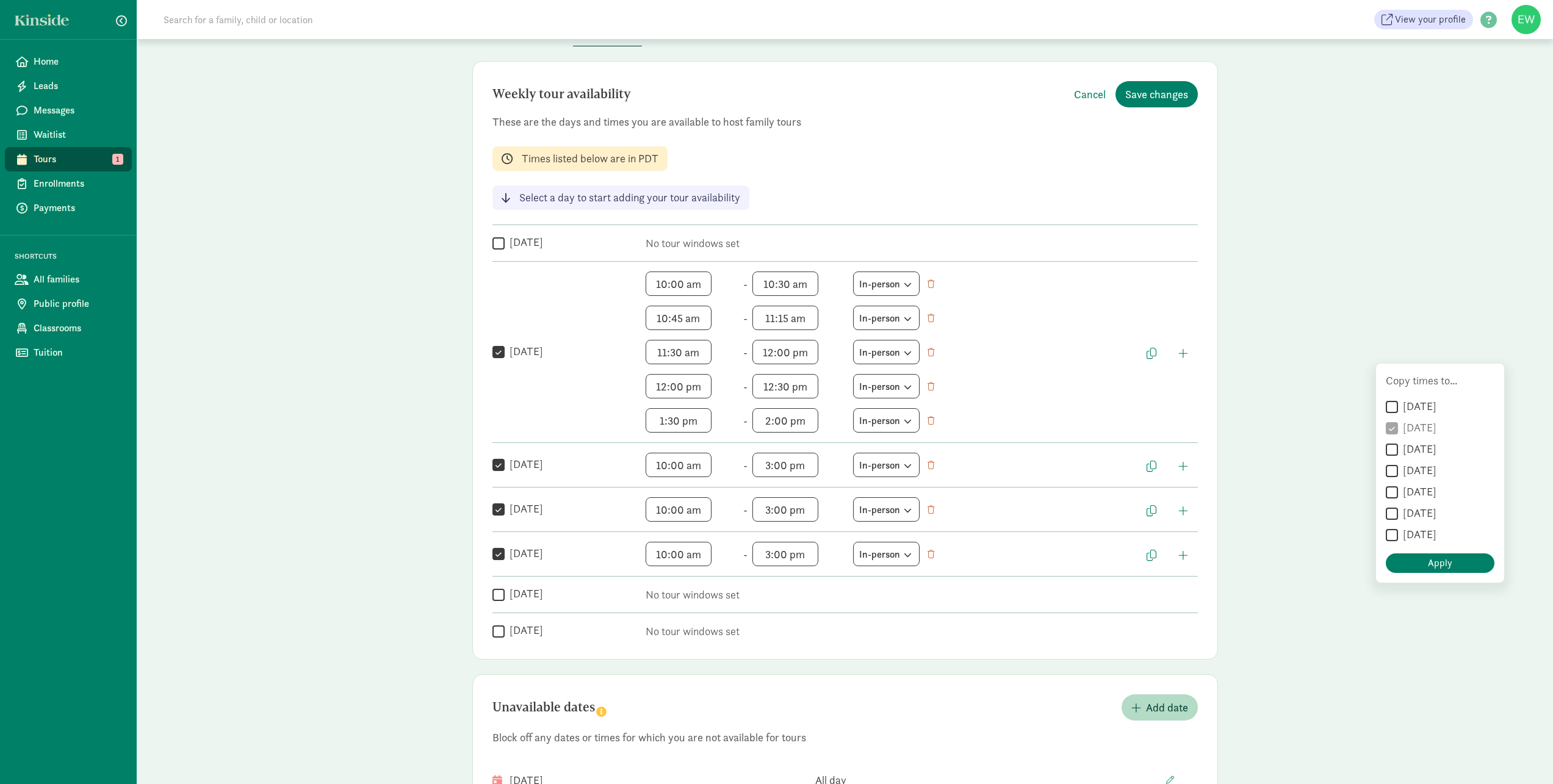
click at [1180, 400] on div " Tuesday 10:00 am h 12 1 2 3 4 5 6 7 8 9 10 11 mm 00 05 10 15 20 25 30 35 40 4…" at bounding box center [845, 352] width 705 height 161
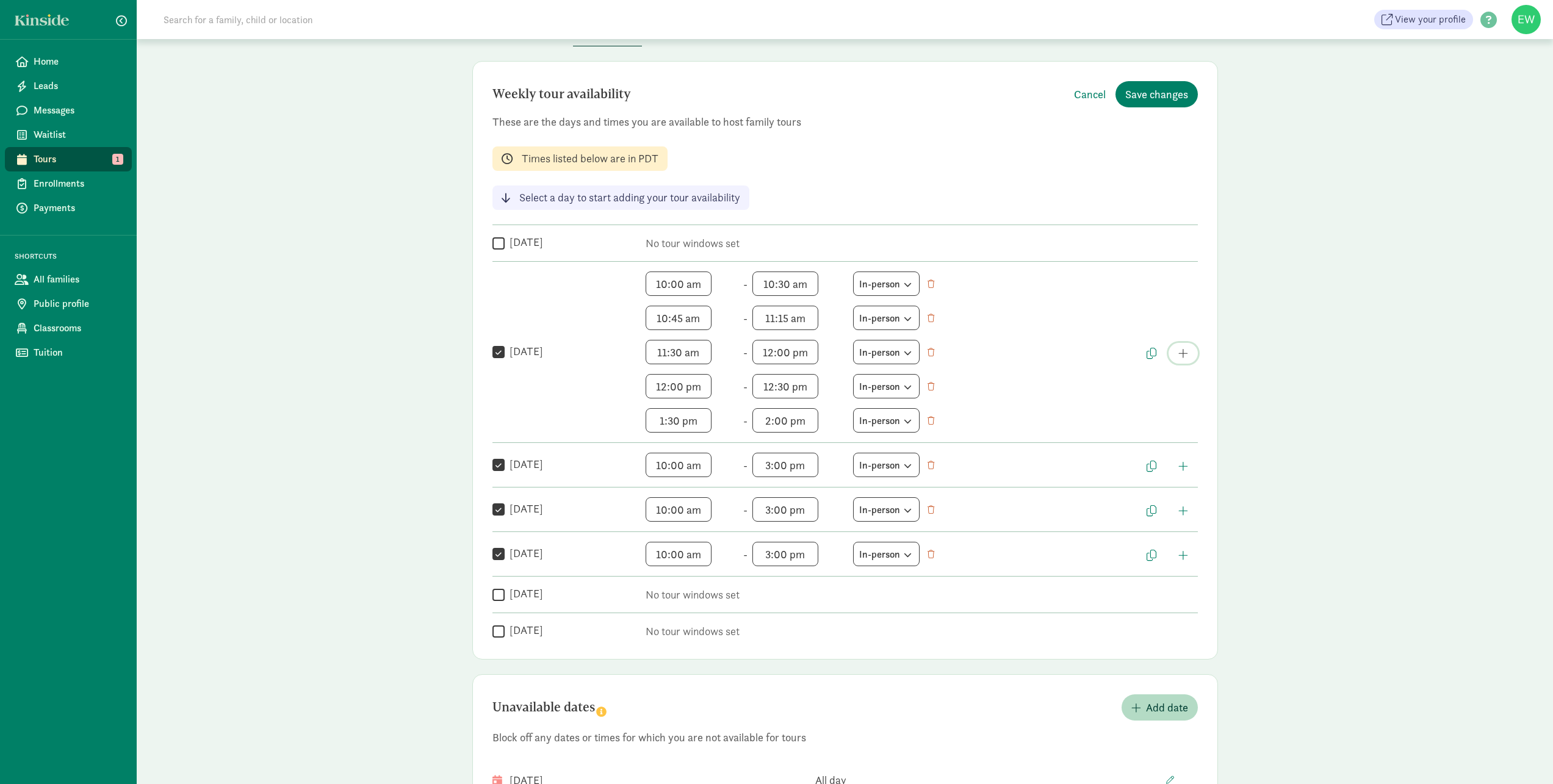
click at [1176, 356] on button "button" at bounding box center [1182, 353] width 29 height 21
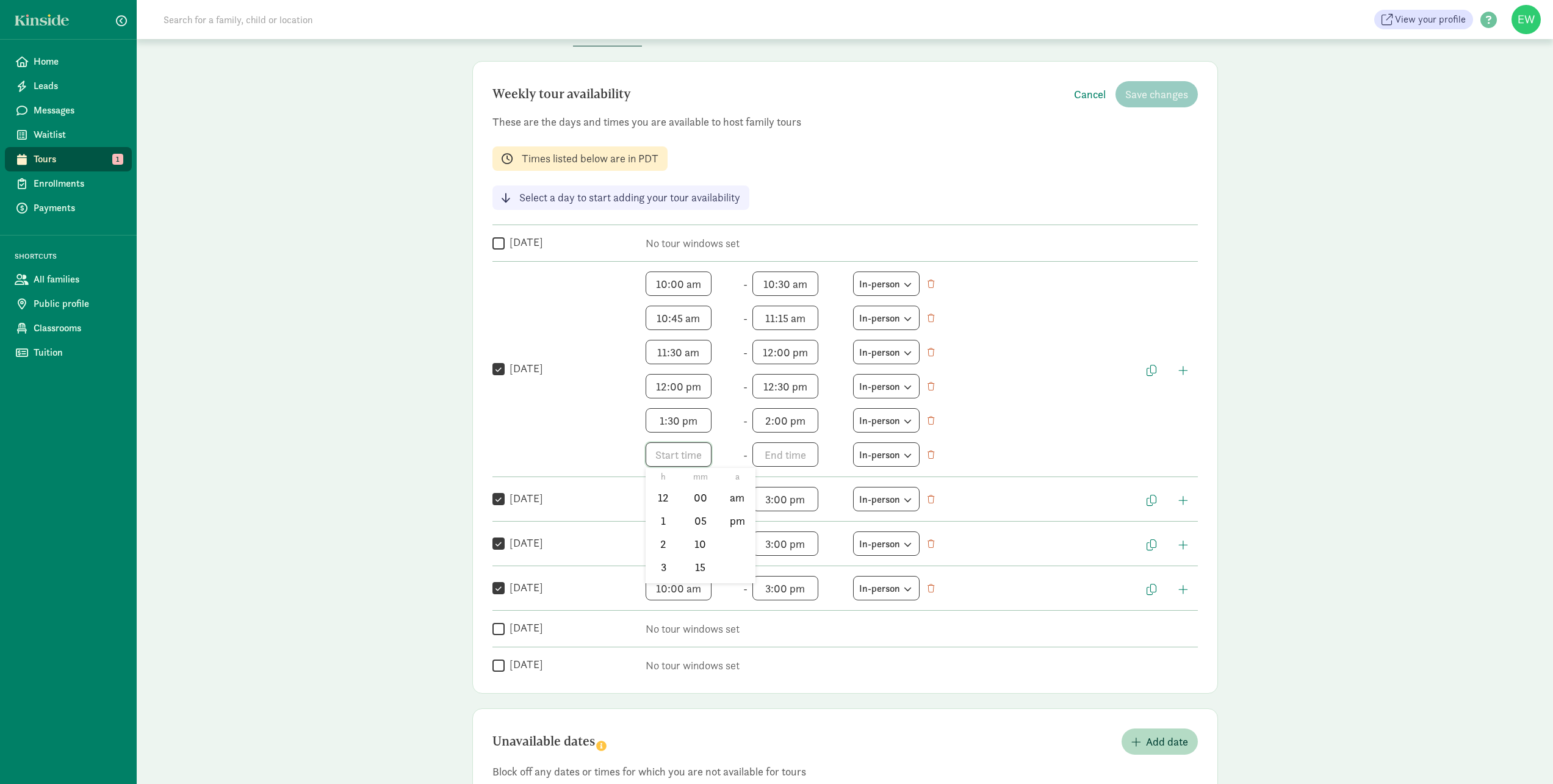
click at [676, 456] on span "h 12 1 2 3 4 5 6 7 8 9 10 11 mm 00 05 10 15 20 25 30 35 40 45 50 55 a am pm" at bounding box center [692, 455] width 93 height 24
click at [656, 549] on li "2" at bounding box center [663, 544] width 36 height 23
click at [679, 457] on div at bounding box center [776, 392] width 1553 height 784
click at [681, 454] on span "2:mm a h 12 1 2 3 4 5 6 7 8 9 10 11 mm 00 05 10 15 20 25 30 35 40 45 50 55 a am…" at bounding box center [692, 455] width 93 height 24
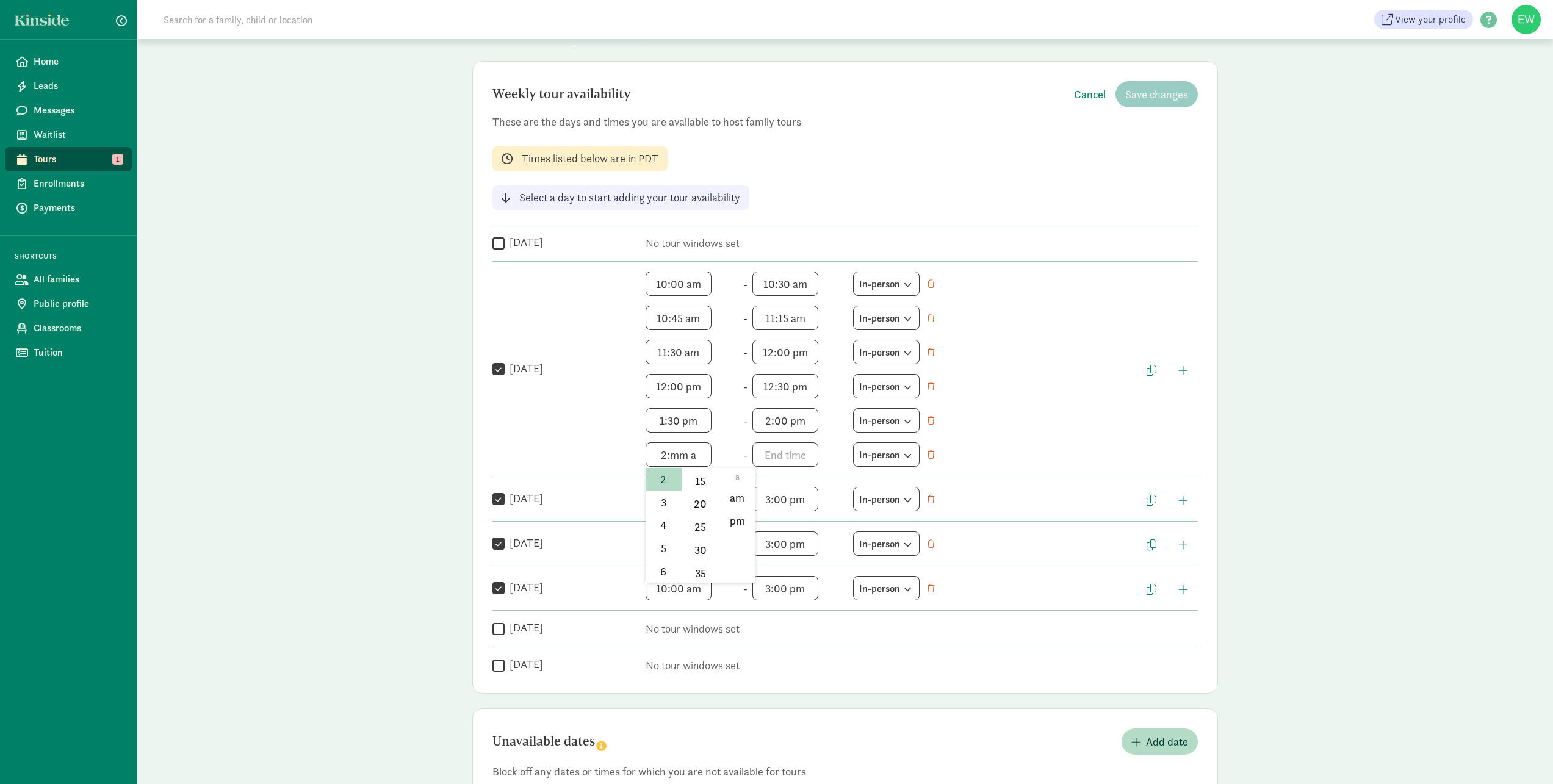
scroll to position [98, 0]
click at [704, 540] on li "30" at bounding box center [700, 539] width 36 height 23
click at [735, 524] on li "pm" at bounding box center [736, 521] width 36 height 23
type input "2:30 pm"
click at [771, 456] on span "h 12 1 2 3 4 5 6 7 8 9 10 11 mm 00 05 10 15 20 25 30 35 40 45 50 55 a am pm" at bounding box center [799, 455] width 93 height 24
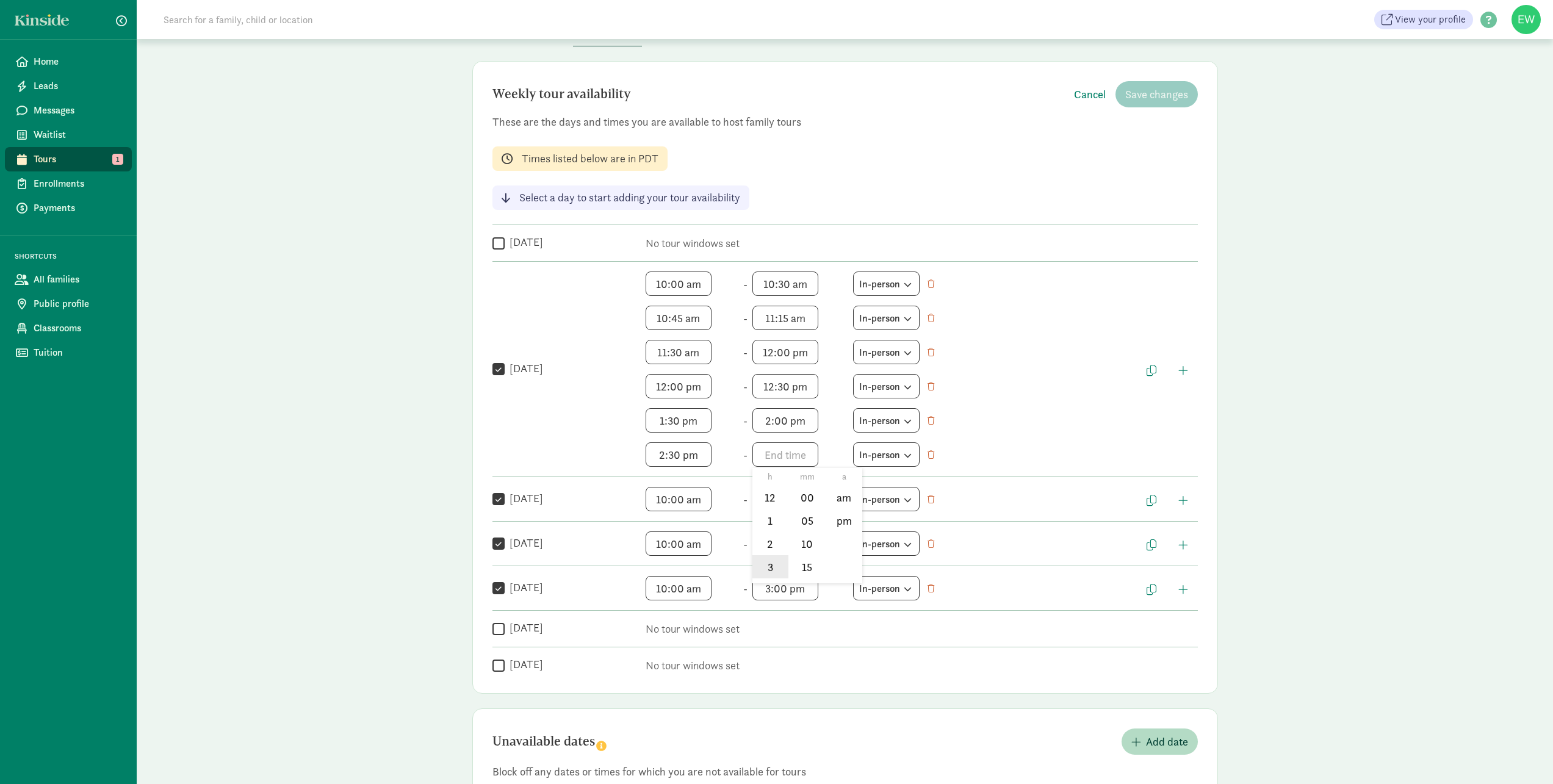
click at [759, 566] on li "3" at bounding box center [770, 566] width 36 height 23
click at [784, 452] on div at bounding box center [776, 392] width 1553 height 784
click at [785, 453] on span "3:mm a h 12 1 2 3 4 5 6 7 8 9 10 11 mm 00 05 10 15 20 25 30 35 40 45 50 55 a am…" at bounding box center [799, 455] width 93 height 24
click at [799, 497] on li "00" at bounding box center [806, 498] width 36 height 23
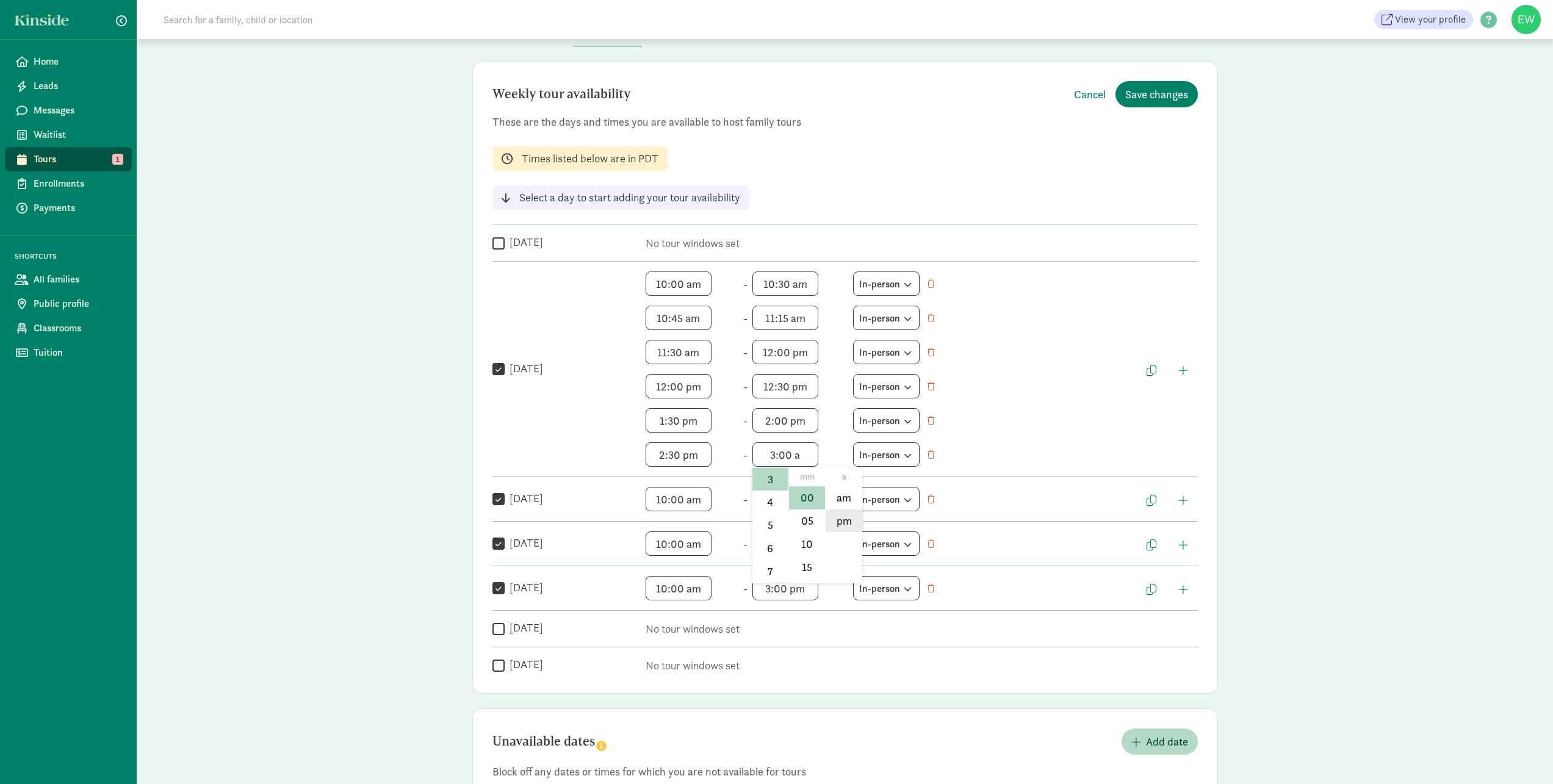
click at [836, 522] on li "pm" at bounding box center [843, 521] width 36 height 23
type input "3:00 pm"
click at [1182, 377] on button "button" at bounding box center [1182, 370] width 29 height 21
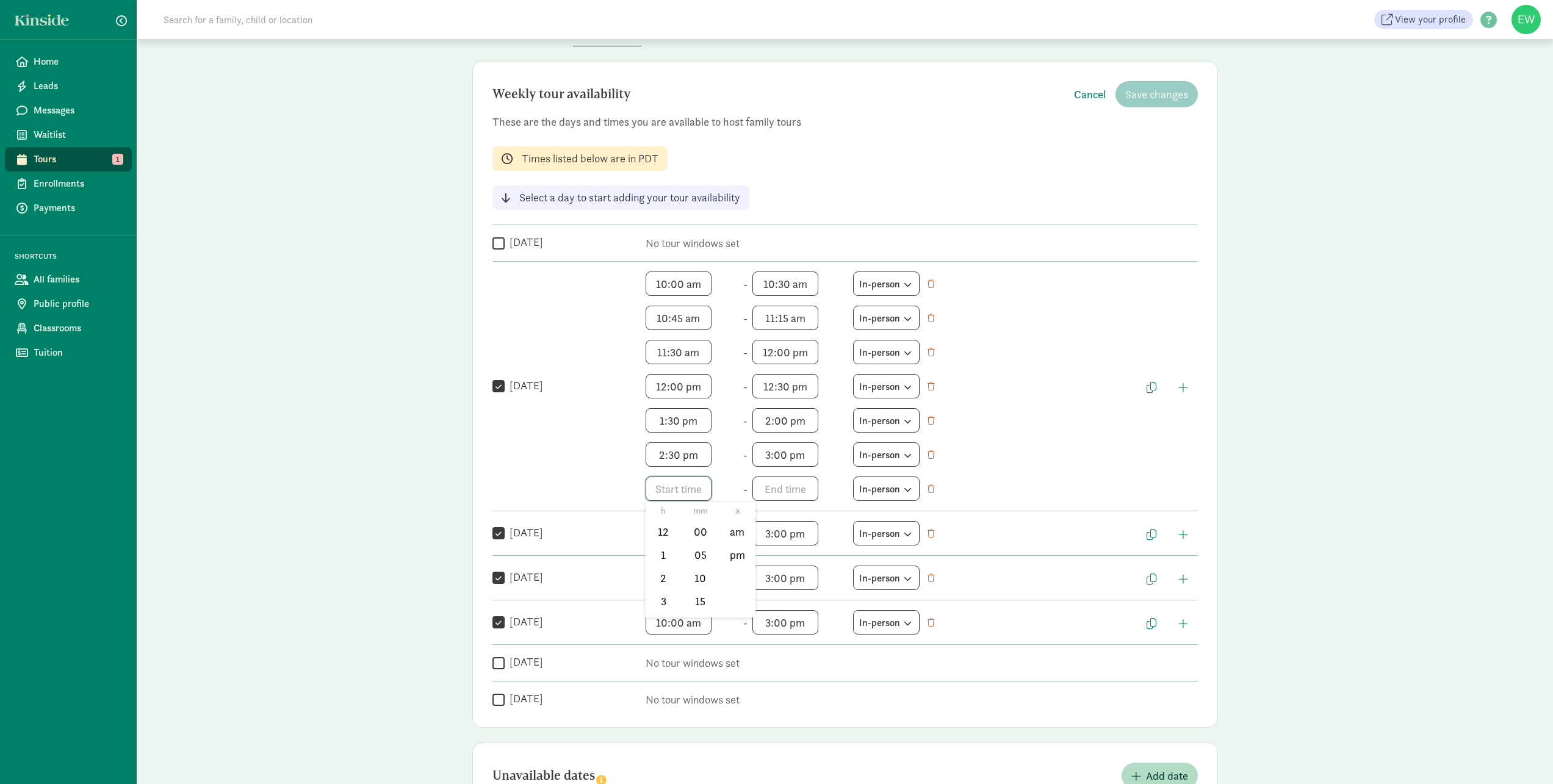
click at [689, 490] on span "h 12 1 2 3 4 5 6 7 8 9 10 11 mm 00 05 10 15 20 25 30 35 40 45 50 55 a am pm" at bounding box center [692, 488] width 93 height 24
click at [657, 597] on li "3" at bounding box center [663, 601] width 36 height 23
drag, startPoint x: 693, startPoint y: 601, endPoint x: 701, endPoint y: 596, distance: 9.4
click at [694, 601] on li "15" at bounding box center [700, 601] width 36 height 23
drag, startPoint x: 740, startPoint y: 556, endPoint x: 764, endPoint y: 534, distance: 32.6
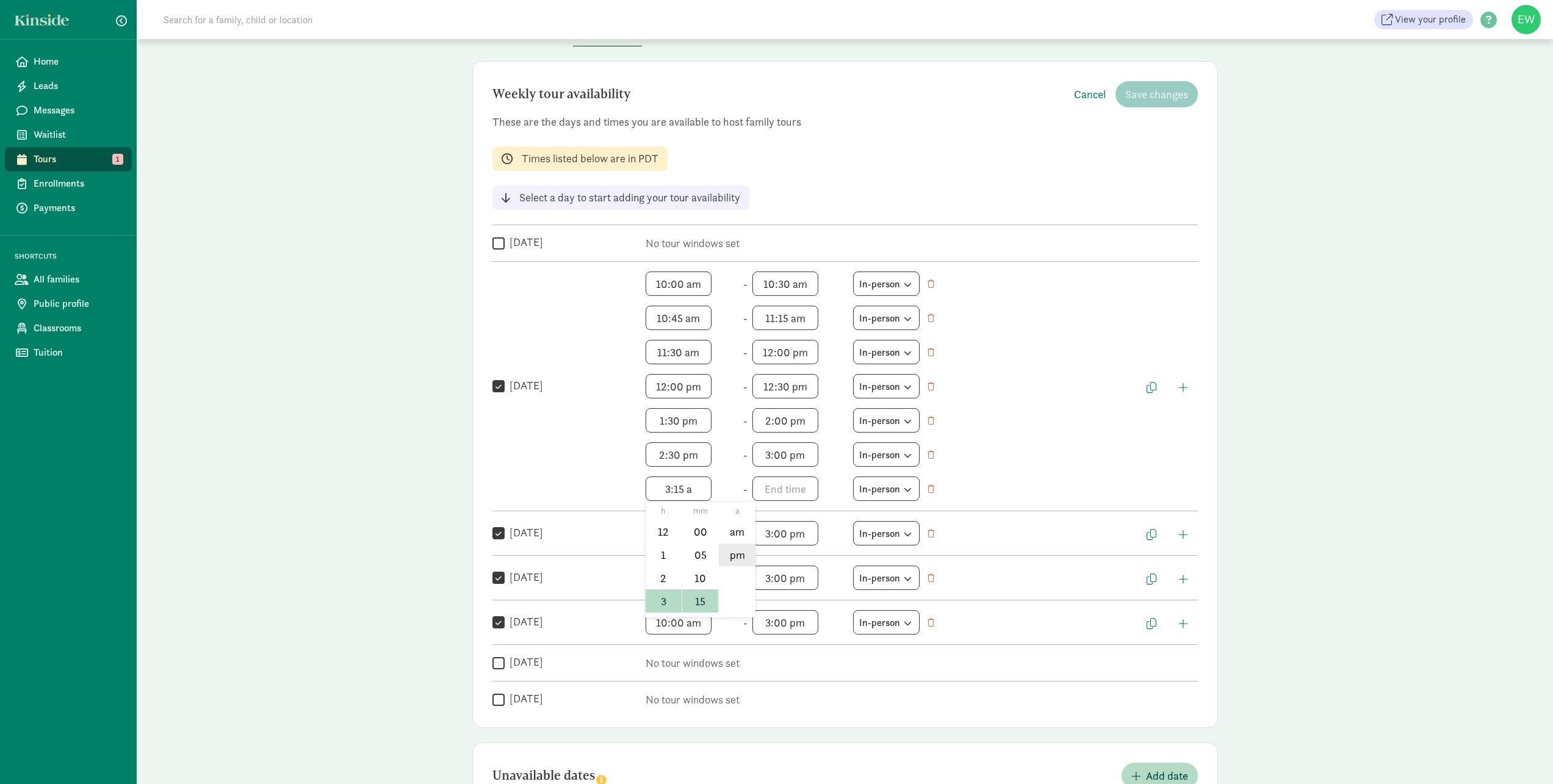
click at [740, 555] on li "pm" at bounding box center [736, 555] width 36 height 23
type input "3:15 pm"
click at [799, 489] on span "h 12 1 2 3 4 5 6 7 8 9 10 11 mm 00 05 10 15 20 25 30 35 40 45 50 55 a am pm" at bounding box center [799, 488] width 93 height 24
drag, startPoint x: 760, startPoint y: 599, endPoint x: 771, endPoint y: 573, distance: 28.2
click at [760, 598] on li "3" at bounding box center [770, 601] width 36 height 23
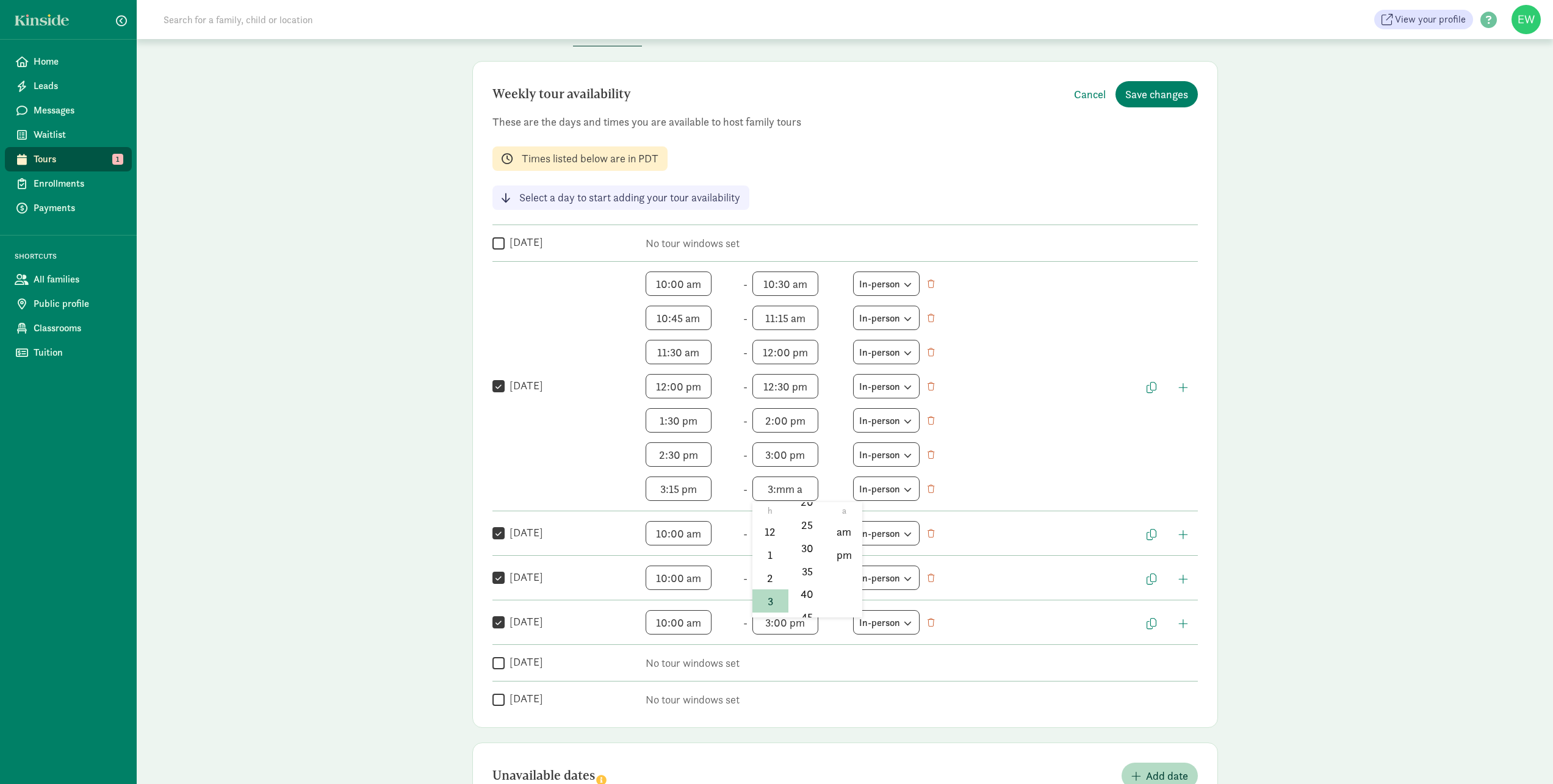
scroll to position [146, 0]
click at [806, 586] on li "45" at bounding box center [806, 593] width 36 height 23
click at [846, 562] on li "pm" at bounding box center [843, 555] width 36 height 23
type input "3:45 pm"
click at [1150, 389] on span "button" at bounding box center [1151, 387] width 9 height 11
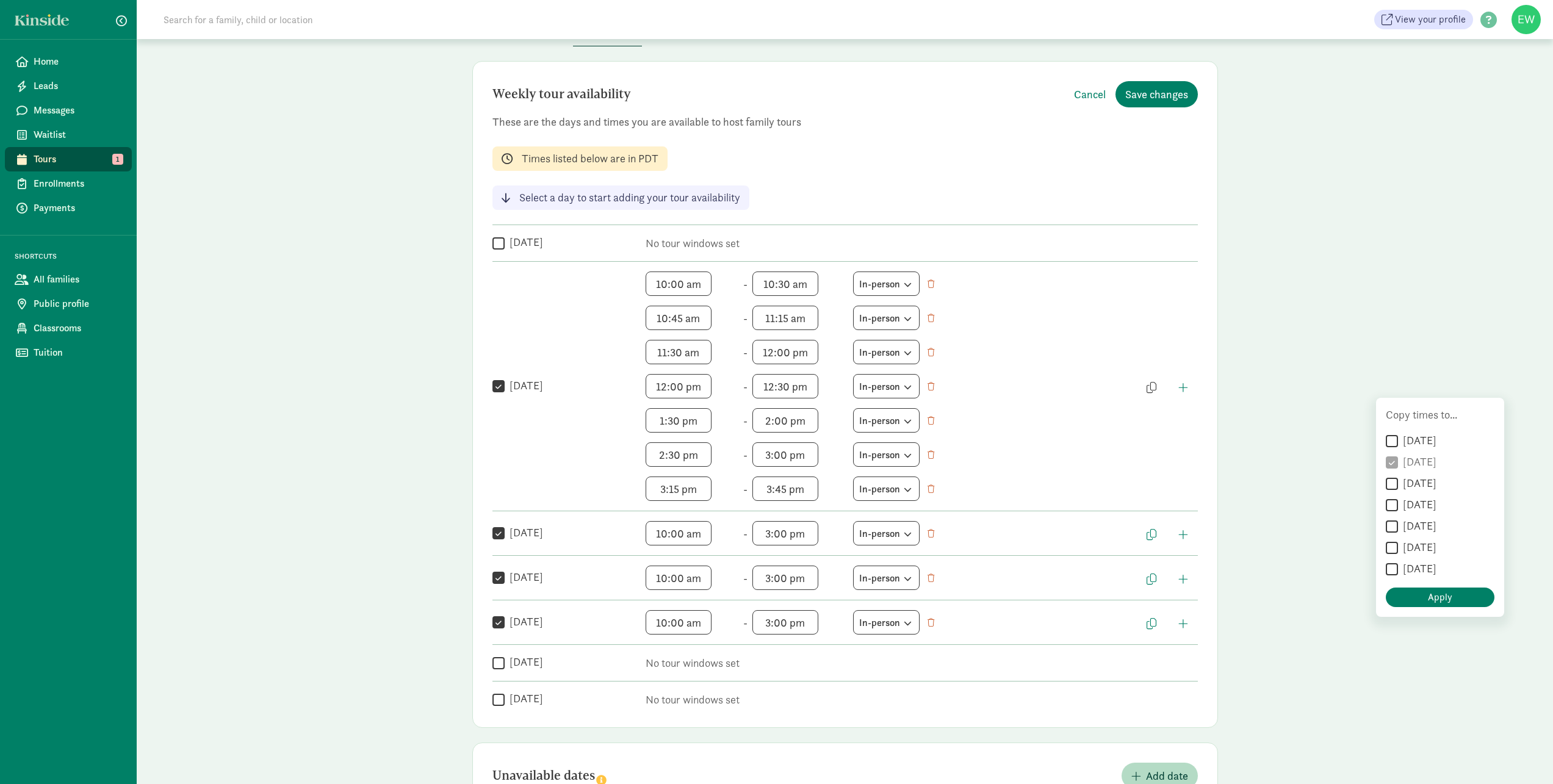
click at [1395, 488] on input "Wednesday" at bounding box center [1392, 484] width 12 height 16
checkbox input "true"
click at [1393, 505] on input "Thursday" at bounding box center [1392, 505] width 12 height 16
checkbox input "true"
click at [1387, 530] on input "Friday" at bounding box center [1392, 527] width 12 height 16
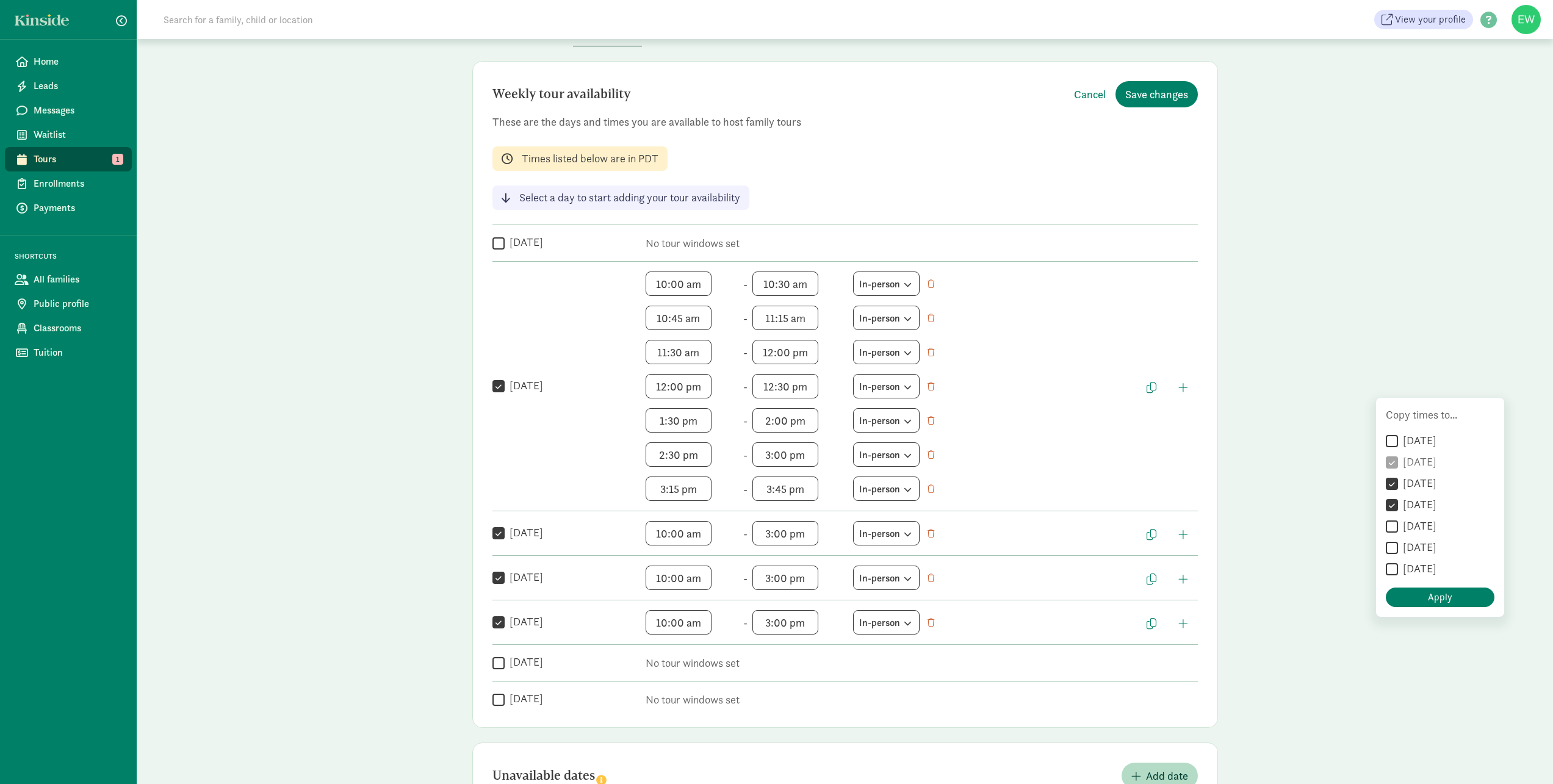
checkbox input "true"
click at [1441, 597] on span "Apply" at bounding box center [1440, 597] width 24 height 15
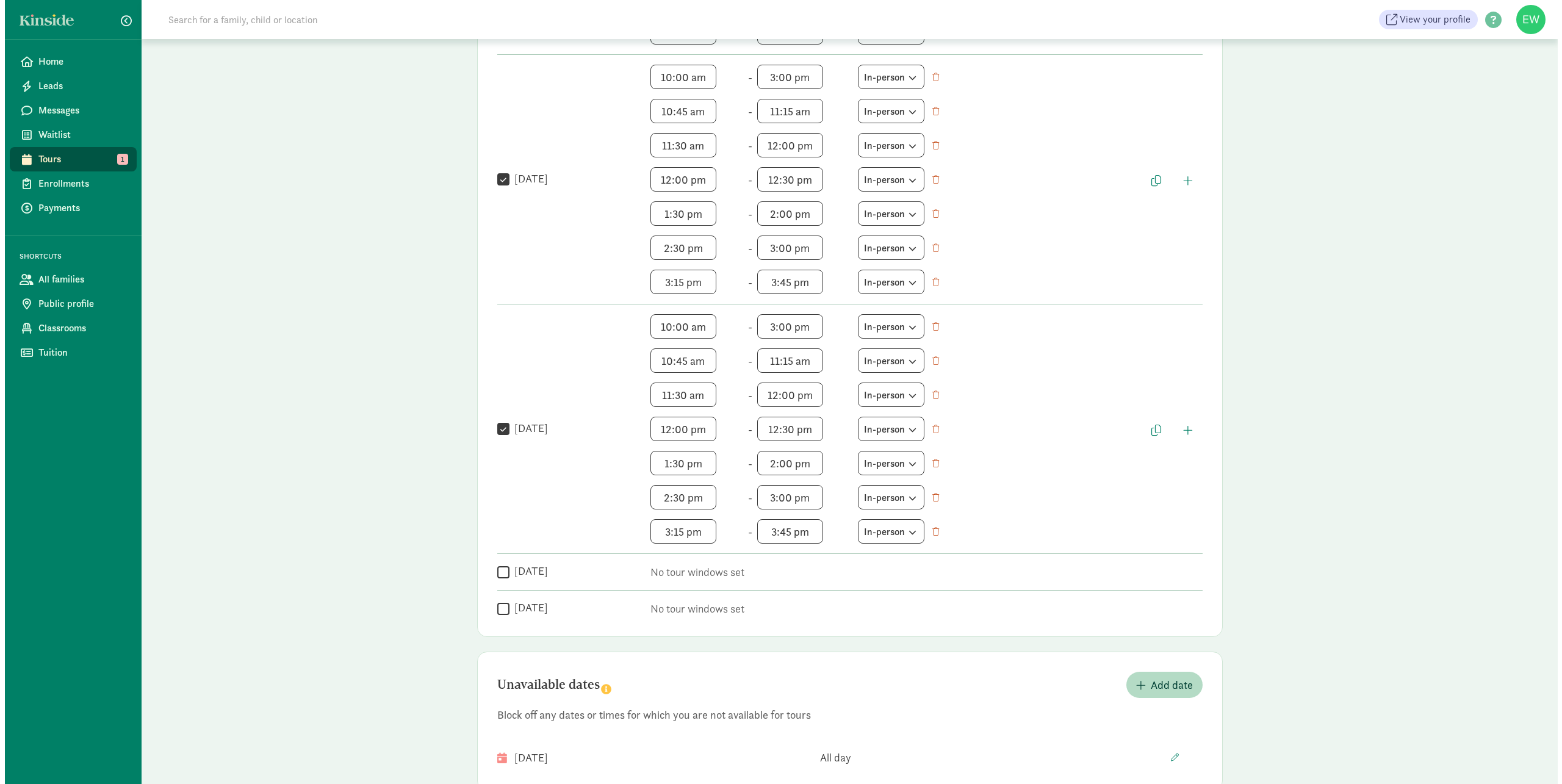
scroll to position [859, 0]
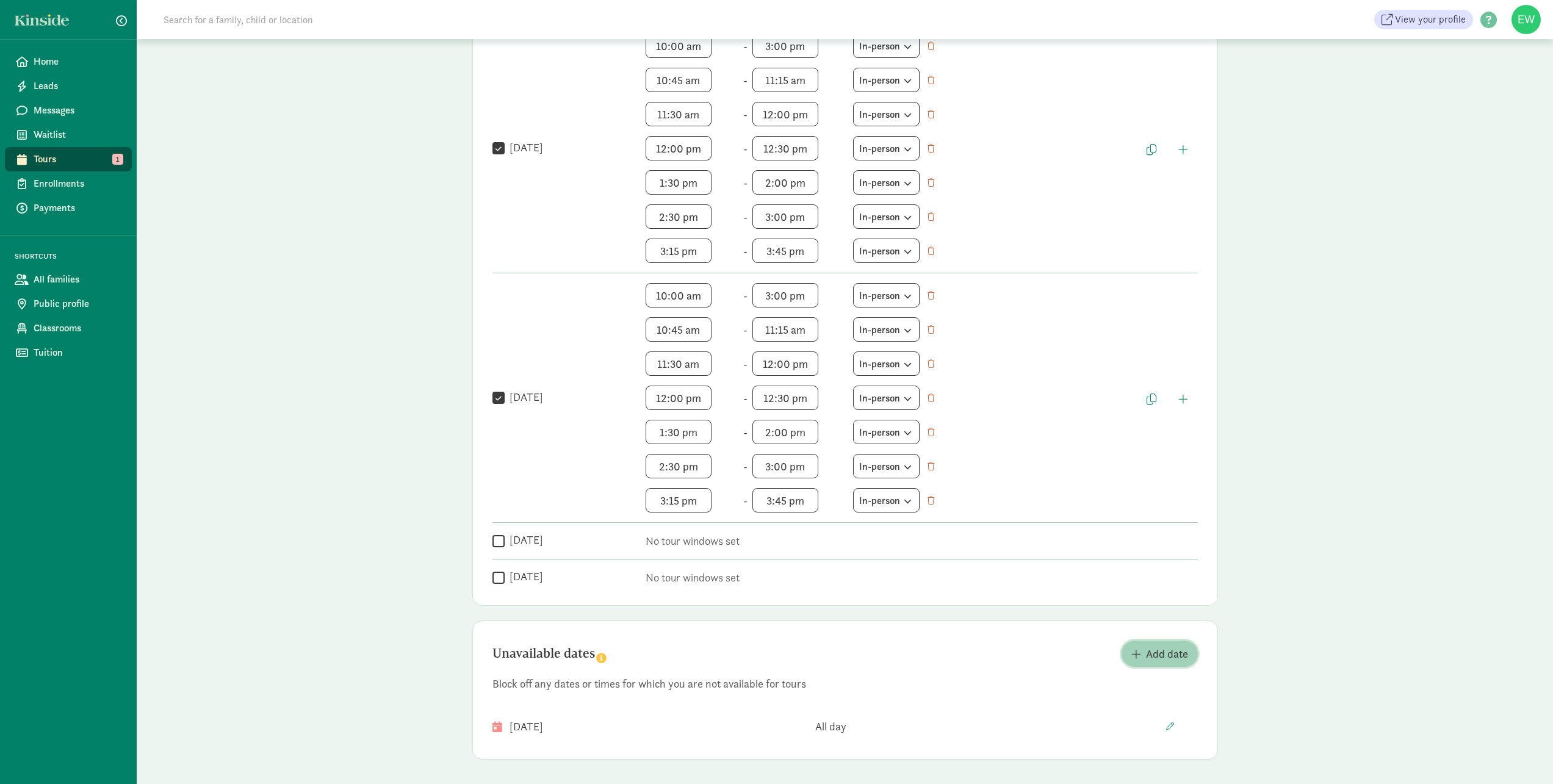
click at [1169, 655] on span "Add date" at bounding box center [1167, 653] width 42 height 16
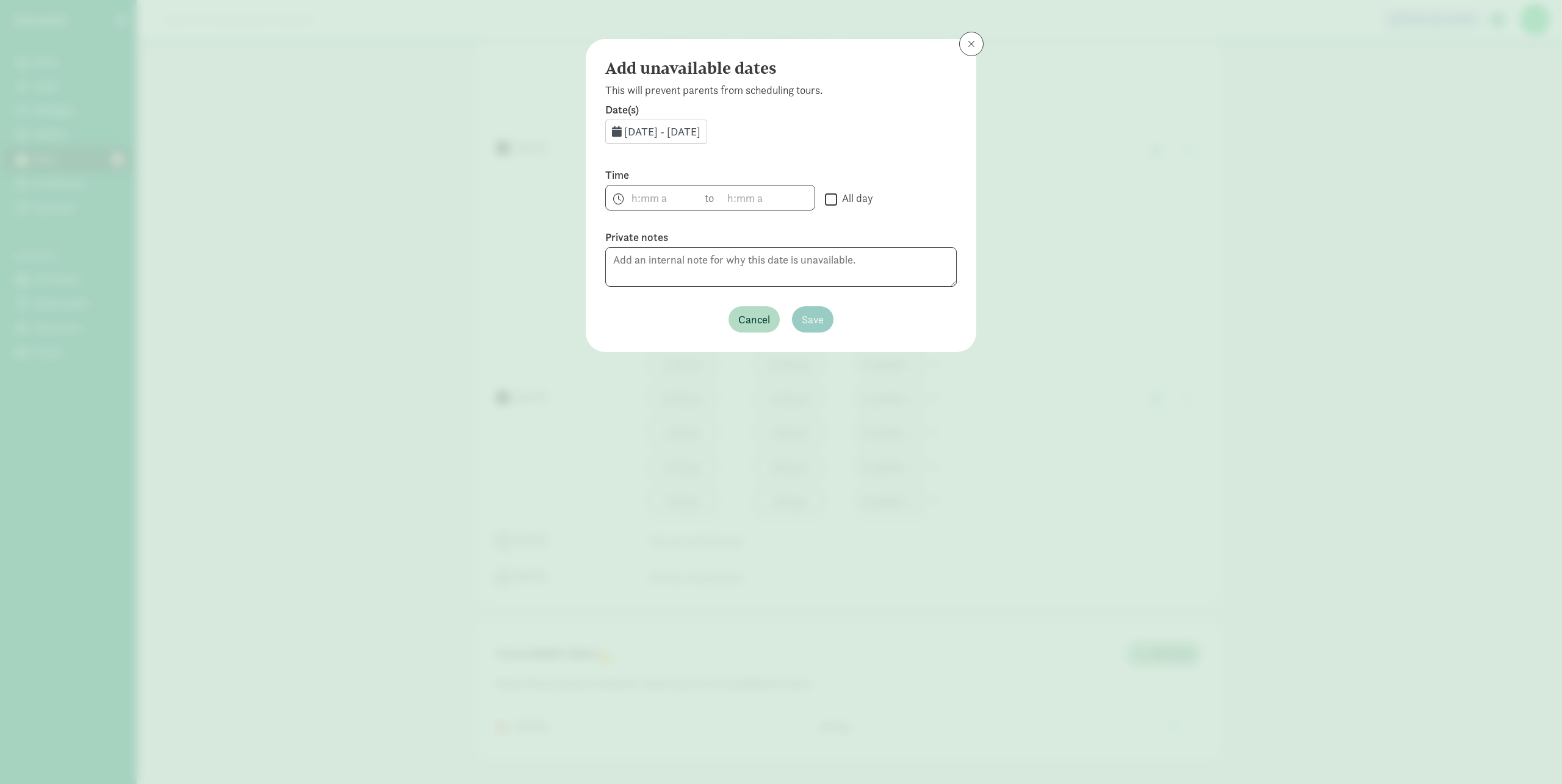
click at [686, 137] on span "Aug 28, 2025 - Aug 31, 2025" at bounding box center [662, 131] width 76 height 14
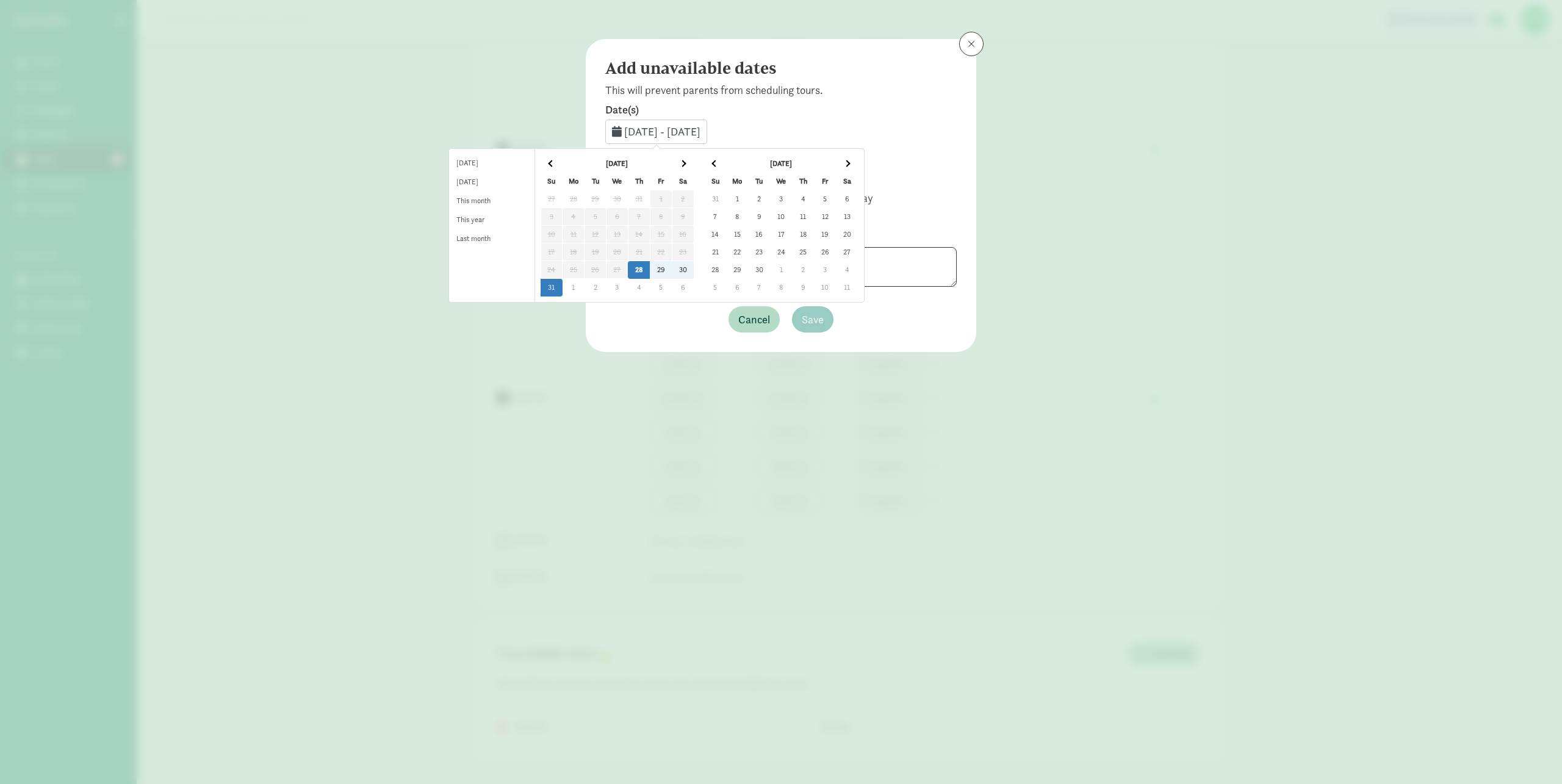
click at [770, 196] on td "2" at bounding box center [758, 199] width 22 height 18
click at [770, 197] on td "2" at bounding box center [758, 199] width 22 height 18
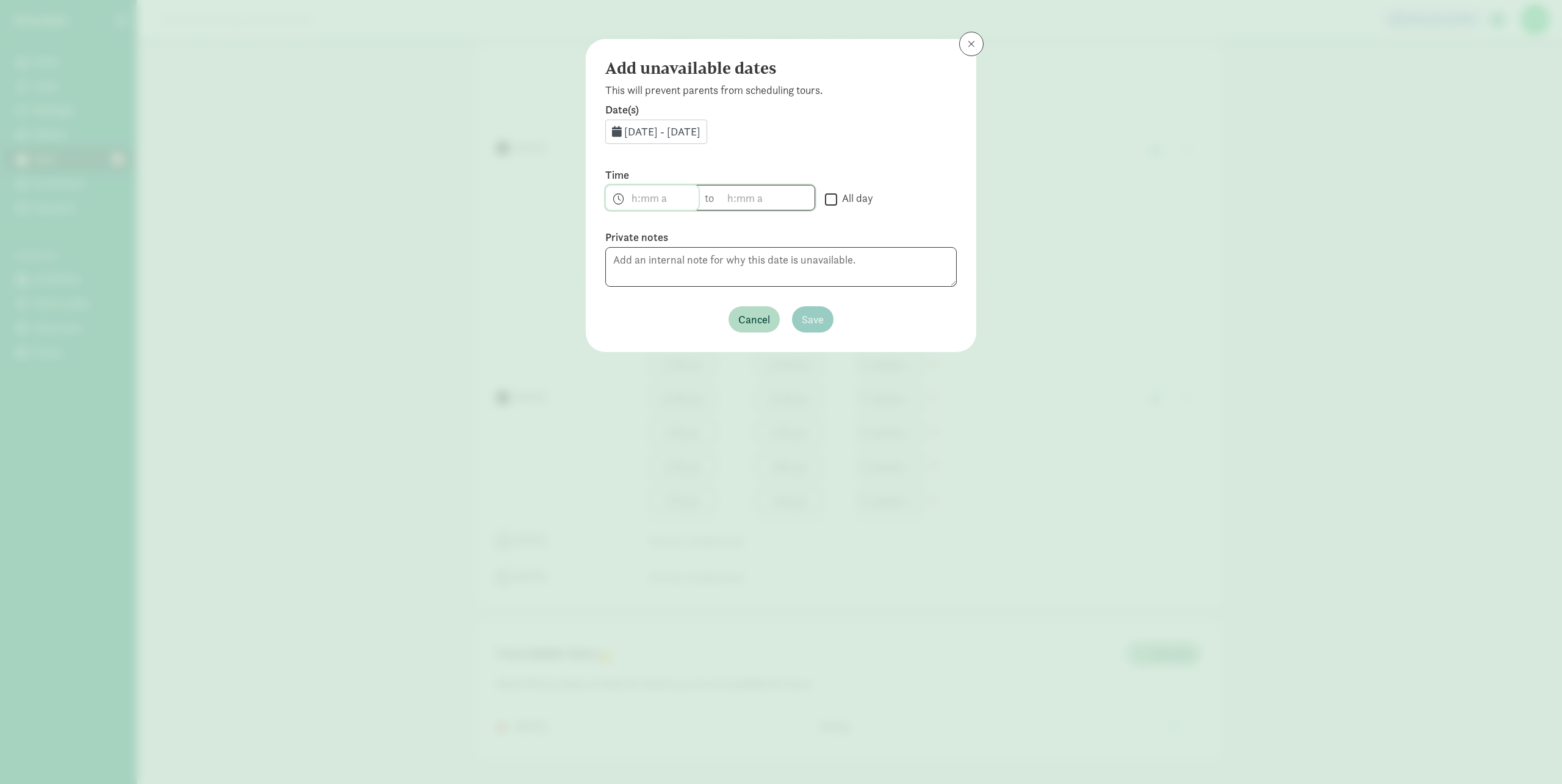
click at [655, 201] on span "h 12 1 2 3 4 5 6 7 8 9 10 11 mm 00 15 30 45 a am pm" at bounding box center [652, 197] width 93 height 24
click at [628, 240] on li "12" at bounding box center [623, 241] width 36 height 23
drag, startPoint x: 664, startPoint y: 236, endPoint x: 694, endPoint y: 237, distance: 30.0
click at [665, 236] on li "00" at bounding box center [660, 241] width 36 height 23
drag, startPoint x: 697, startPoint y: 237, endPoint x: 740, endPoint y: 218, distance: 47.0
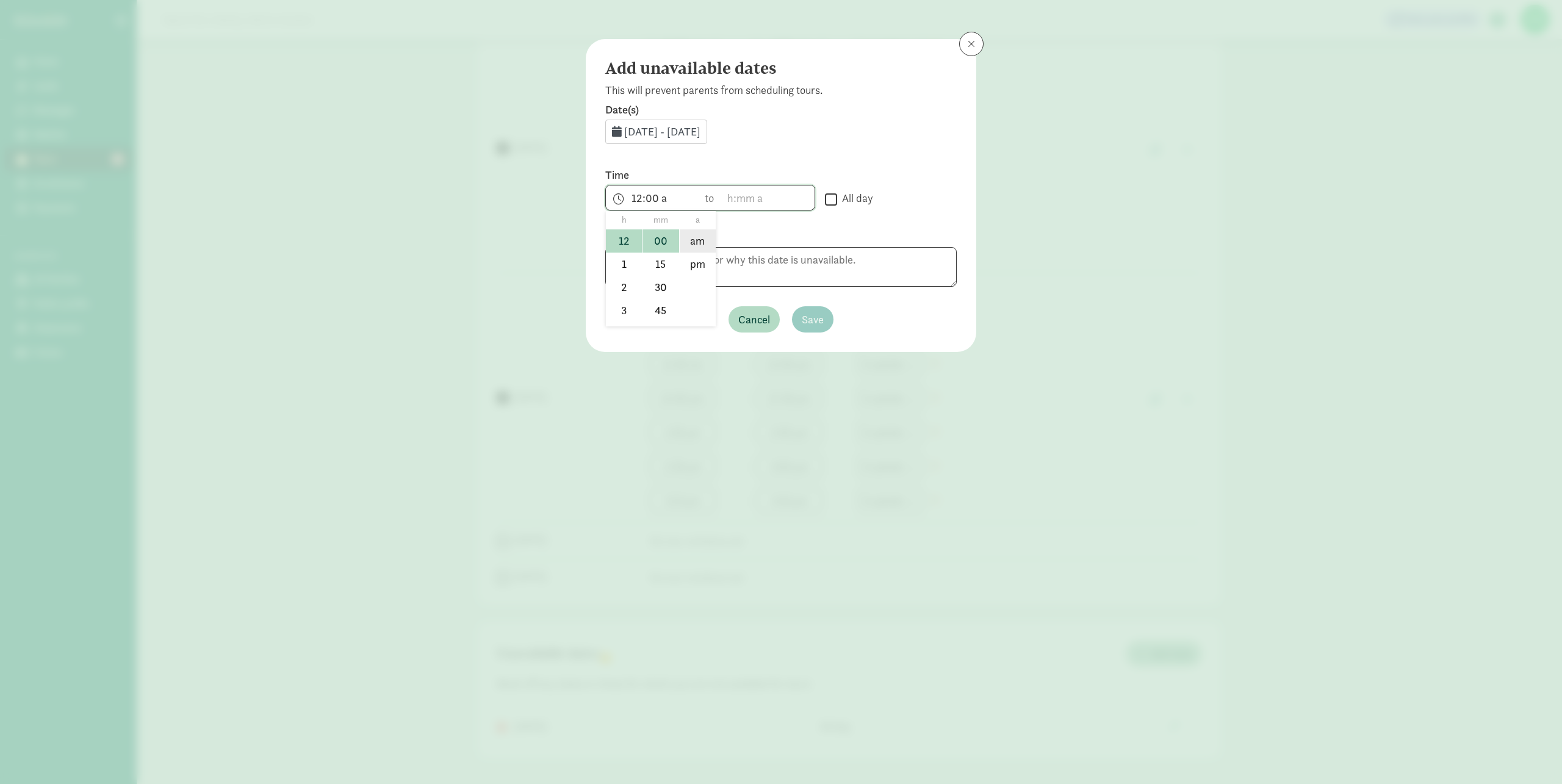
click at [698, 237] on li "am" at bounding box center [697, 241] width 36 height 23
type input "12:00 am"
click at [747, 197] on span "h 12 1 2 3 4 5 6 7 8 9 10 11 mm 00 15 30 45 a am pm" at bounding box center [768, 197] width 93 height 24
click at [736, 282] on li "2" at bounding box center [739, 286] width 36 height 23
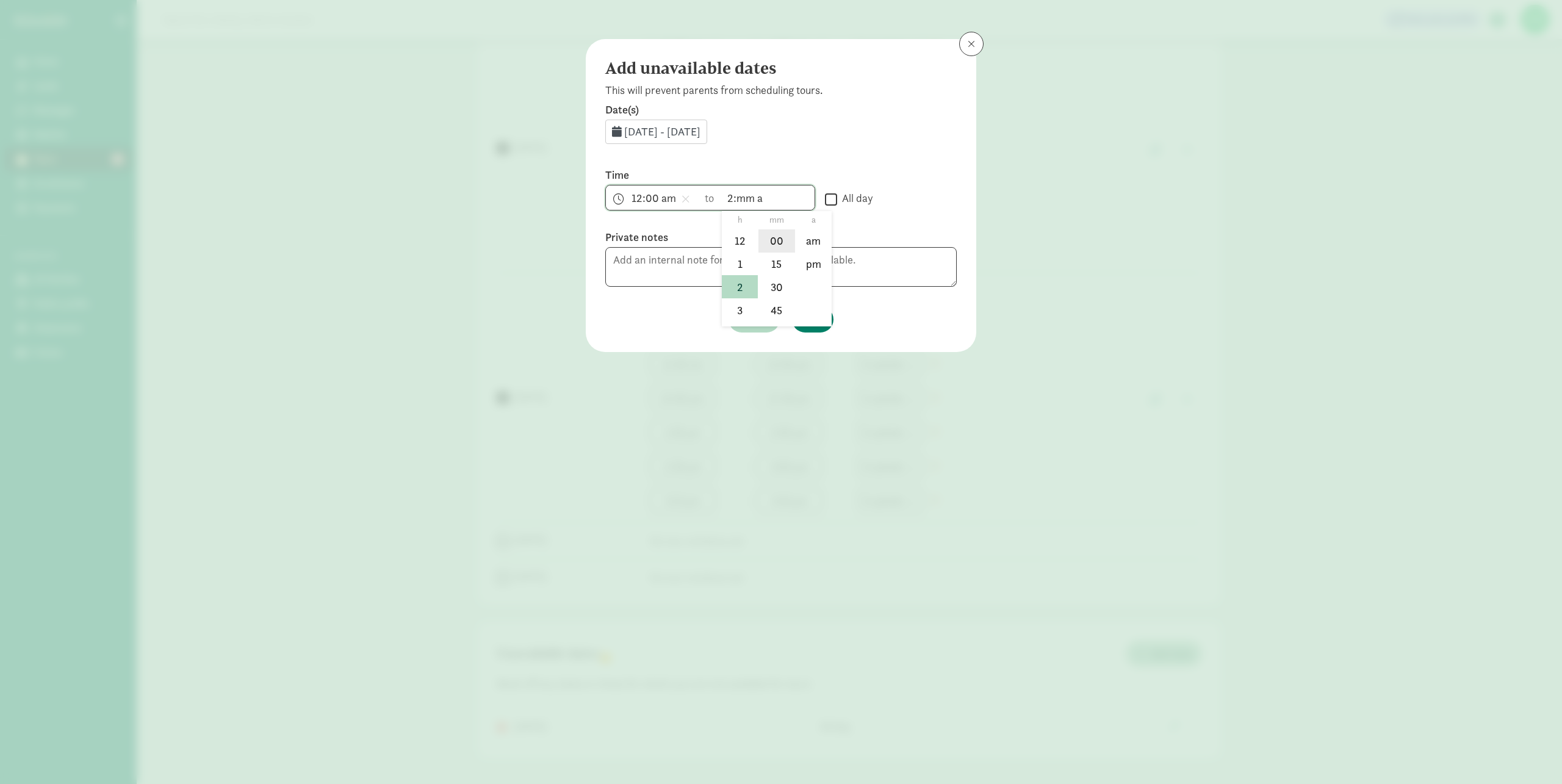
click at [780, 240] on li "00" at bounding box center [776, 241] width 36 height 23
drag, startPoint x: 781, startPoint y: 241, endPoint x: 811, endPoint y: 265, distance: 38.4
click at [811, 265] on li "pm" at bounding box center [813, 264] width 36 height 23
type input "2:00 pm"
click at [813, 262] on textarea at bounding box center [781, 267] width 352 height 40
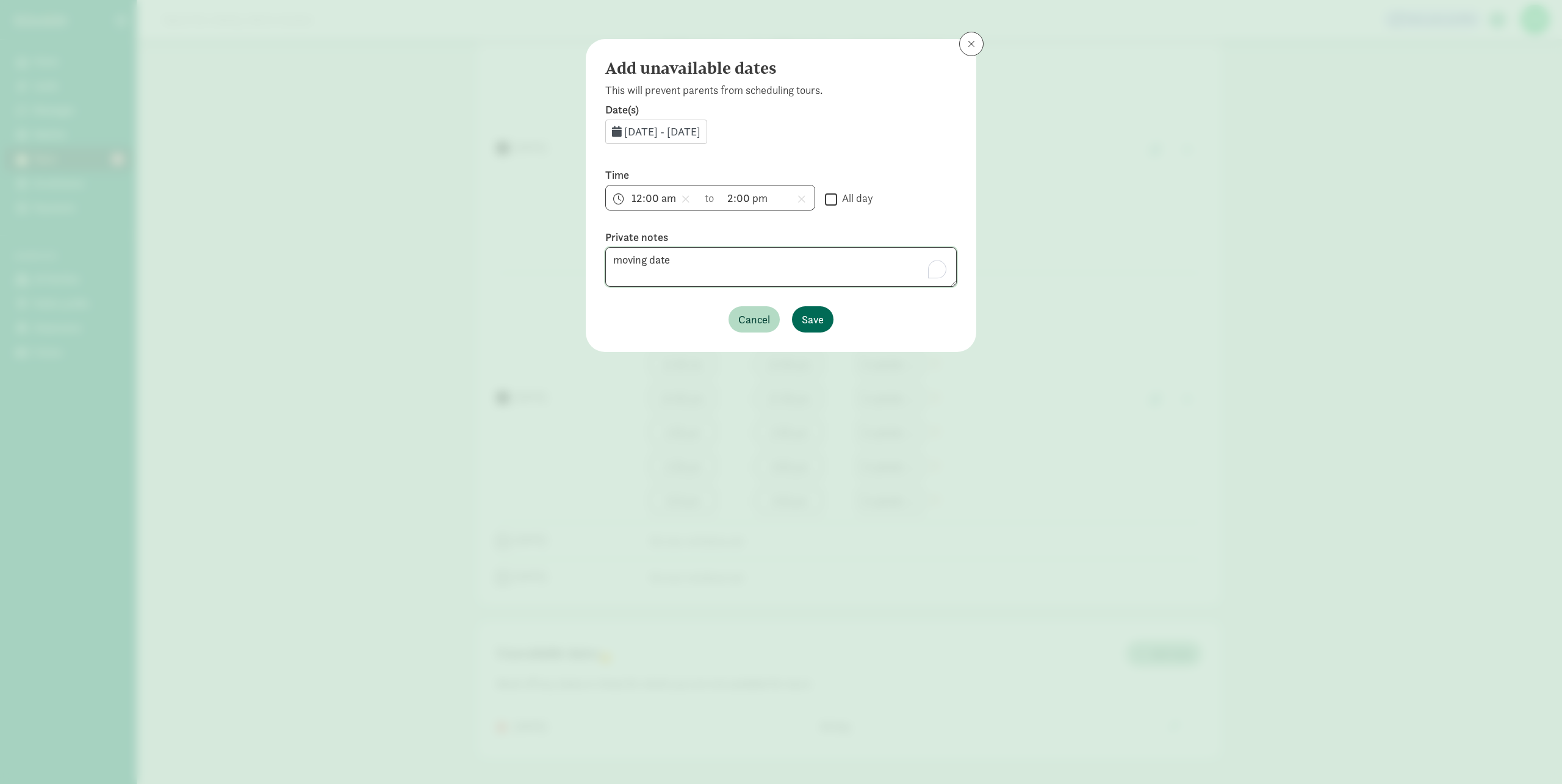
type textarea "moving date"
click at [809, 317] on span "Save" at bounding box center [812, 319] width 22 height 16
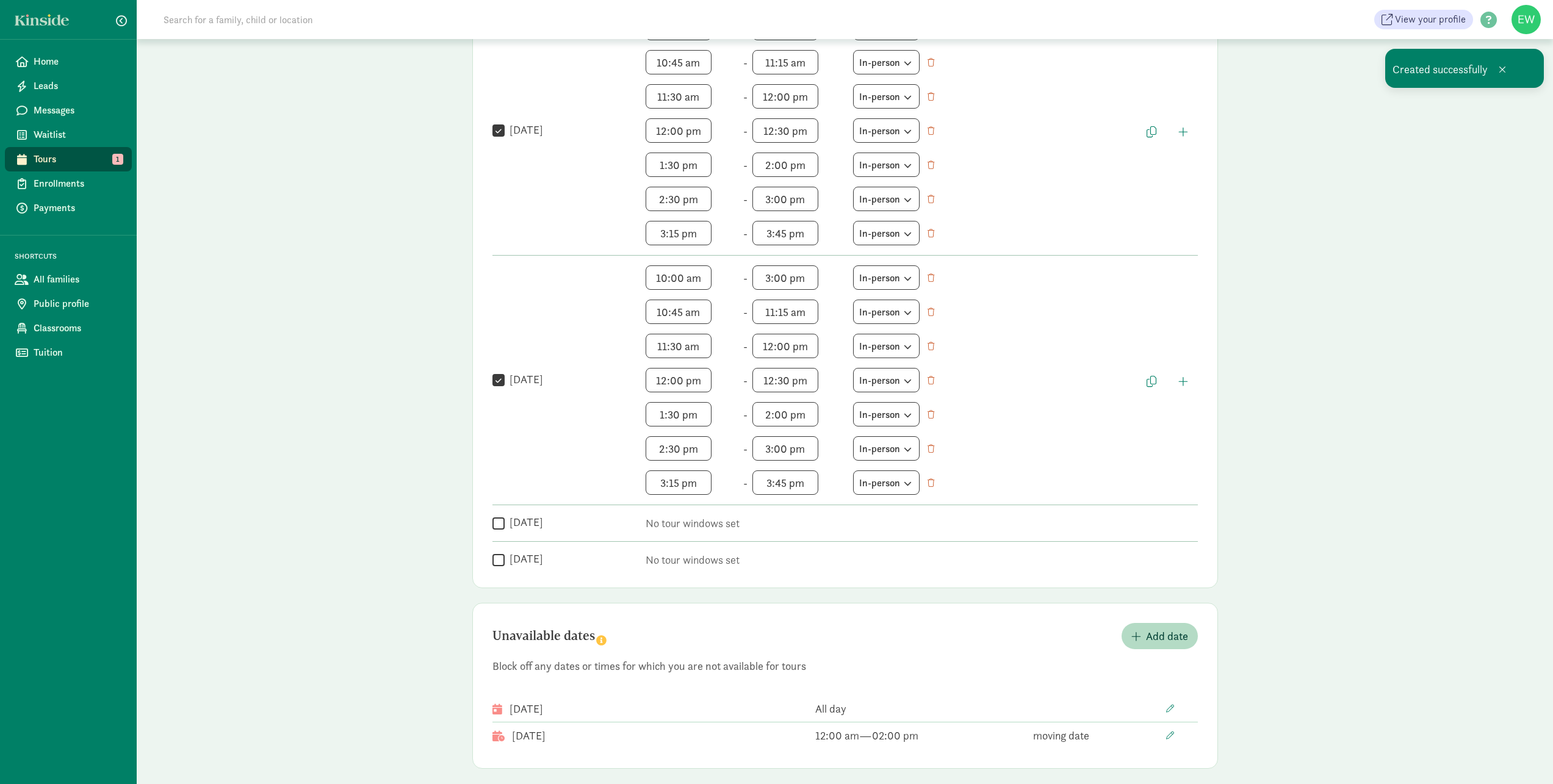
scroll to position [886, 0]
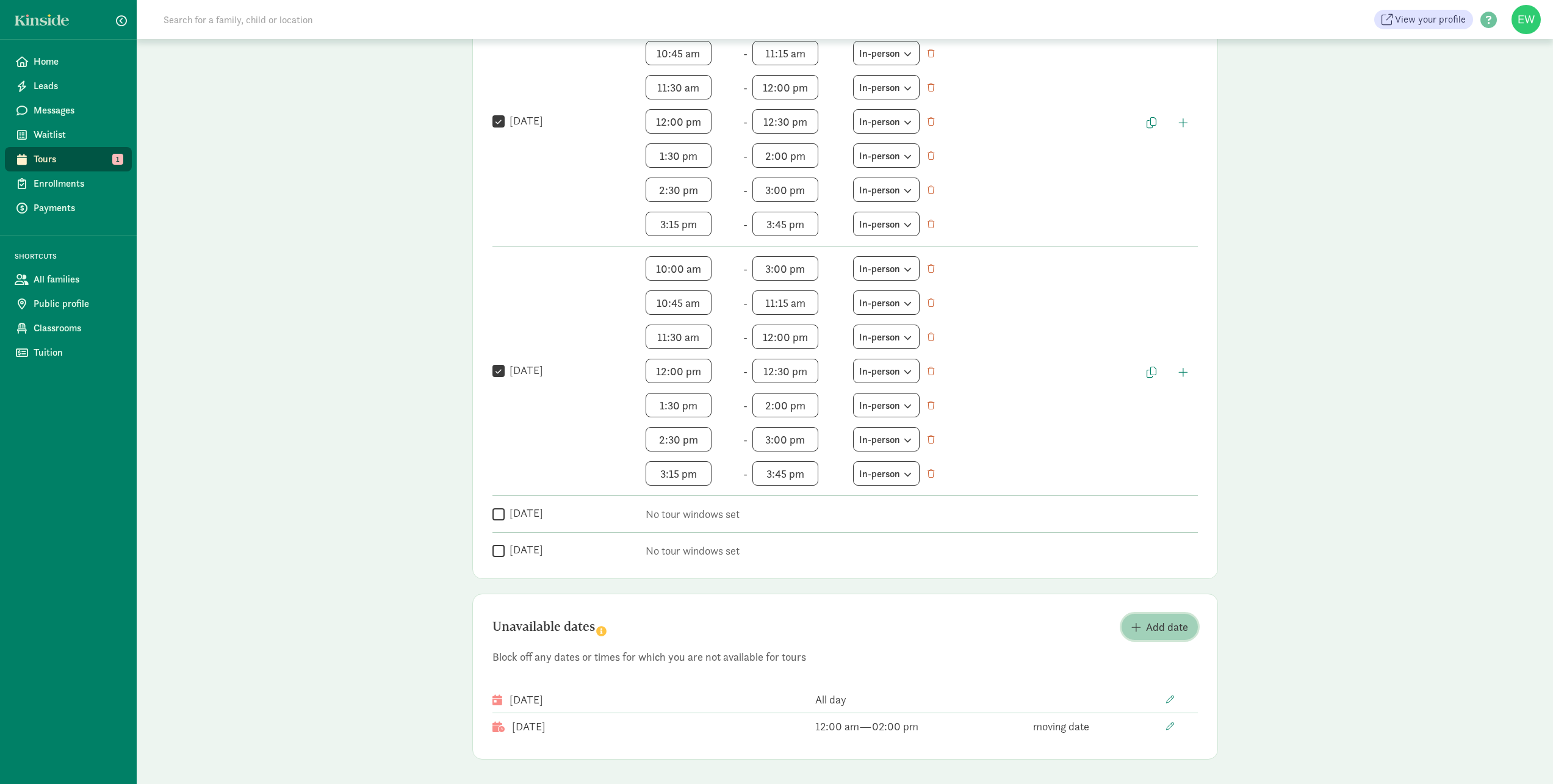
click at [1149, 626] on span "Add date" at bounding box center [1167, 626] width 42 height 16
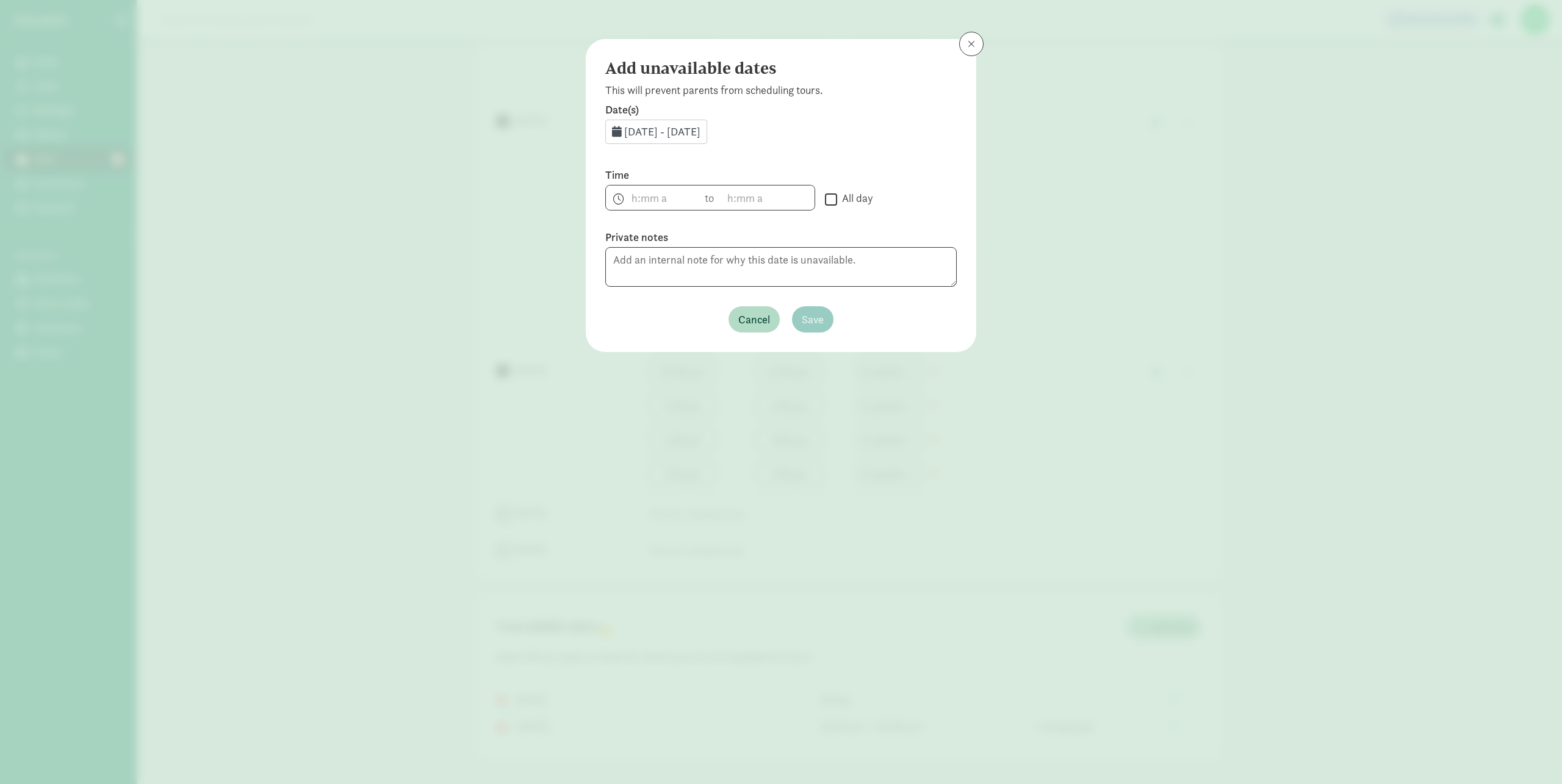
click at [675, 133] on span "Aug 28, 2025 - Aug 31, 2025" at bounding box center [662, 131] width 76 height 14
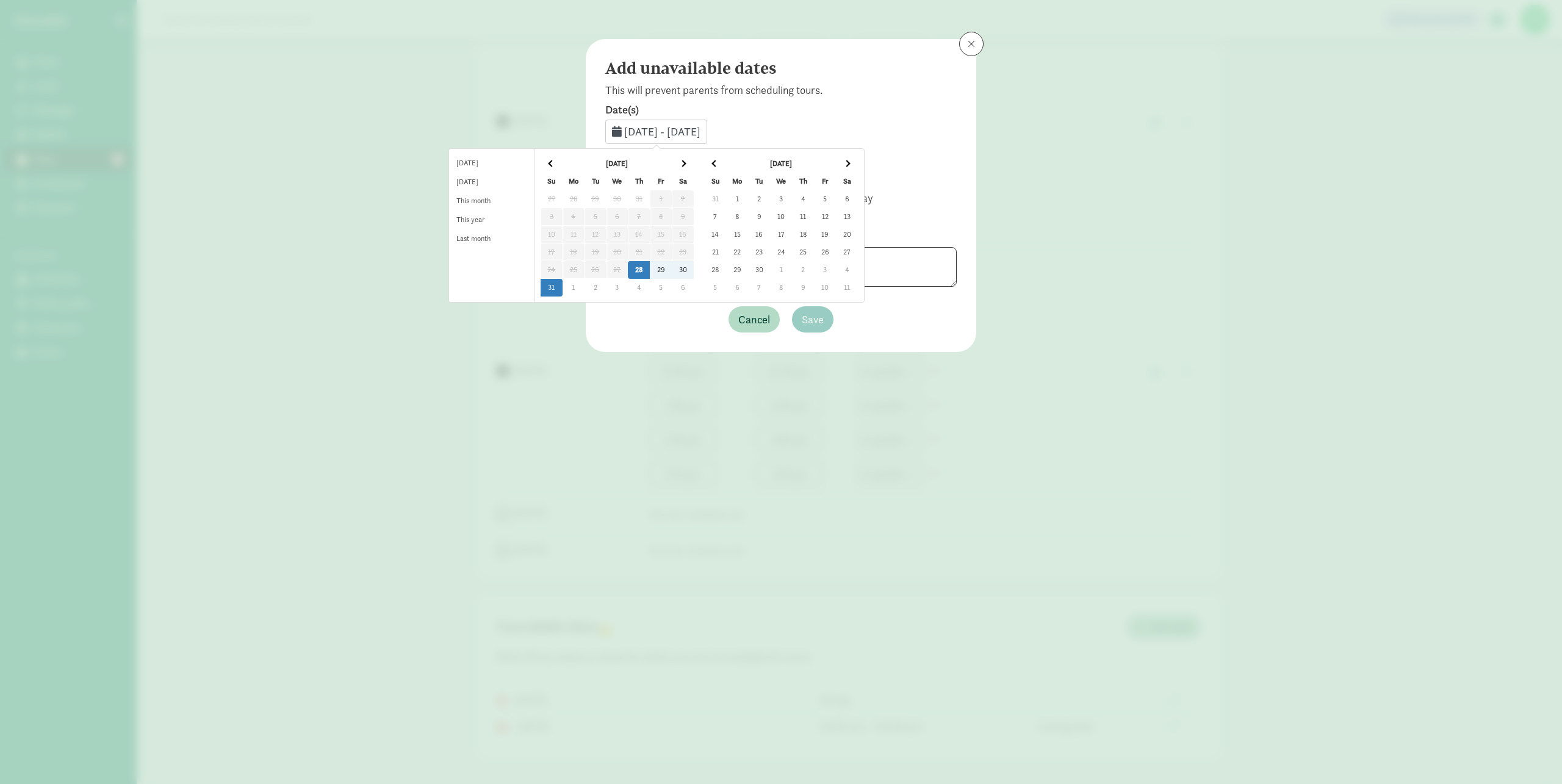
click at [850, 164] on span at bounding box center [847, 163] width 7 height 7
click at [748, 236] on td "13" at bounding box center [737, 234] width 22 height 18
click at [748, 234] on td "13" at bounding box center [737, 234] width 22 height 18
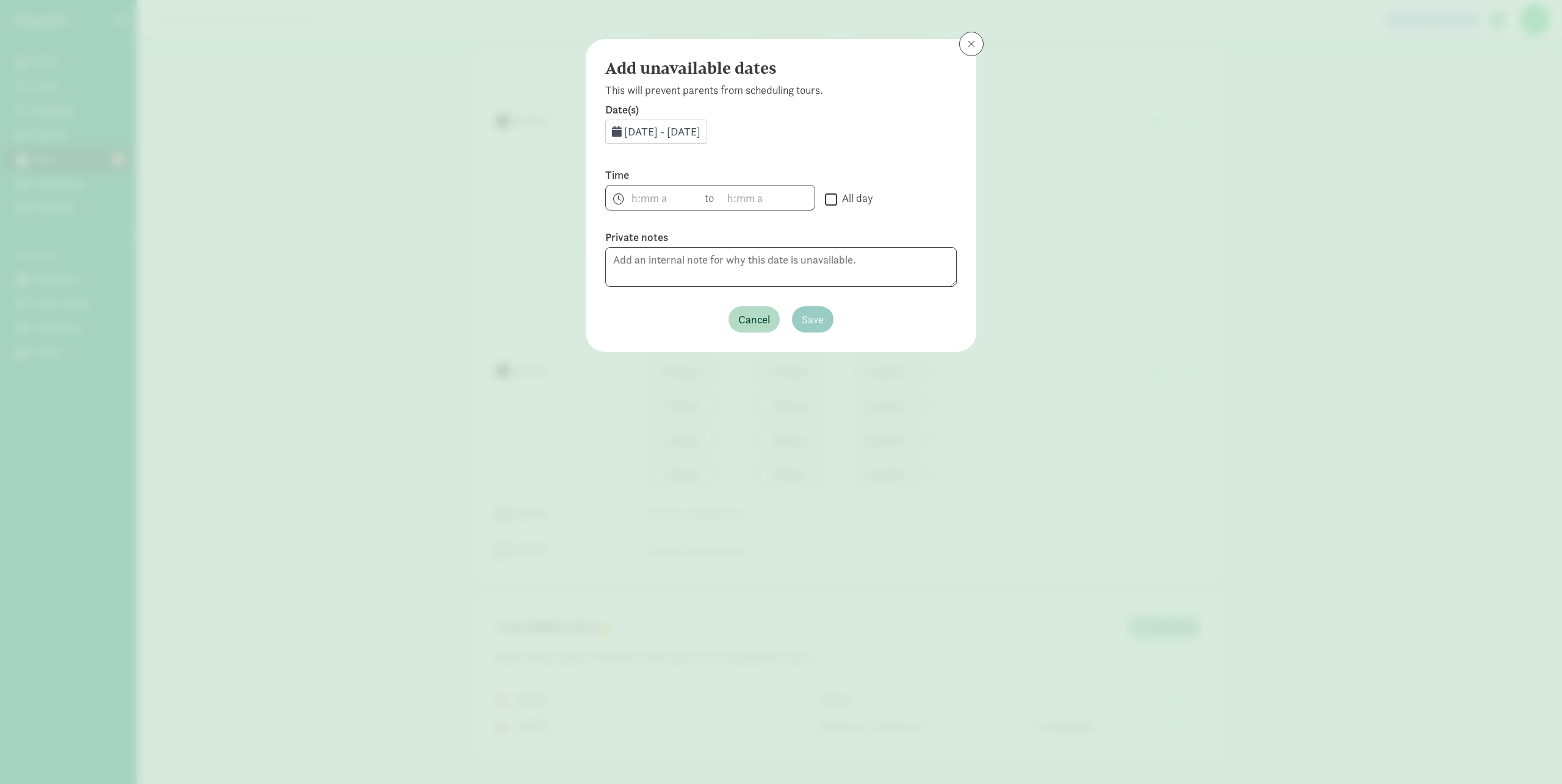
click at [831, 198] on input "All day" at bounding box center [831, 199] width 12 height 16
checkbox input "true"
click at [811, 262] on textarea "To enrich screen reader interactions, please activate Accessibility in Grammarl…" at bounding box center [781, 267] width 352 height 40
type textarea "Holiday"
click at [799, 315] on button "Save" at bounding box center [813, 319] width 42 height 26
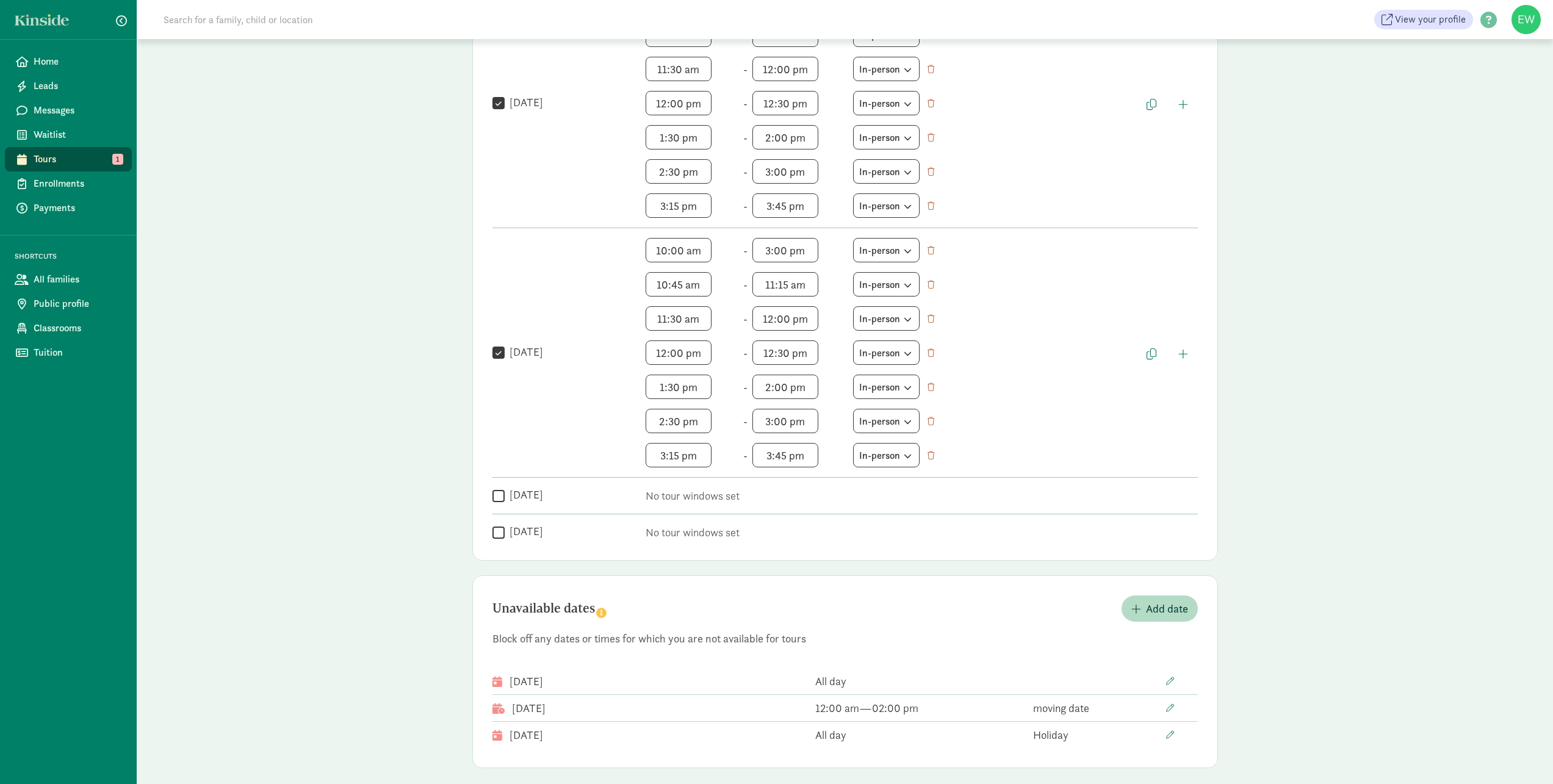
scroll to position [913, 0]
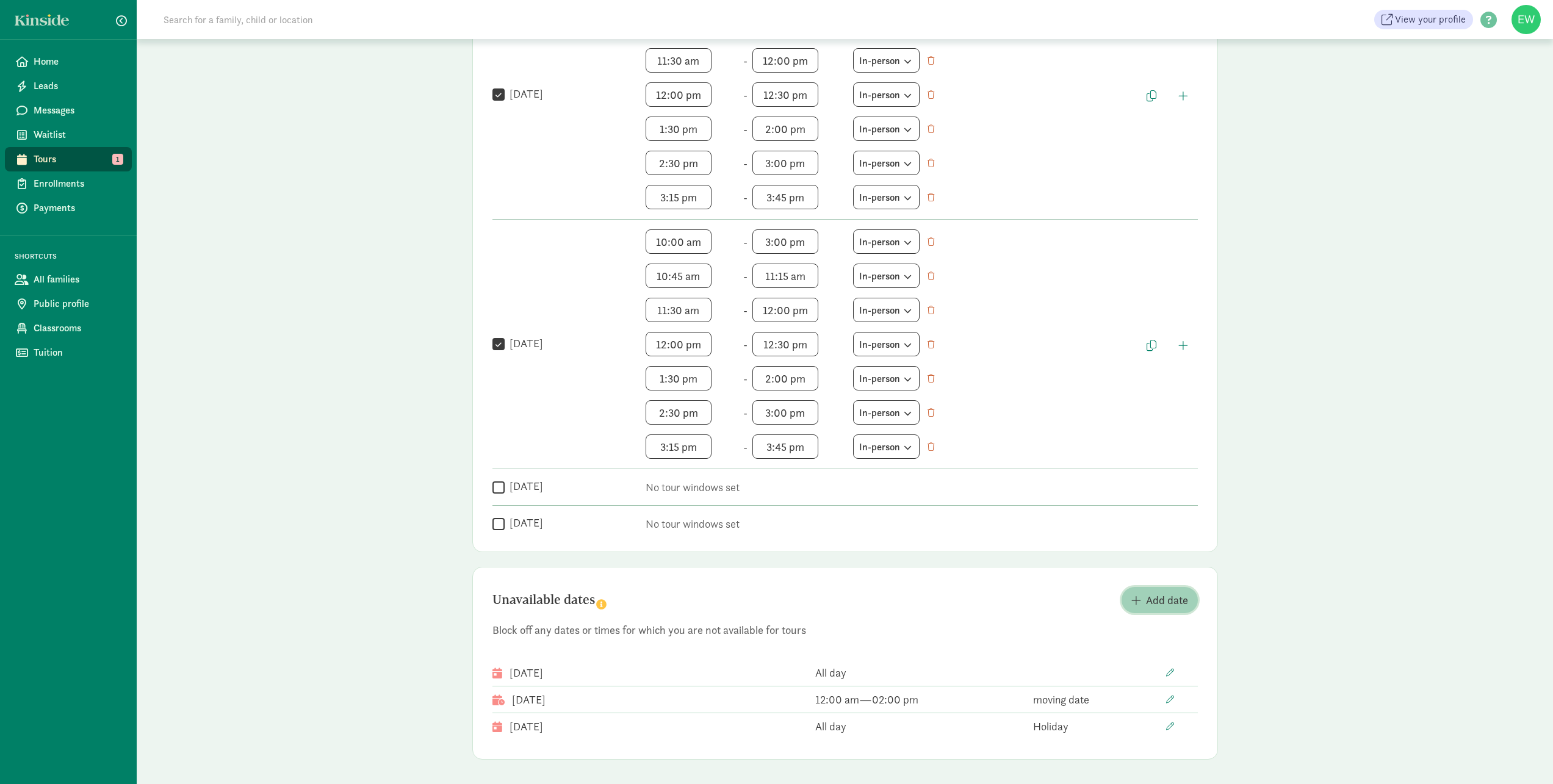
click at [1158, 603] on span "Add date" at bounding box center [1167, 600] width 42 height 16
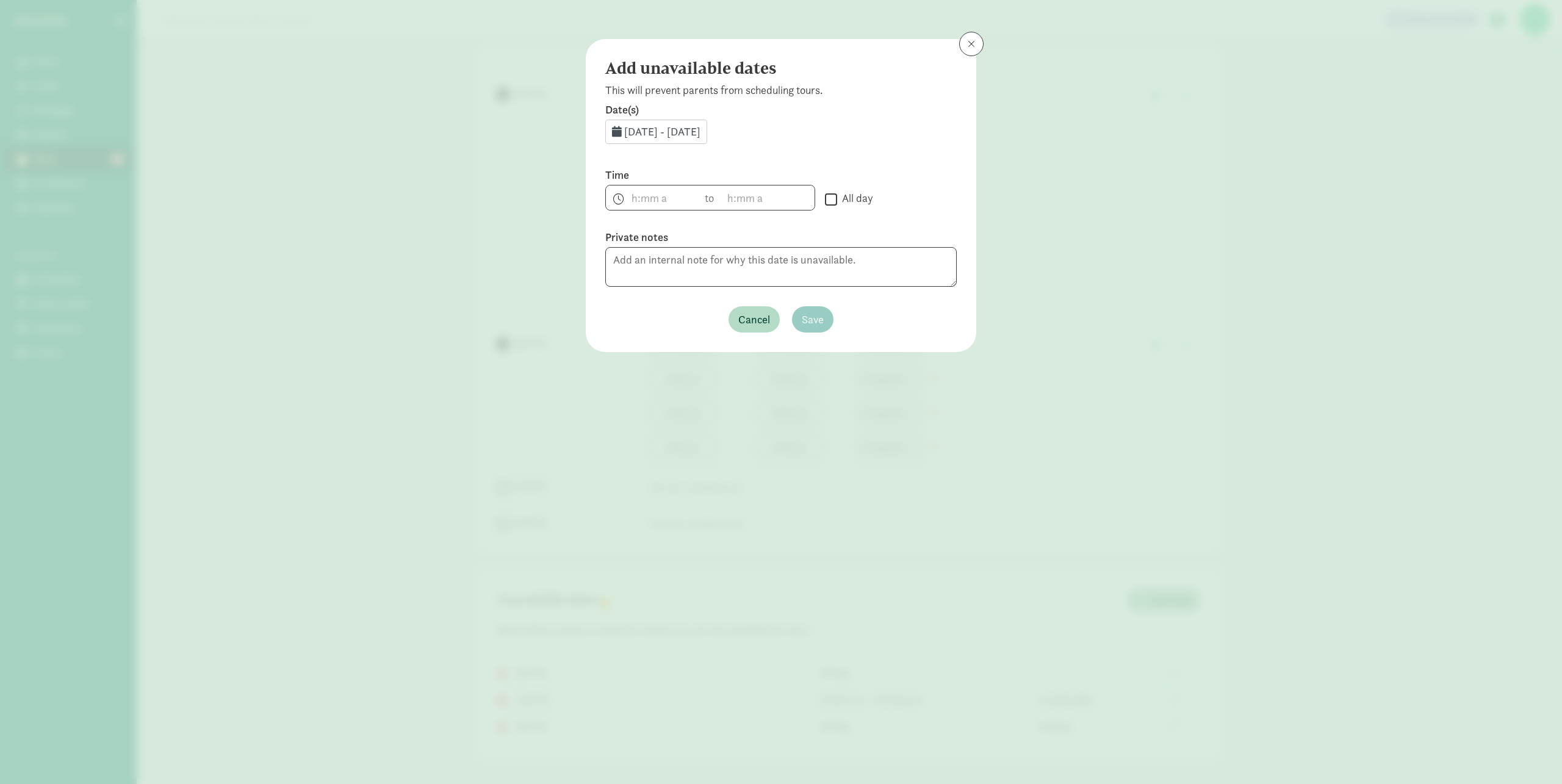
click at [701, 127] on span "Aug 28, 2025 - Aug 31, 2025" at bounding box center [662, 131] width 76 height 14
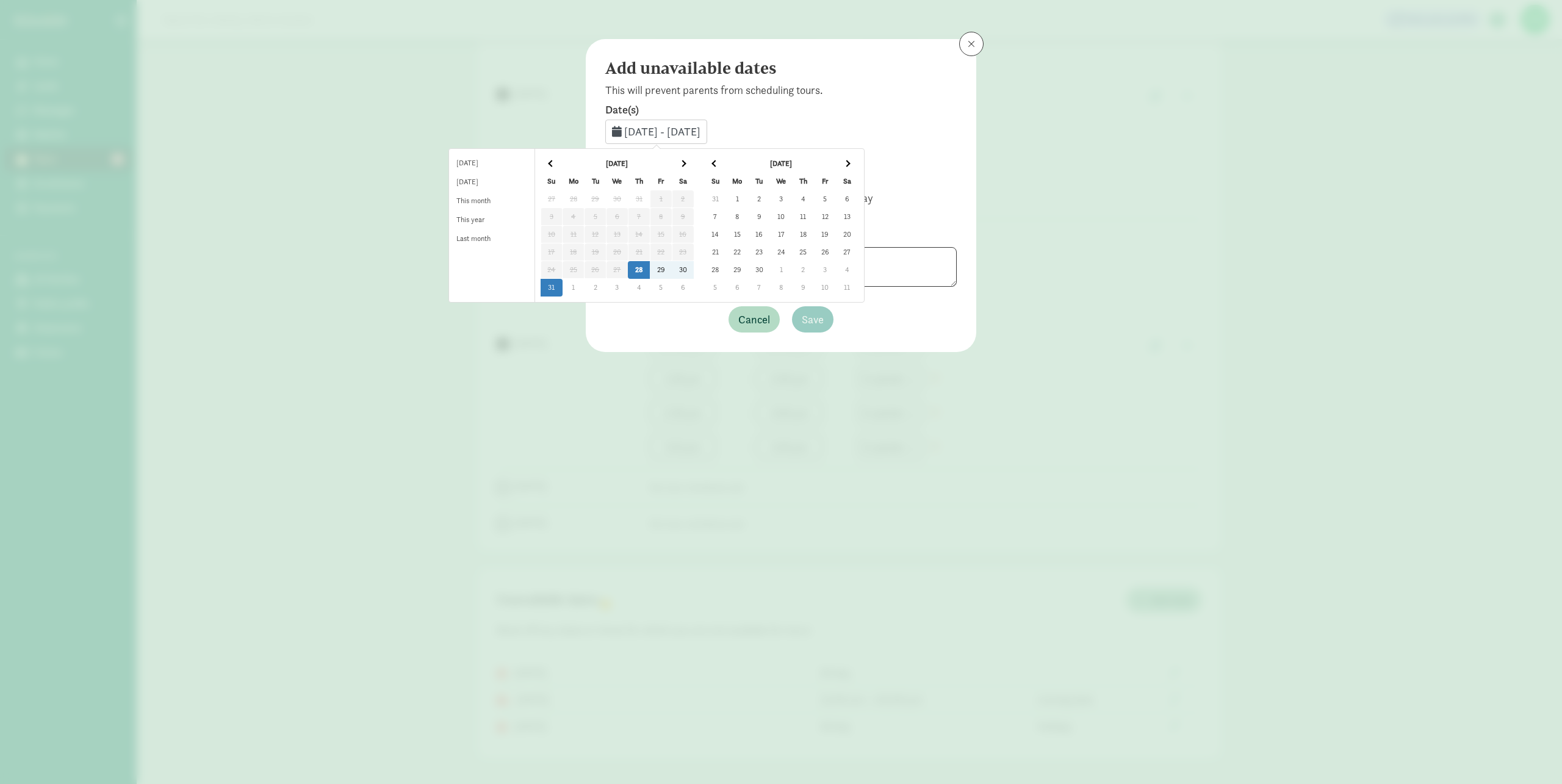
click at [850, 163] on span at bounding box center [847, 163] width 7 height 7
click at [836, 268] on td "31" at bounding box center [824, 270] width 22 height 18
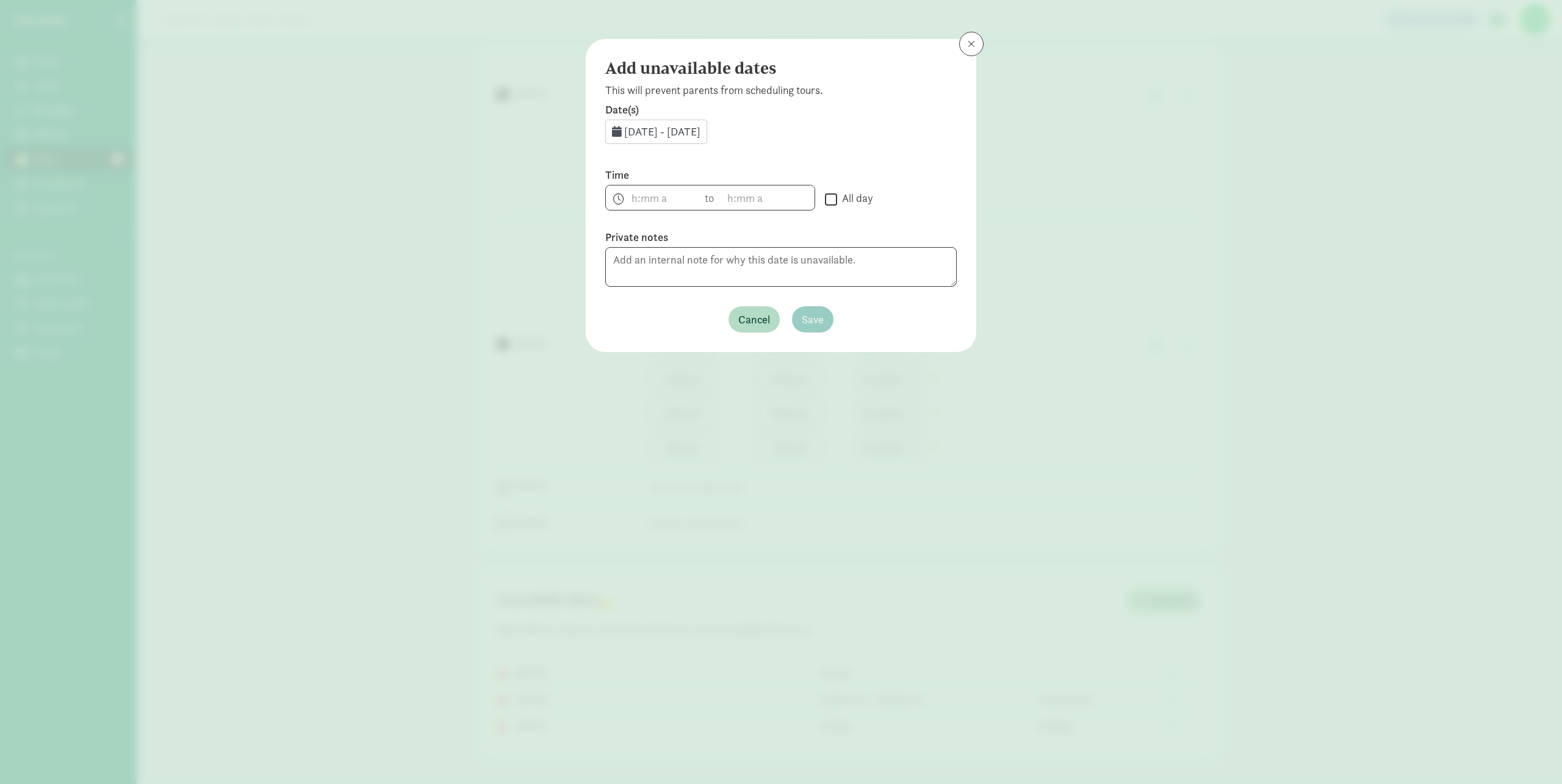
drag, startPoint x: 831, startPoint y: 197, endPoint x: 808, endPoint y: 237, distance: 46.1
click at [831, 197] on input "All day" at bounding box center [831, 199] width 12 height 16
checkbox input "true"
click at [792, 262] on textarea at bounding box center [781, 267] width 352 height 40
type textarea "Fall Festival"
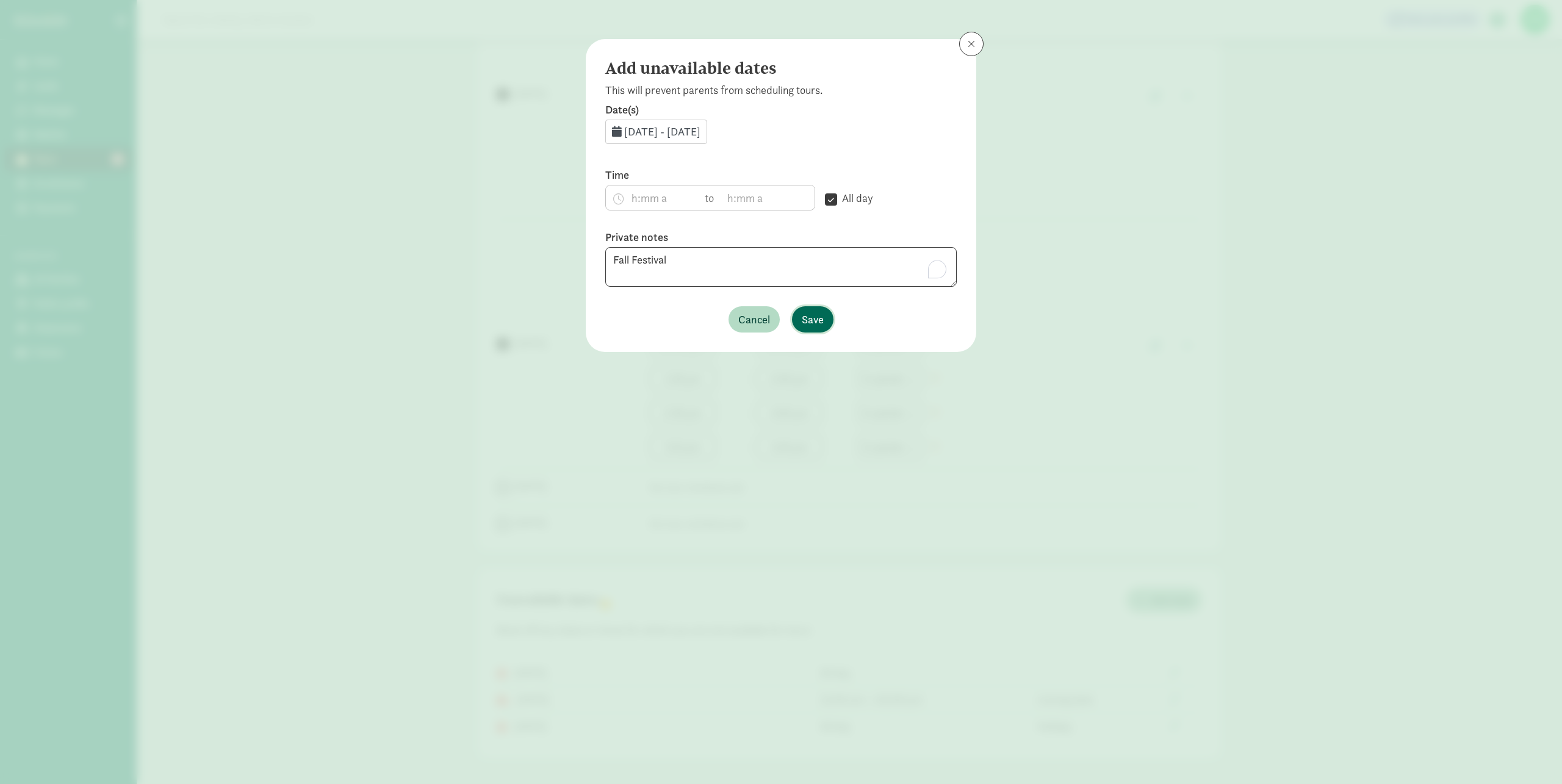
click at [814, 319] on span "Save" at bounding box center [812, 319] width 22 height 16
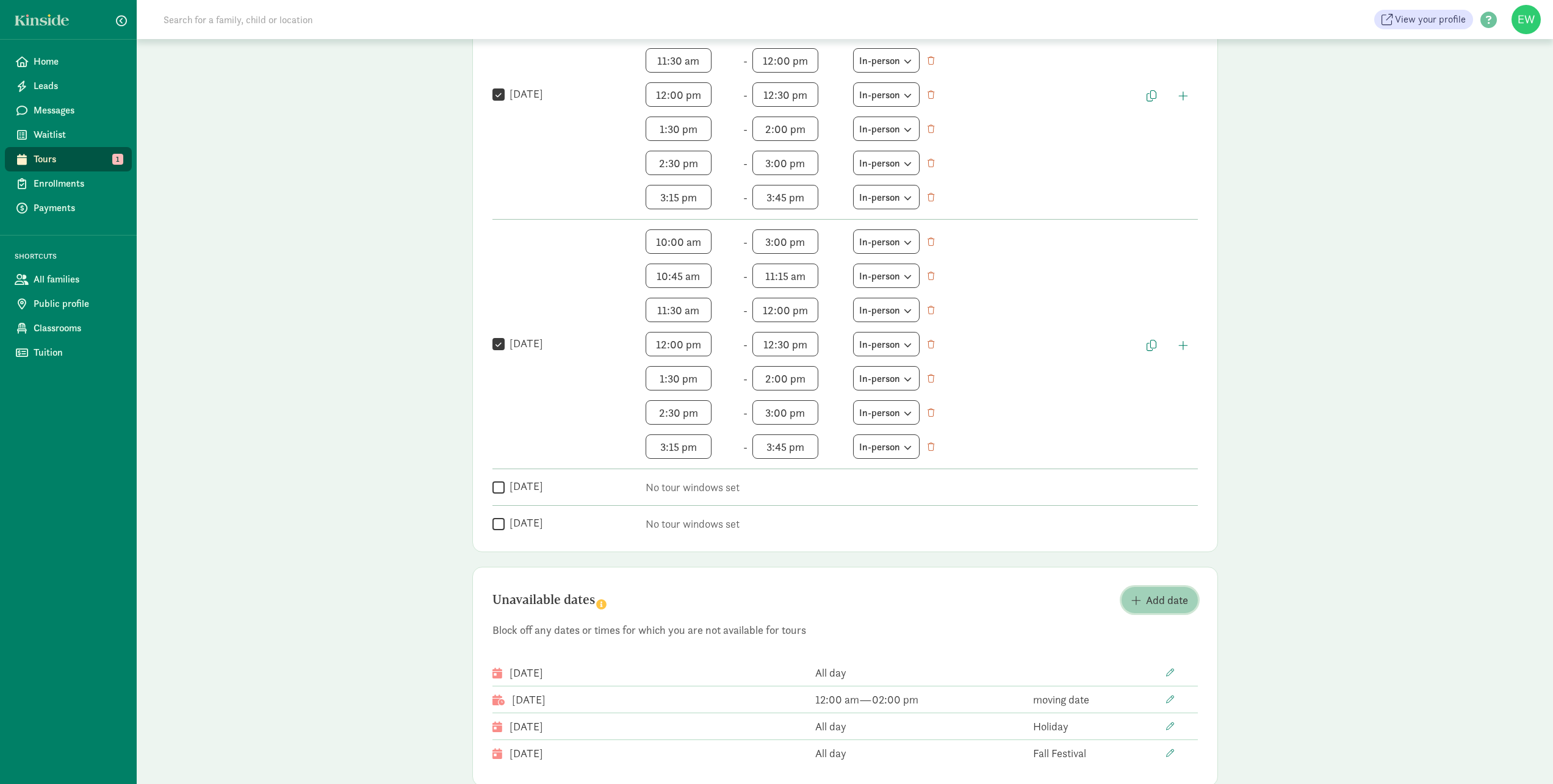
click at [1170, 608] on button "Add date" at bounding box center [1160, 599] width 76 height 26
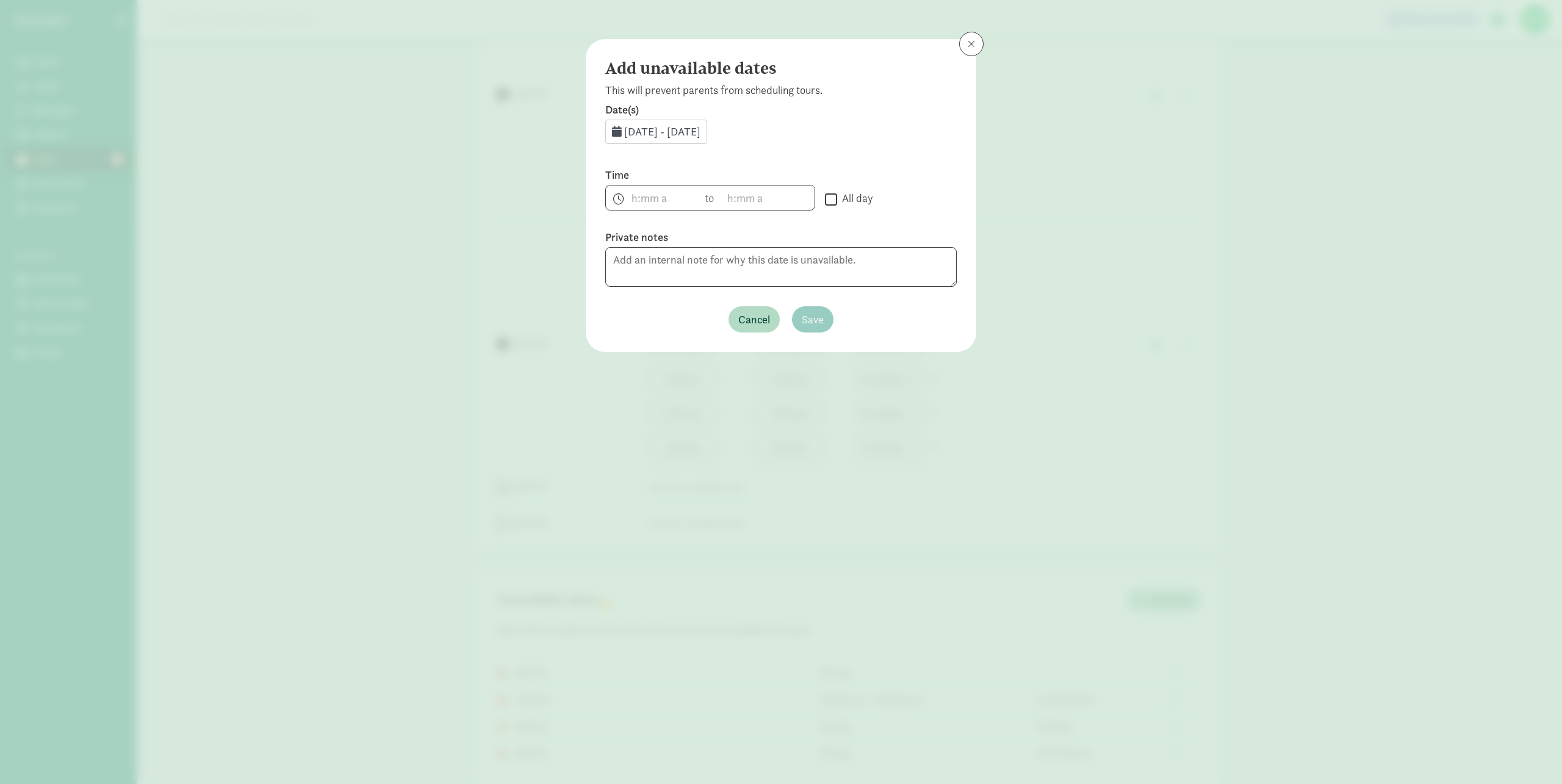
click at [681, 129] on span "Aug 28, 2025 - Aug 31, 2025" at bounding box center [662, 131] width 76 height 14
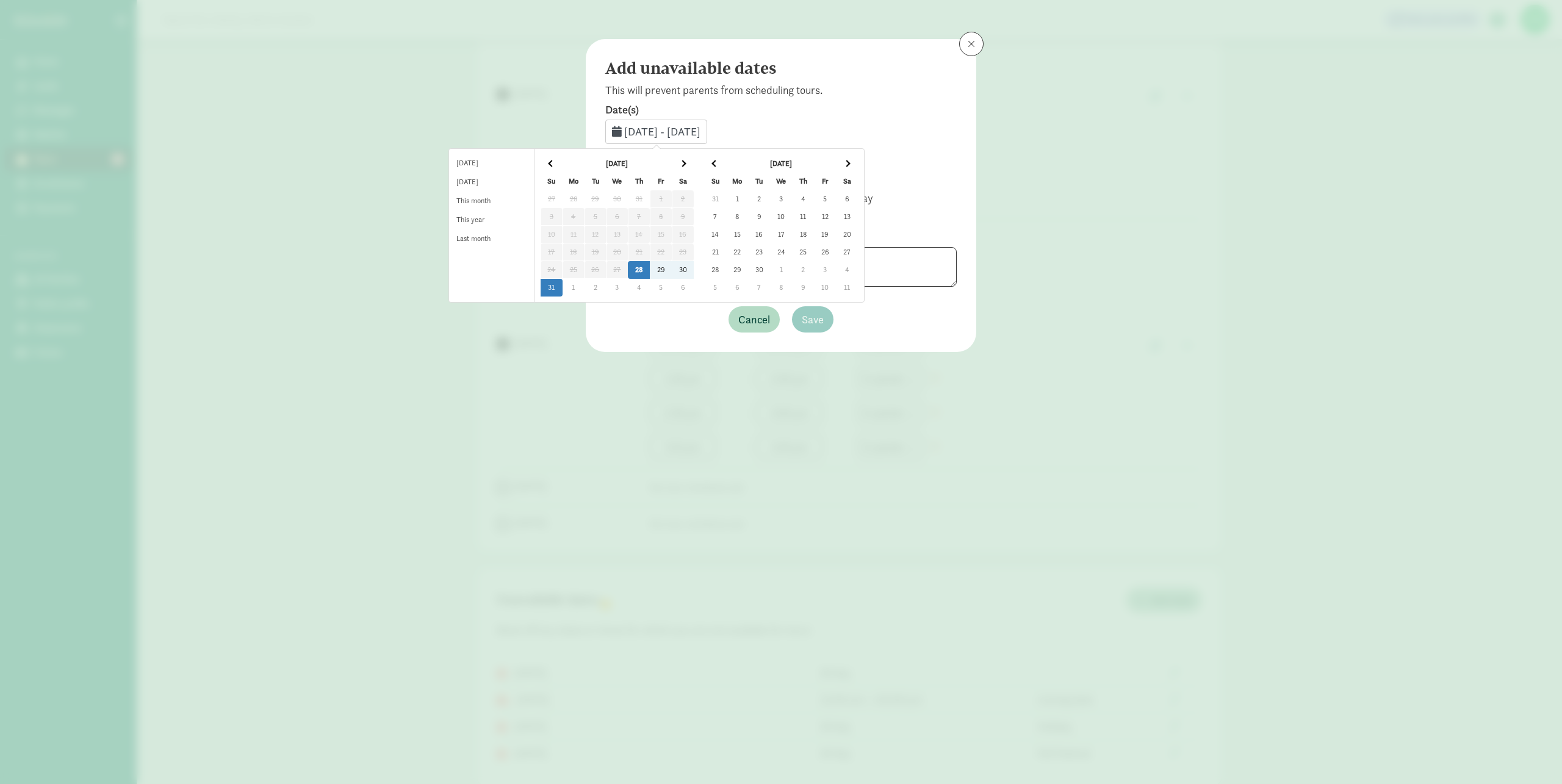
click at [857, 162] on th at bounding box center [847, 164] width 22 height 18
click at [748, 271] on td "24" at bounding box center [737, 270] width 22 height 18
click at [836, 272] on td "28" at bounding box center [824, 270] width 22 height 18
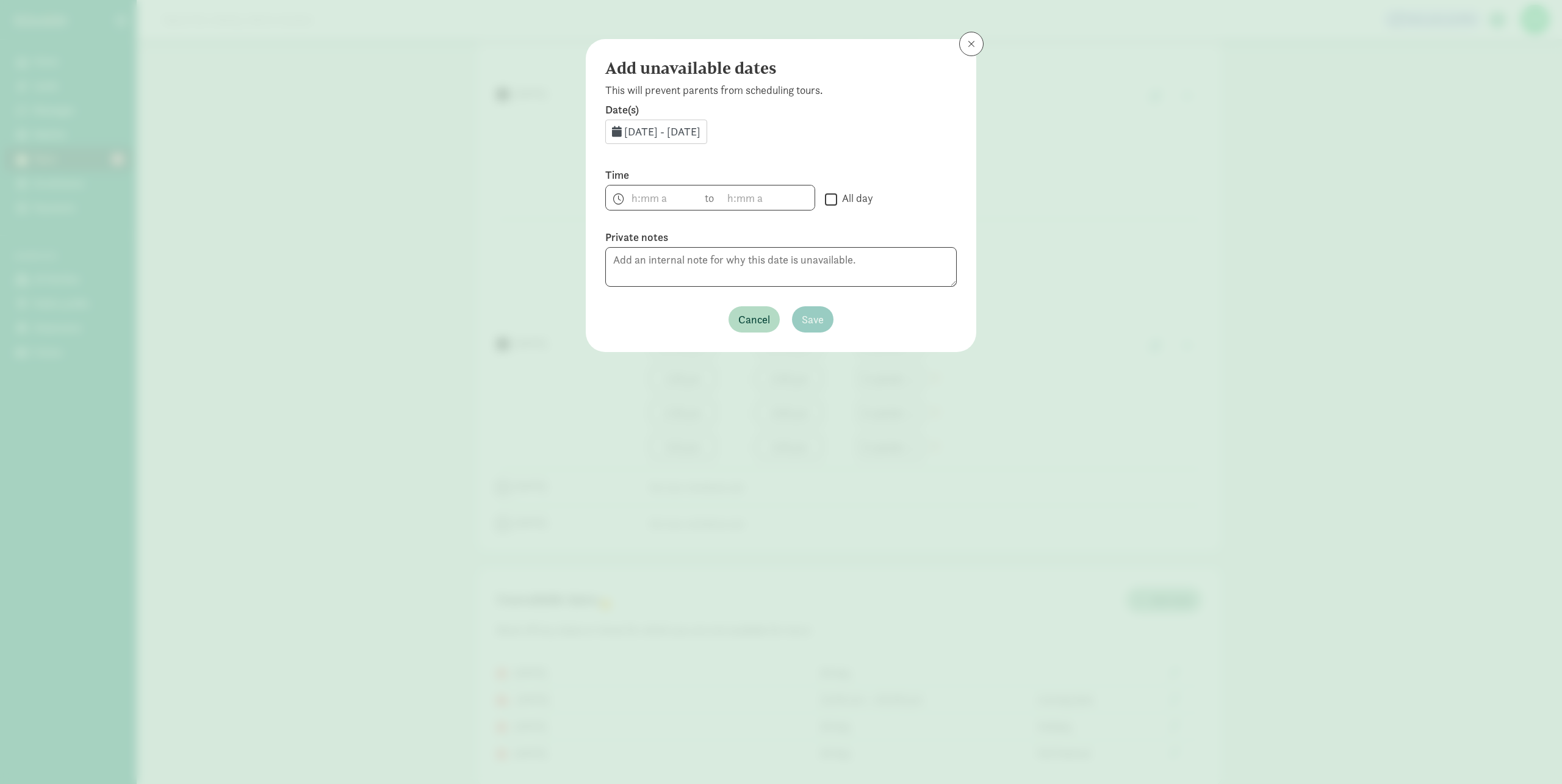
click at [827, 203] on input "All day" at bounding box center [831, 199] width 12 height 16
checkbox input "true"
click at [751, 274] on textarea at bounding box center [781, 267] width 352 height 40
type textarea "Thanksgiving and PT conferences"
click at [803, 317] on span "Save" at bounding box center [812, 319] width 22 height 16
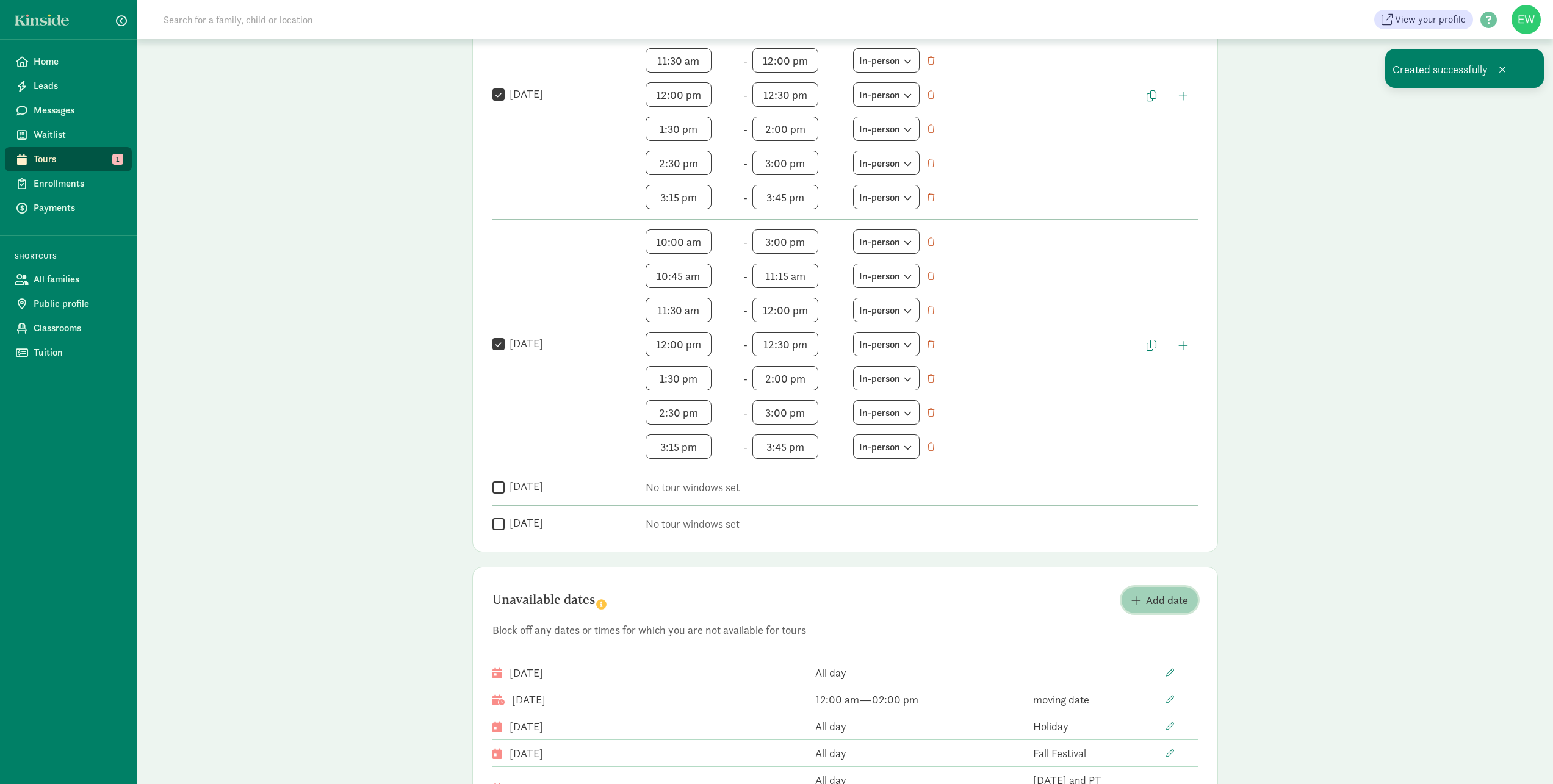
click at [1171, 599] on span "Add date" at bounding box center [1167, 600] width 42 height 16
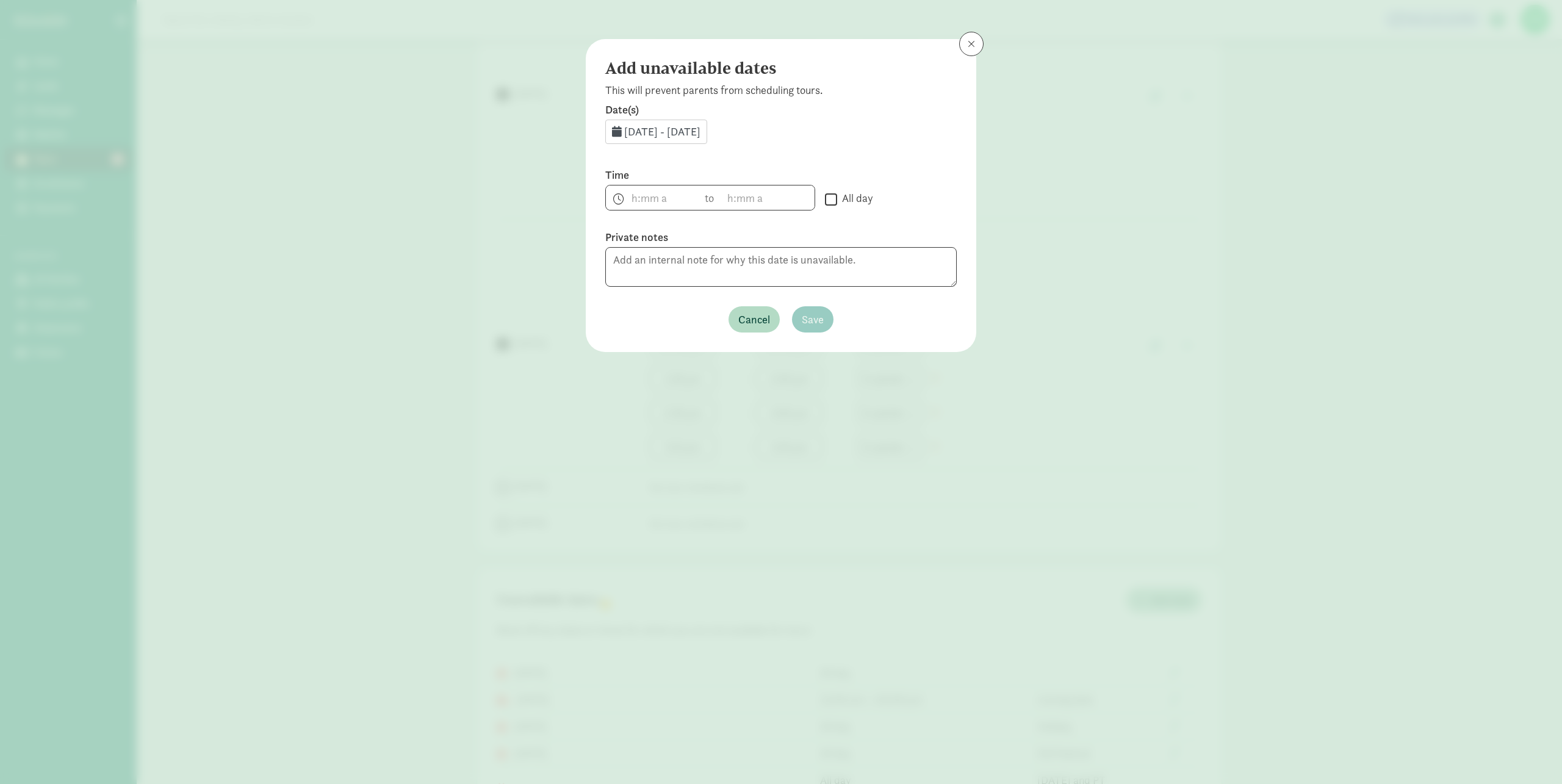
click at [701, 132] on span "Aug 28, 2025 - Aug 31, 2025" at bounding box center [662, 131] width 76 height 14
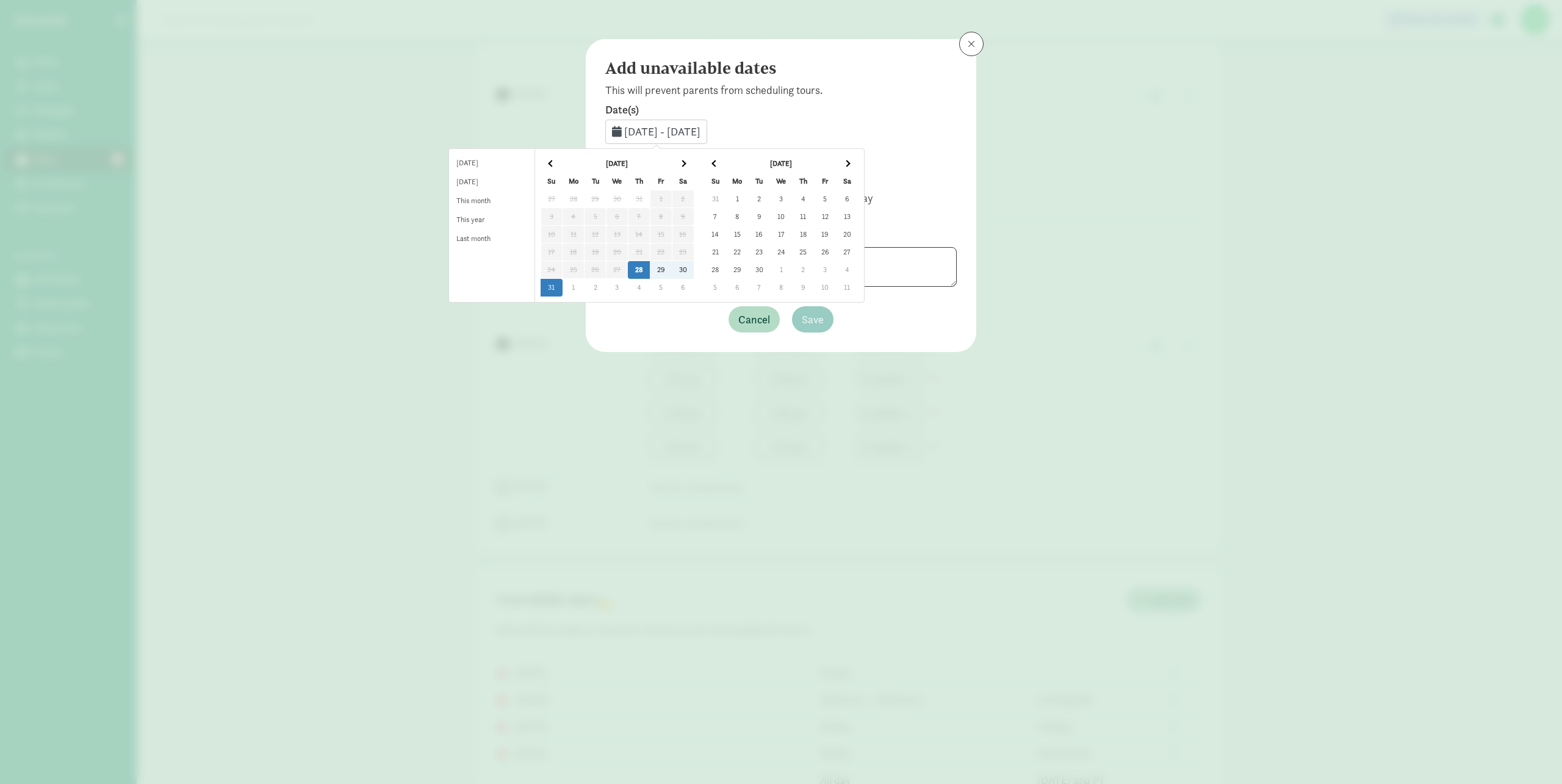
click at [850, 164] on span at bounding box center [847, 163] width 7 height 7
click at [770, 235] on td "11" at bounding box center [758, 234] width 22 height 18
click at [770, 232] on td "11" at bounding box center [758, 234] width 22 height 18
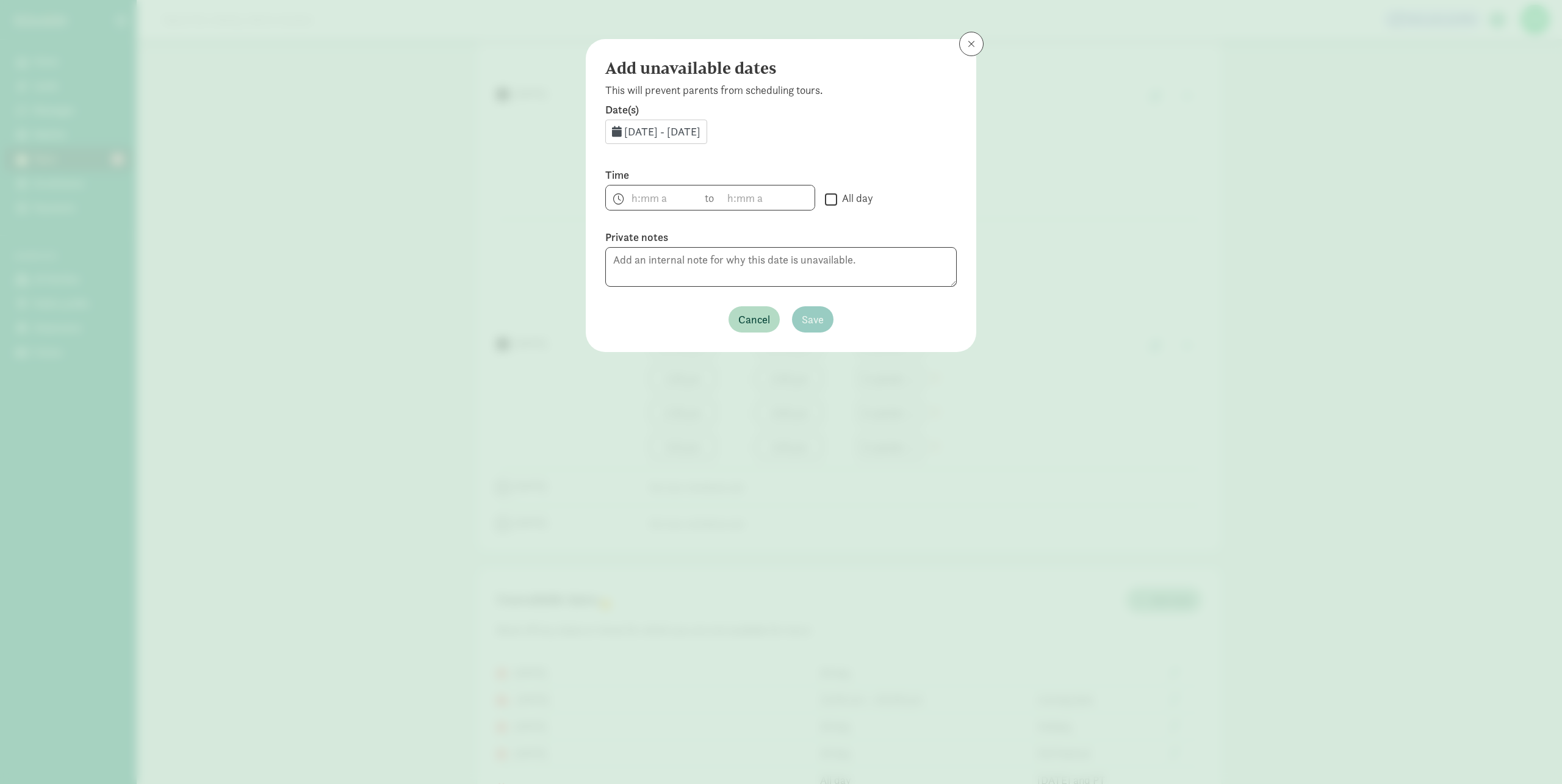
click at [826, 198] on input "All day" at bounding box center [831, 199] width 12 height 16
checkbox input "true"
click at [764, 257] on textarea at bounding box center [781, 267] width 352 height 40
type textarea "Holiday"
click at [807, 319] on span "Save" at bounding box center [812, 319] width 22 height 16
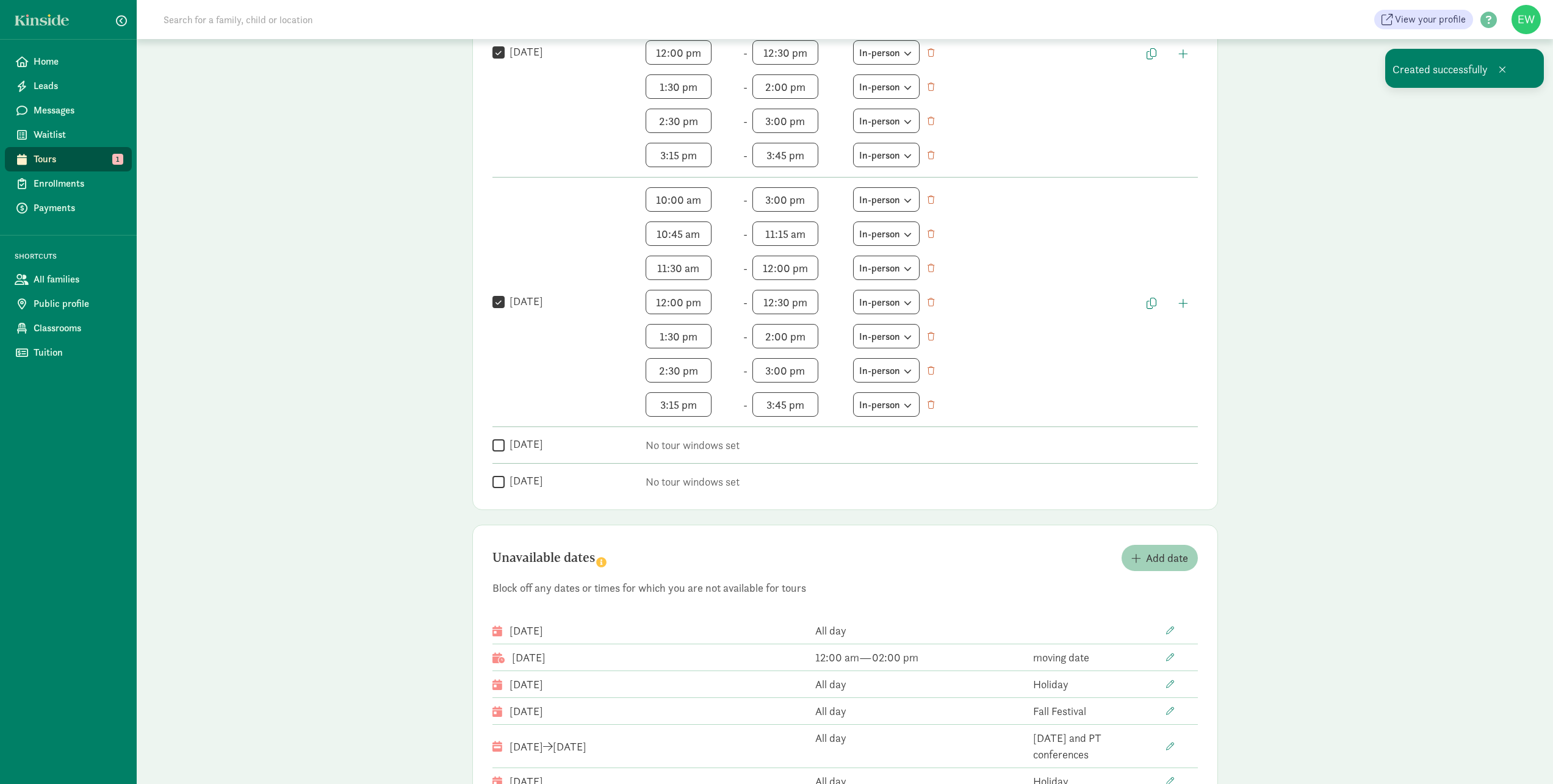
scroll to position [1010, 0]
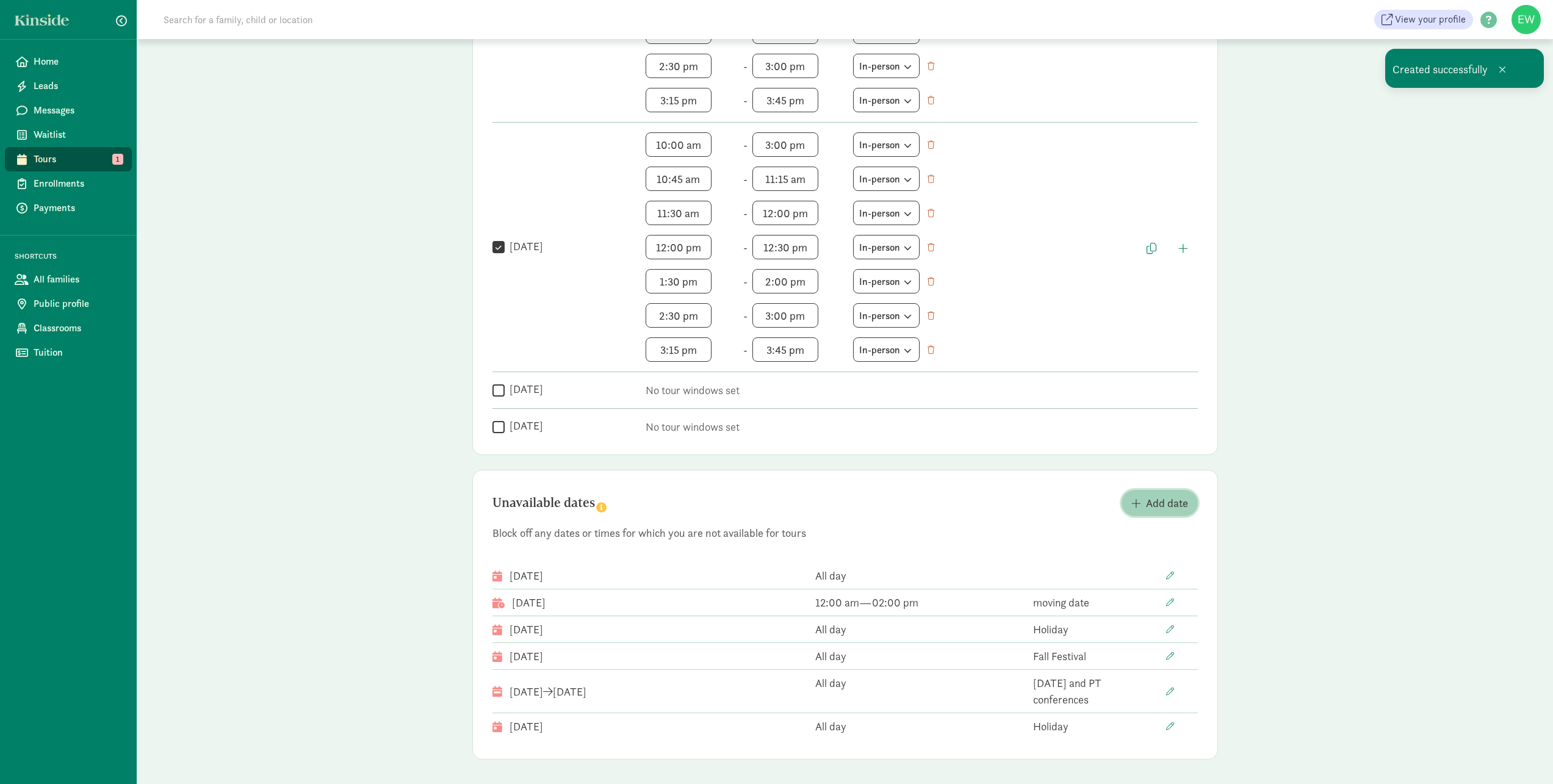
click at [1149, 506] on span "Add date" at bounding box center [1167, 503] width 42 height 16
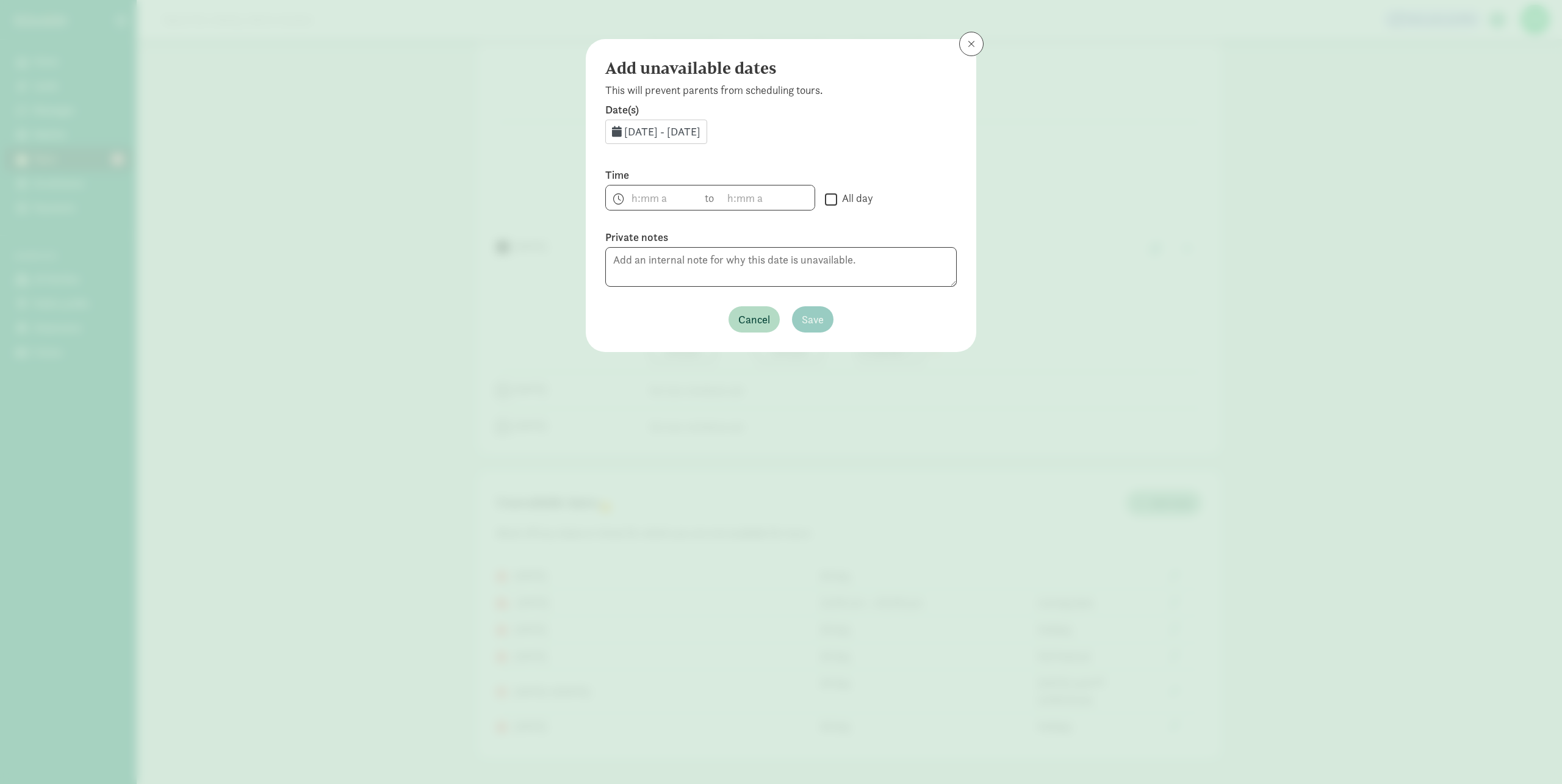
click at [663, 132] on span "Aug 28, 2025 - Aug 31, 2025" at bounding box center [662, 131] width 76 height 14
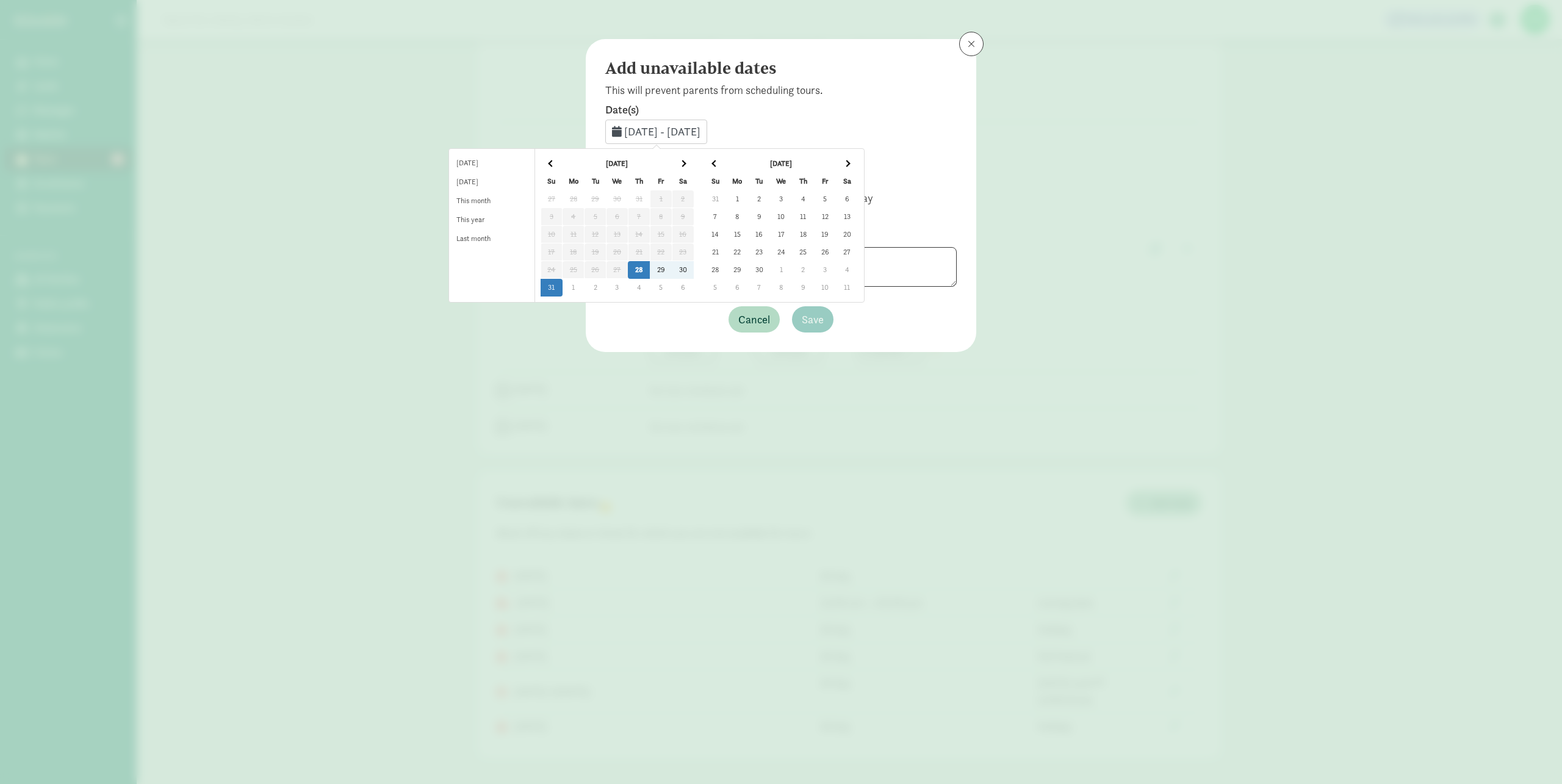
click at [857, 164] on th at bounding box center [847, 164] width 22 height 18
click at [850, 164] on span at bounding box center [847, 163] width 7 height 7
click at [748, 251] on td "22" at bounding box center [737, 252] width 22 height 18
click at [836, 255] on td "26" at bounding box center [824, 252] width 22 height 18
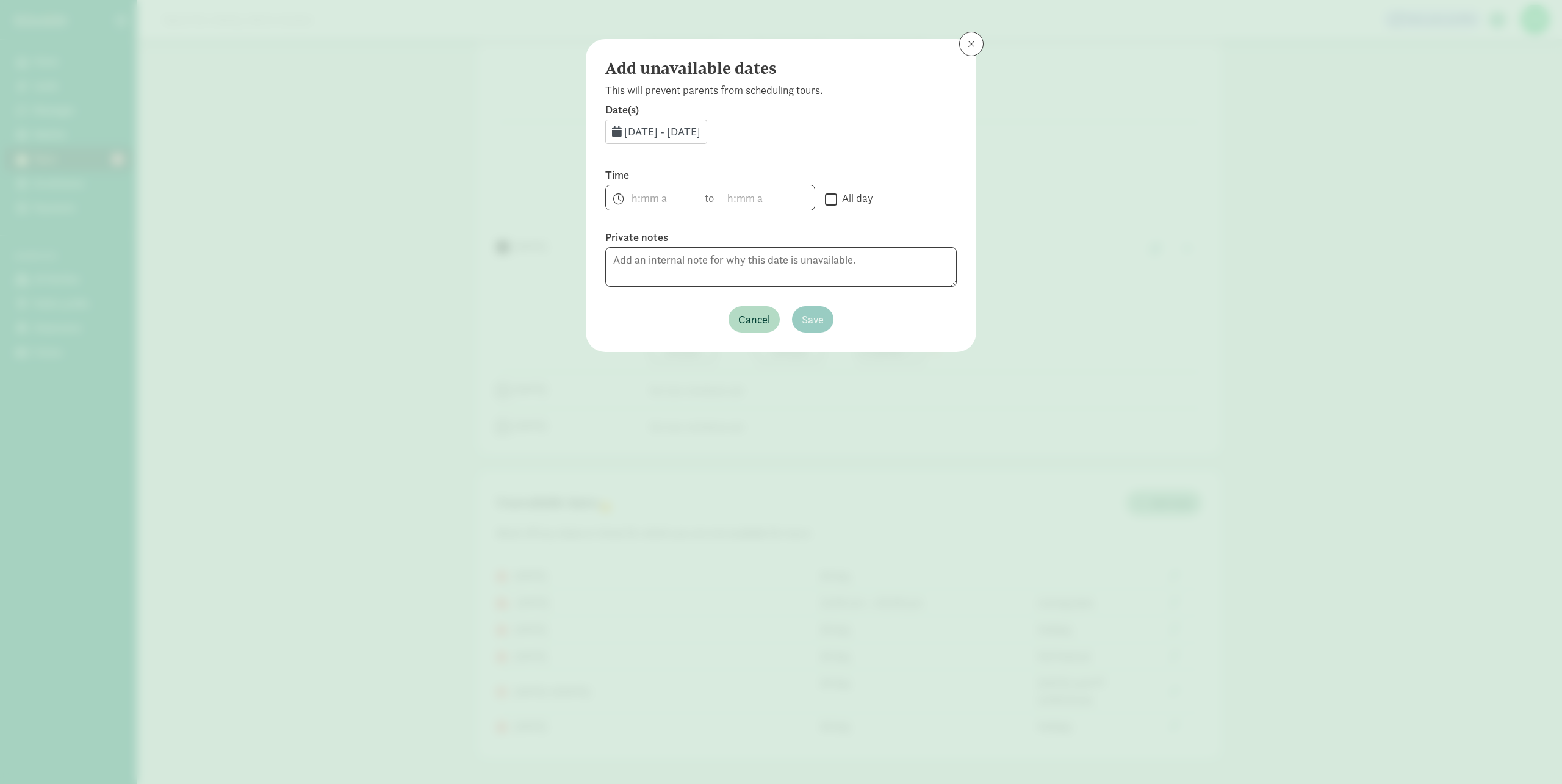
click at [832, 197] on input "All day" at bounding box center [831, 199] width 12 height 16
checkbox input "true"
click at [704, 265] on textarea "To enrich screen reader interactions, please activate Accessibility in Grammarl…" at bounding box center [781, 267] width 352 height 40
type textarea "Holiday"
click at [804, 321] on span "Save" at bounding box center [812, 319] width 22 height 16
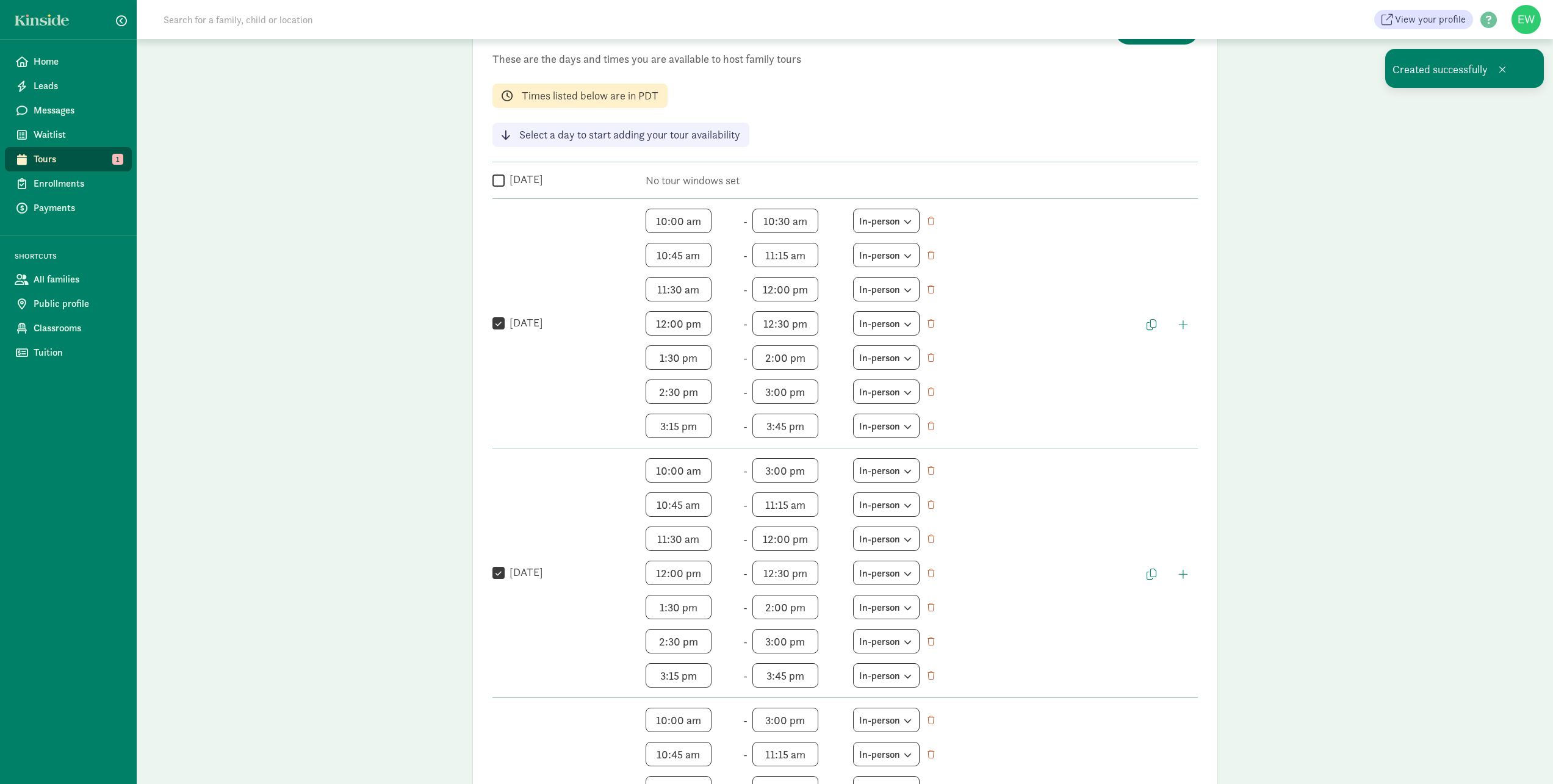
scroll to position [0, 0]
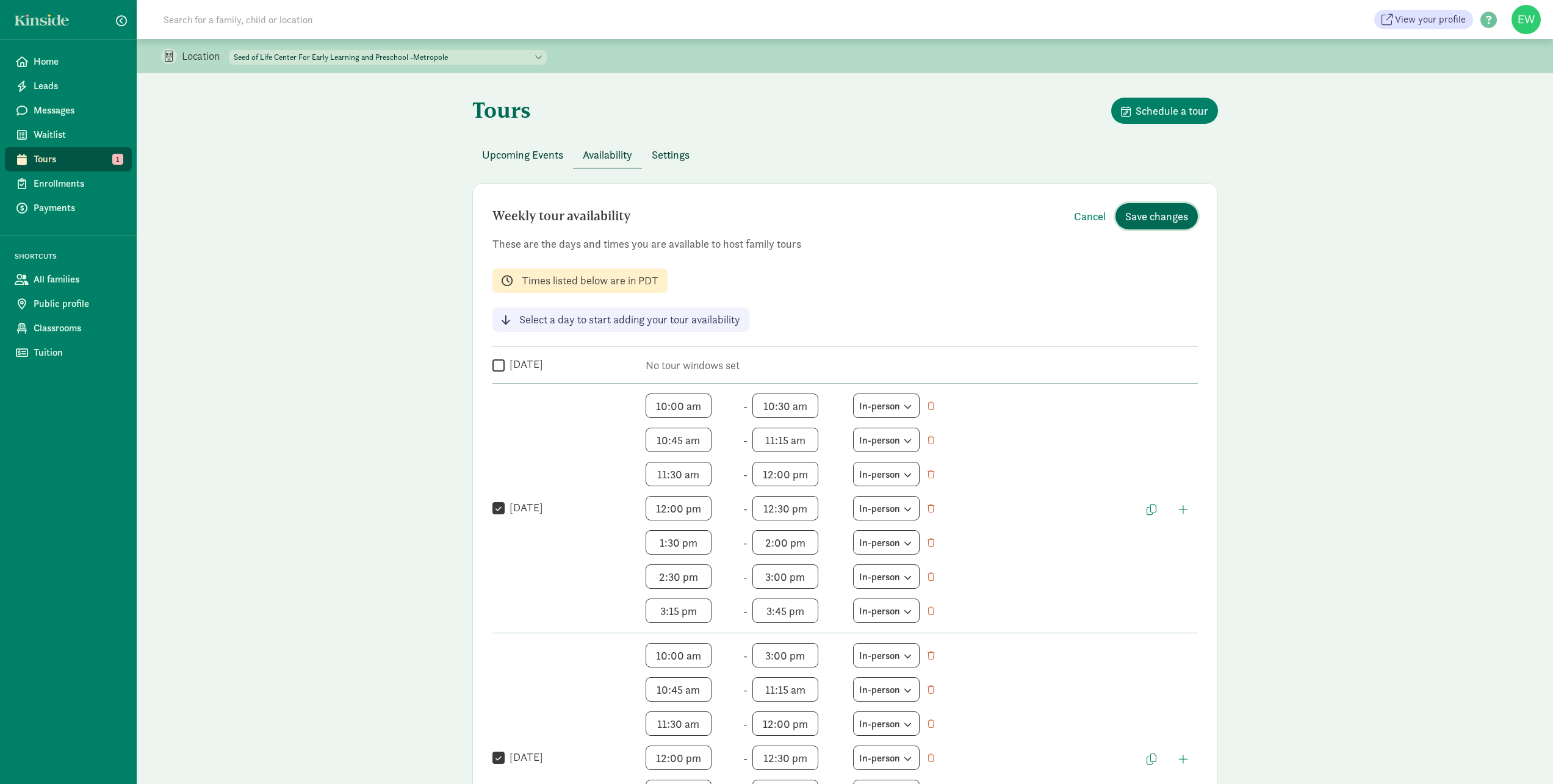
click at [1170, 218] on span "Save changes" at bounding box center [1156, 216] width 63 height 16
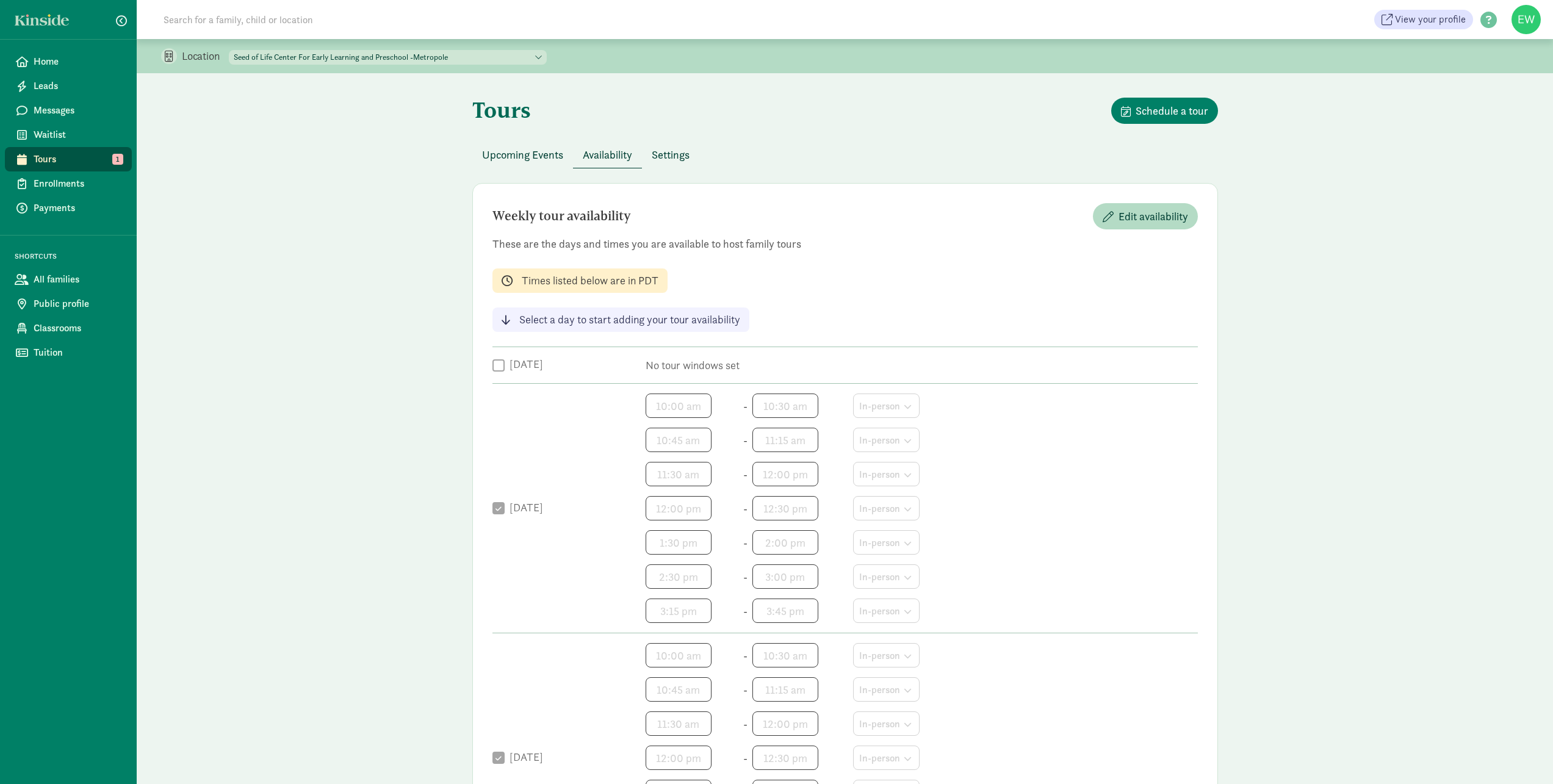
click at [547, 55] on select "Seed of Life Center For Early Learning and Preschool, Inc - Main Seed of Life C…" at bounding box center [388, 57] width 318 height 15
click at [803, 148] on div "Upcoming Events Availability Settings" at bounding box center [845, 155] width 746 height 27
click at [65, 330] on span "Classrooms" at bounding box center [77, 328] width 88 height 15
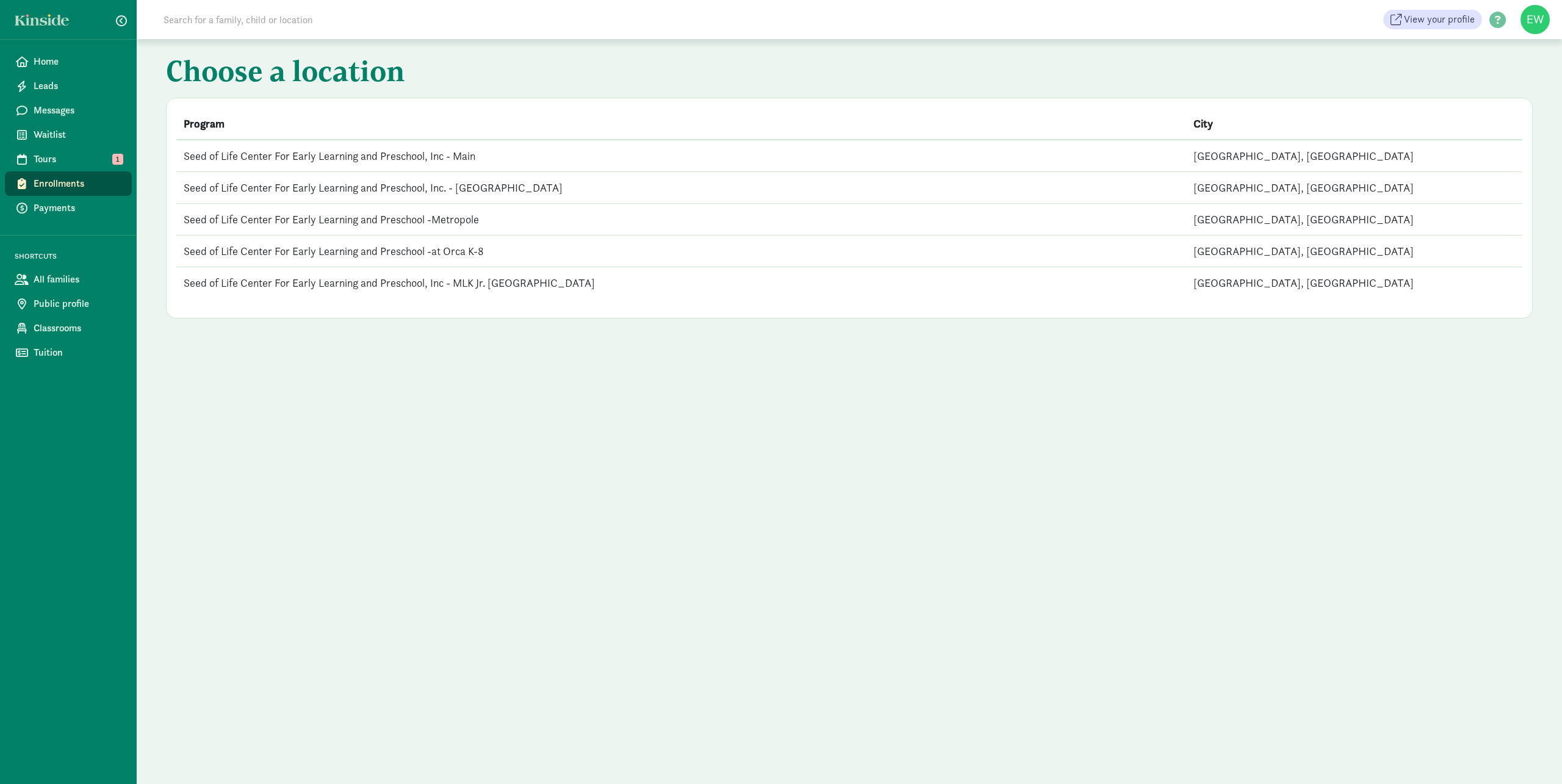
click at [267, 218] on td "Seed of Life Center For Early Learning and Preschool -Metropole" at bounding box center [681, 220] width 1010 height 32
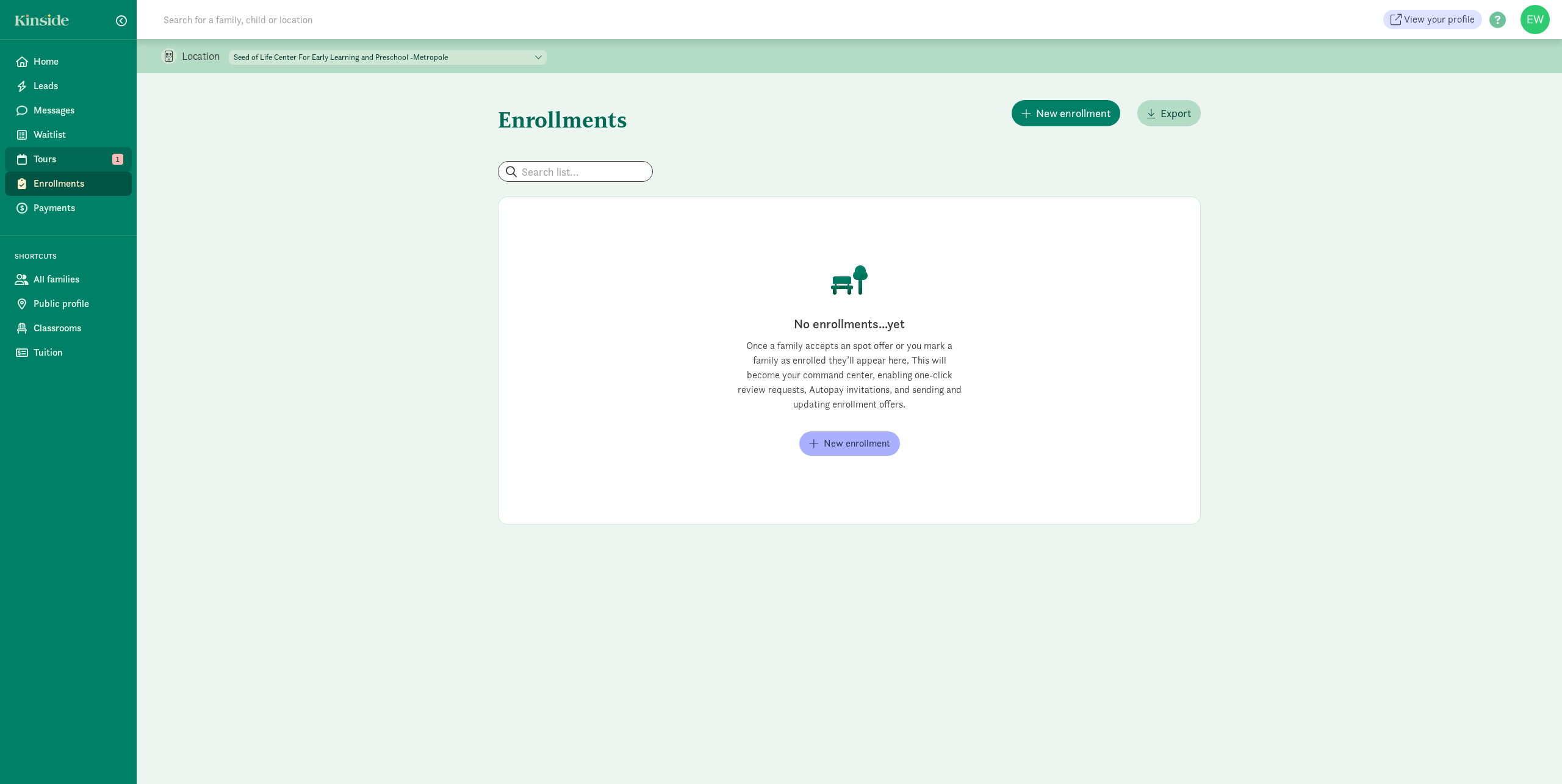
click at [57, 153] on span "Tours" at bounding box center [77, 160] width 88 height 15
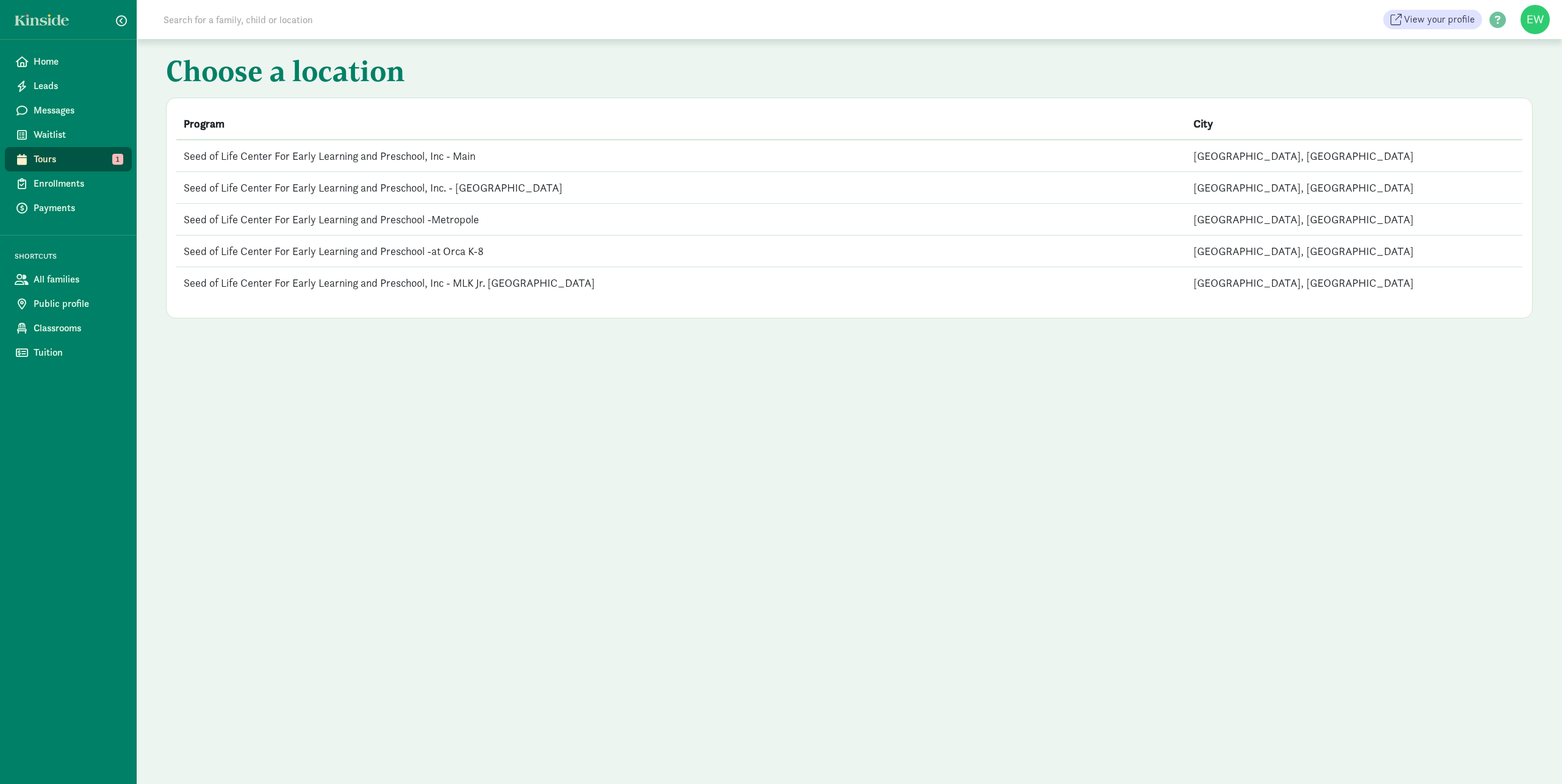
click at [120, 158] on span "1" at bounding box center [118, 159] width 11 height 11
click at [75, 67] on span "Home" at bounding box center [77, 62] width 88 height 15
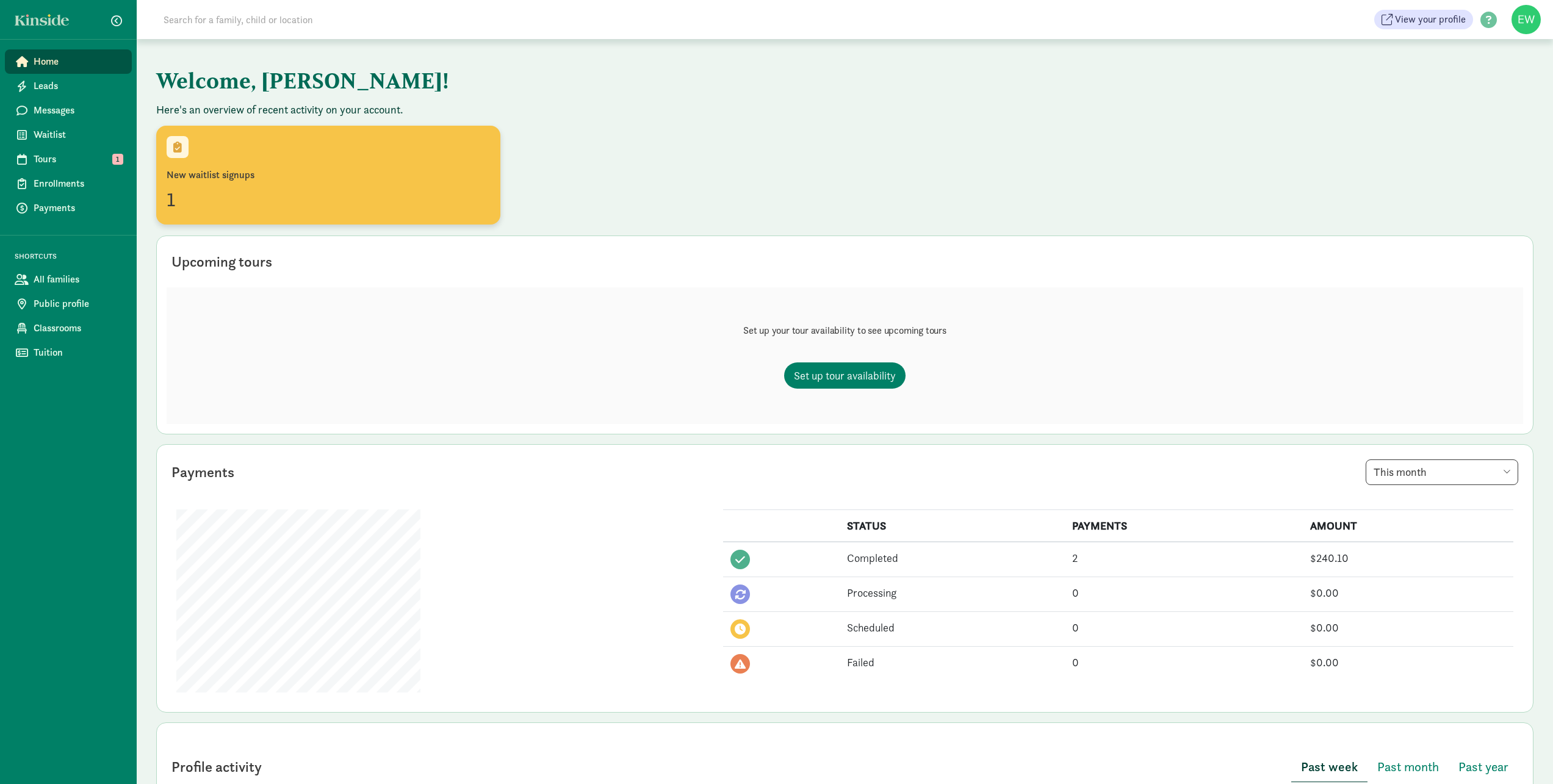
click at [357, 198] on div "1" at bounding box center [328, 199] width 323 height 29
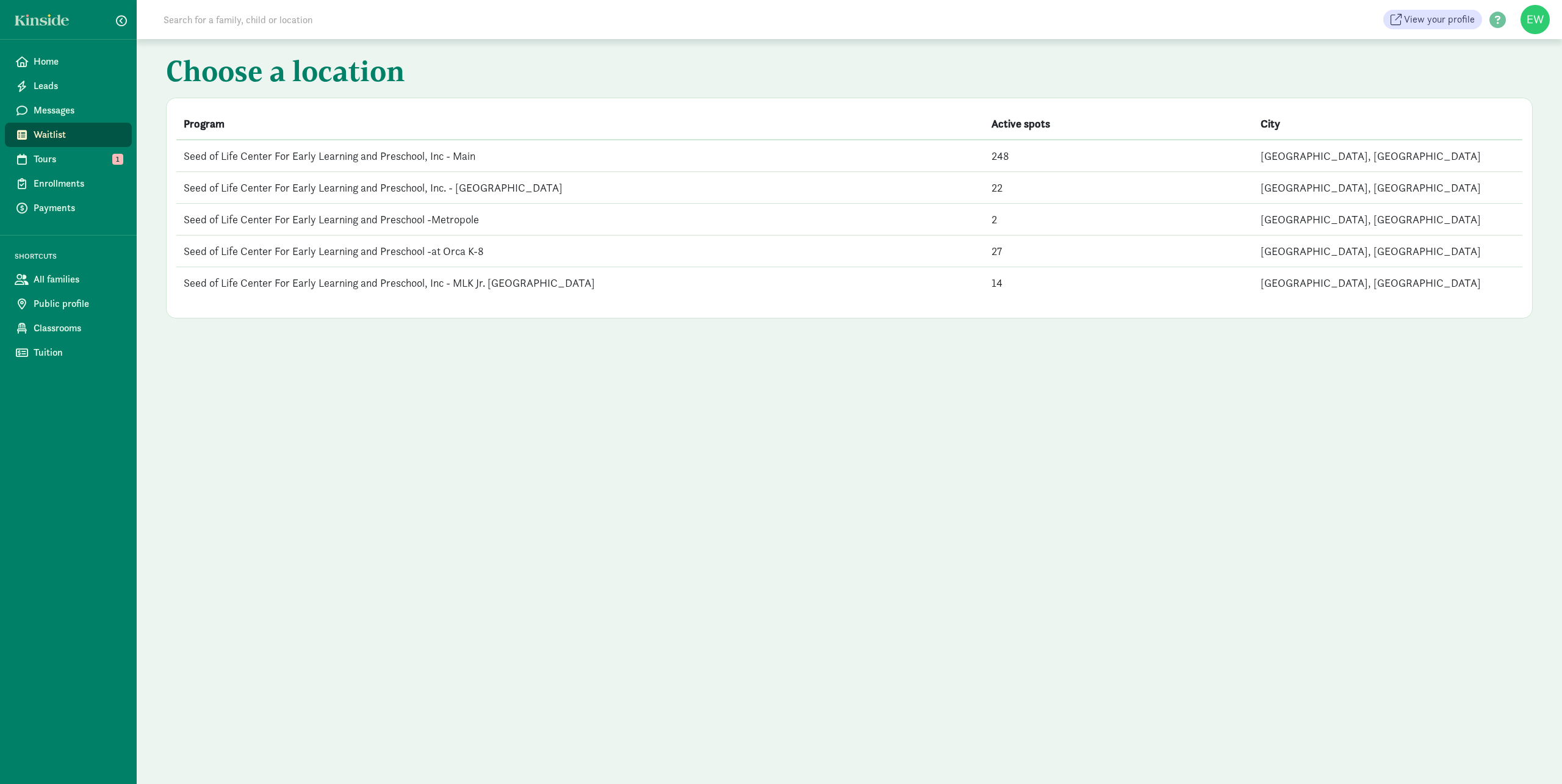
click at [363, 158] on td "Seed of Life Center For Early Learning and Preschool, Inc - Main" at bounding box center [580, 156] width 808 height 32
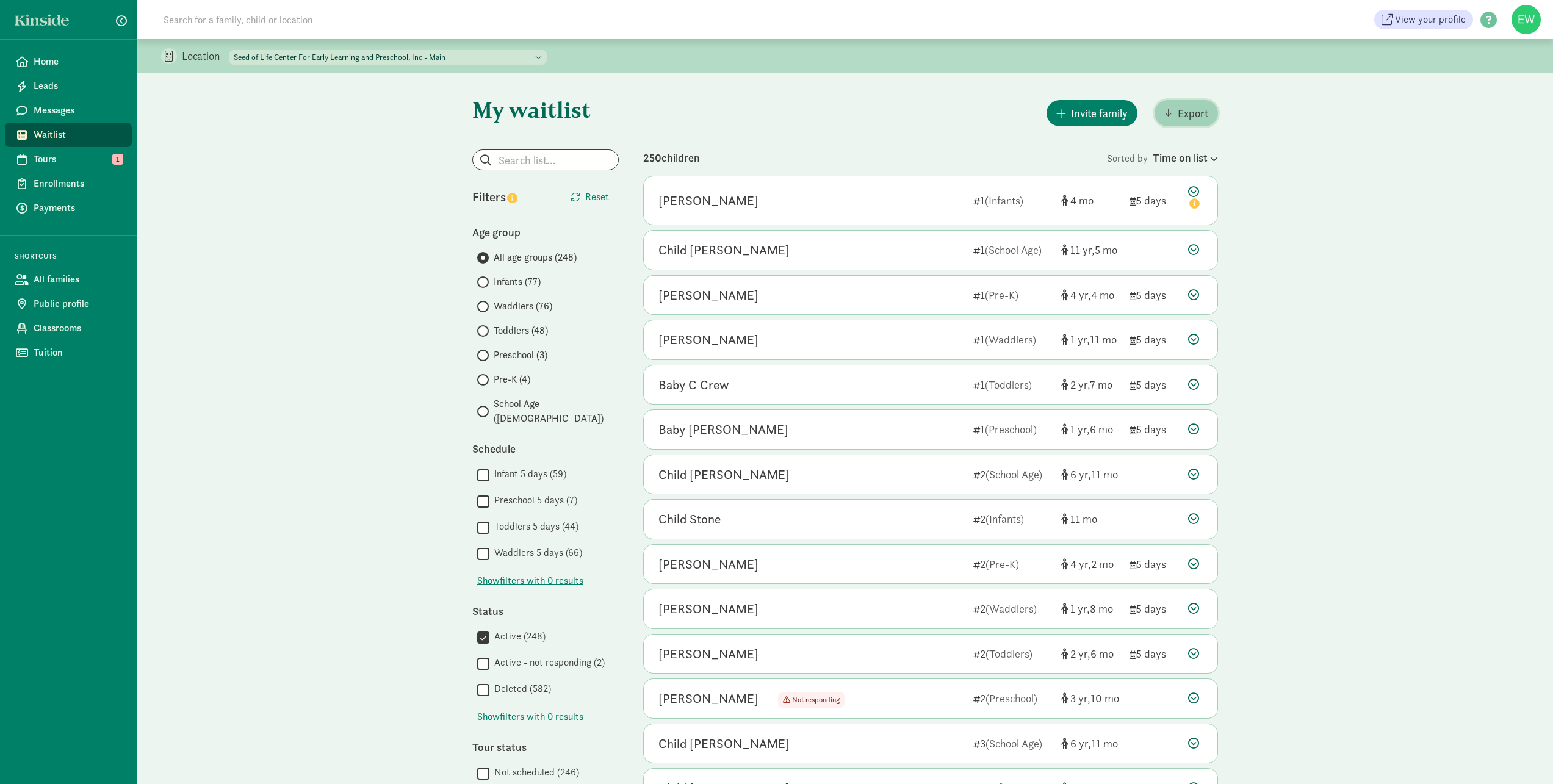
click at [1179, 115] on span "Export" at bounding box center [1193, 113] width 30 height 16
